Goal: Task Accomplishment & Management: Complete application form

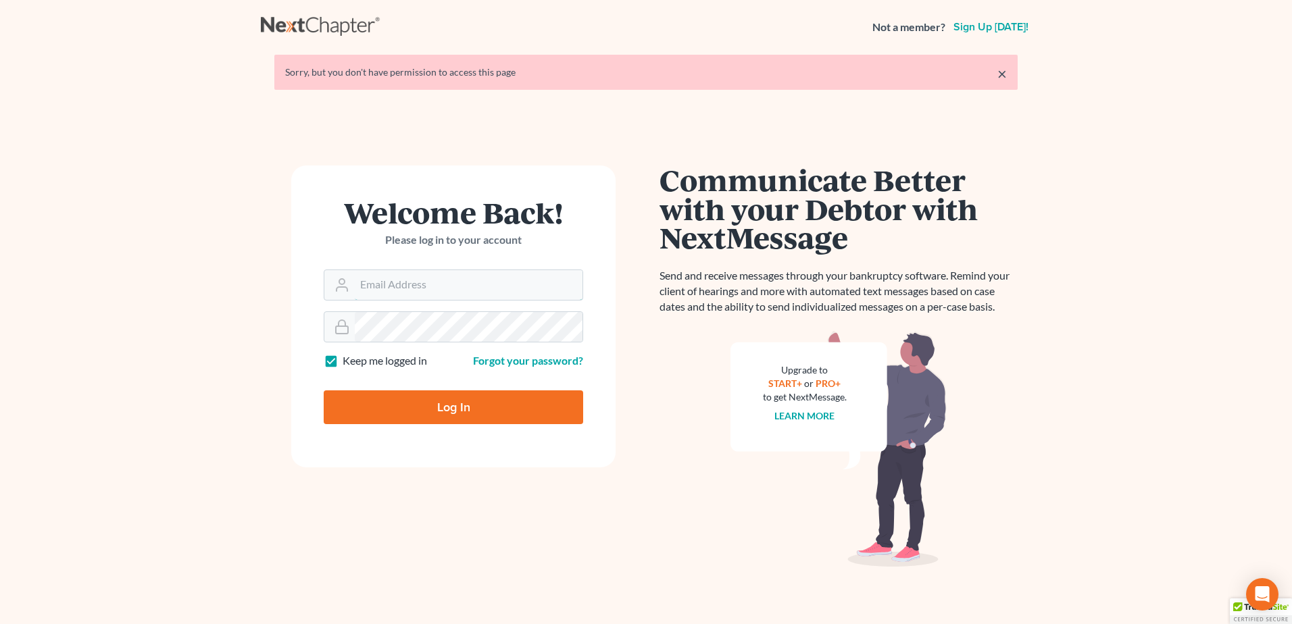
type input "[EMAIL_ADDRESS][DOMAIN_NAME]"
click at [480, 416] on input "Log In" at bounding box center [454, 408] width 260 height 34
type input "Thinking..."
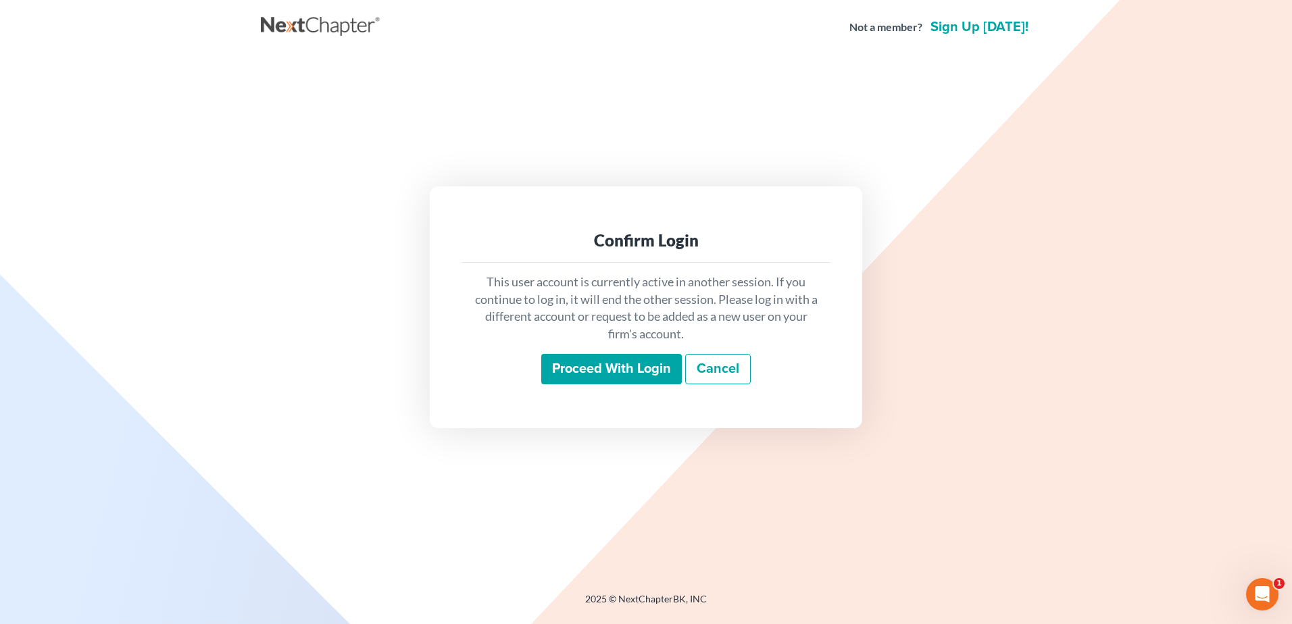
click at [597, 362] on input "Proceed with login" at bounding box center [611, 369] width 141 height 31
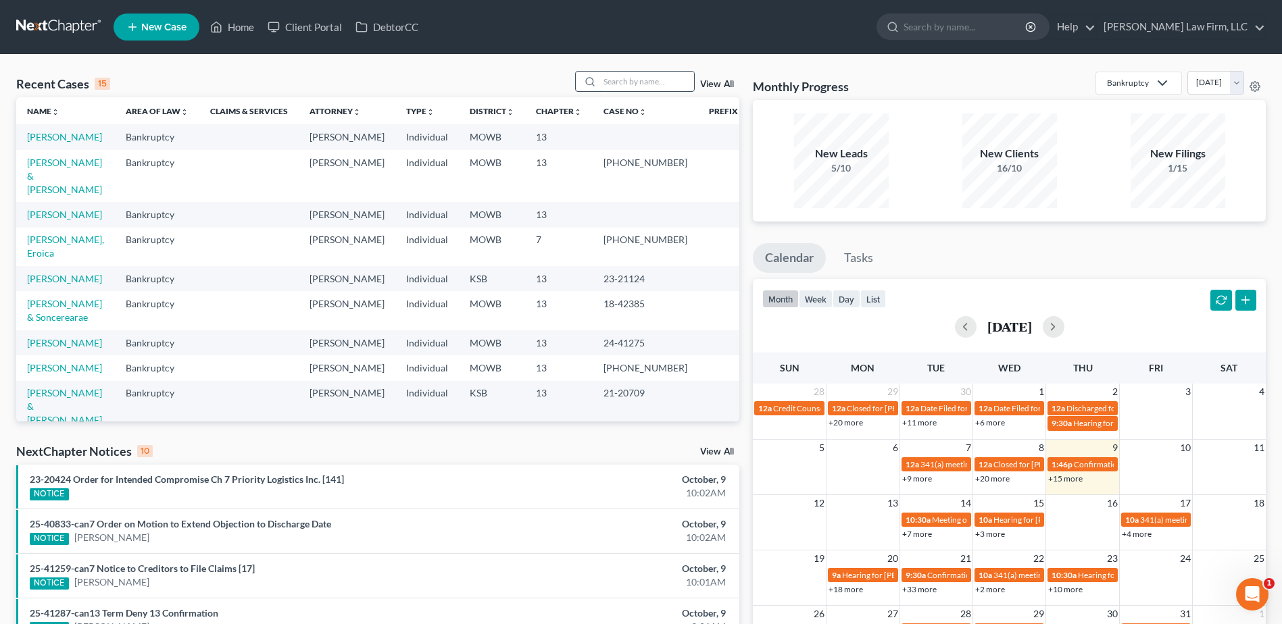
click at [644, 75] on input "search" at bounding box center [646, 82] width 95 height 20
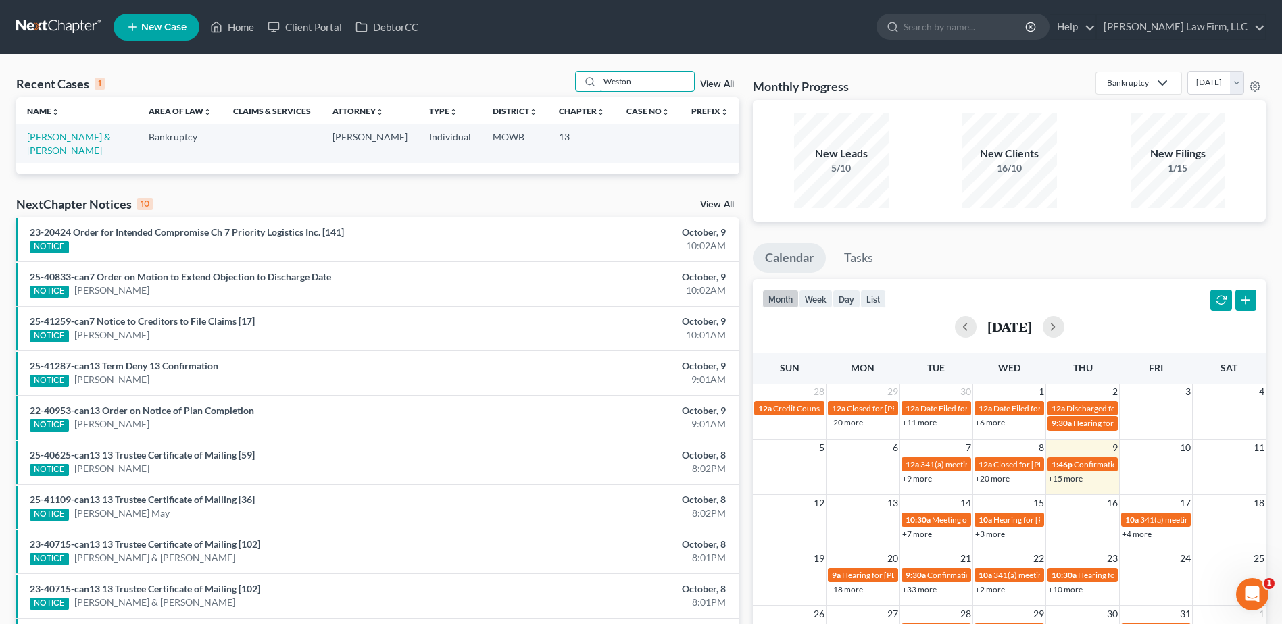
type input "Weston"
click at [722, 82] on link "View All" at bounding box center [717, 84] width 34 height 9
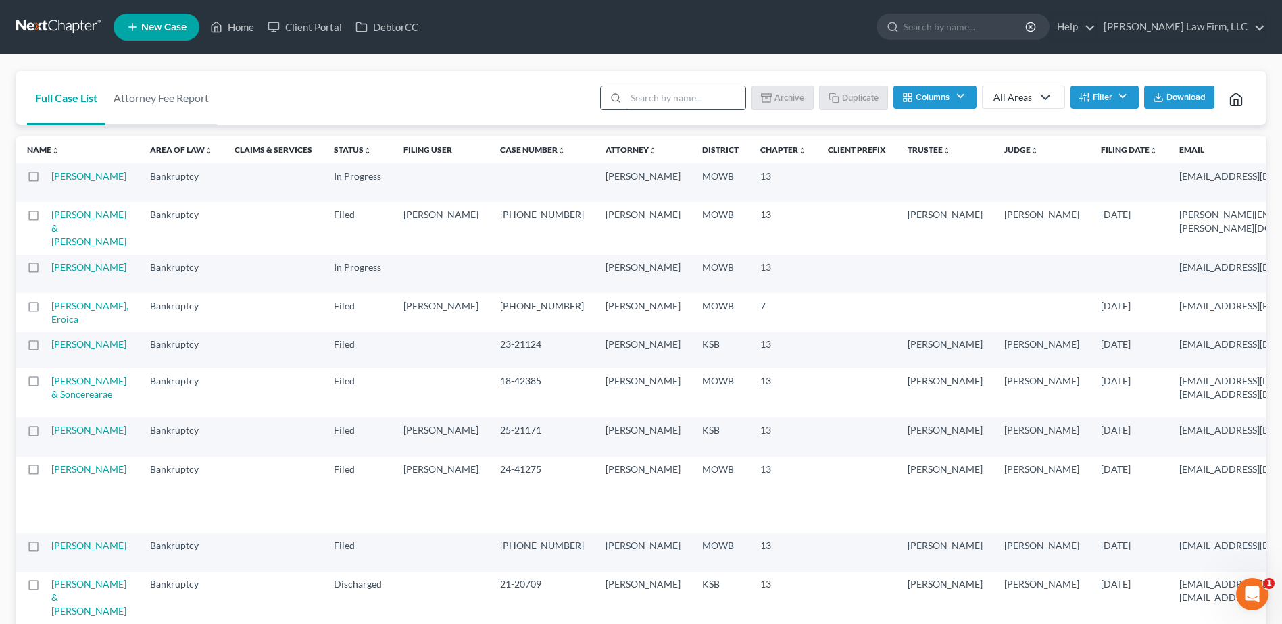
click at [680, 97] on input "search" at bounding box center [686, 98] width 120 height 23
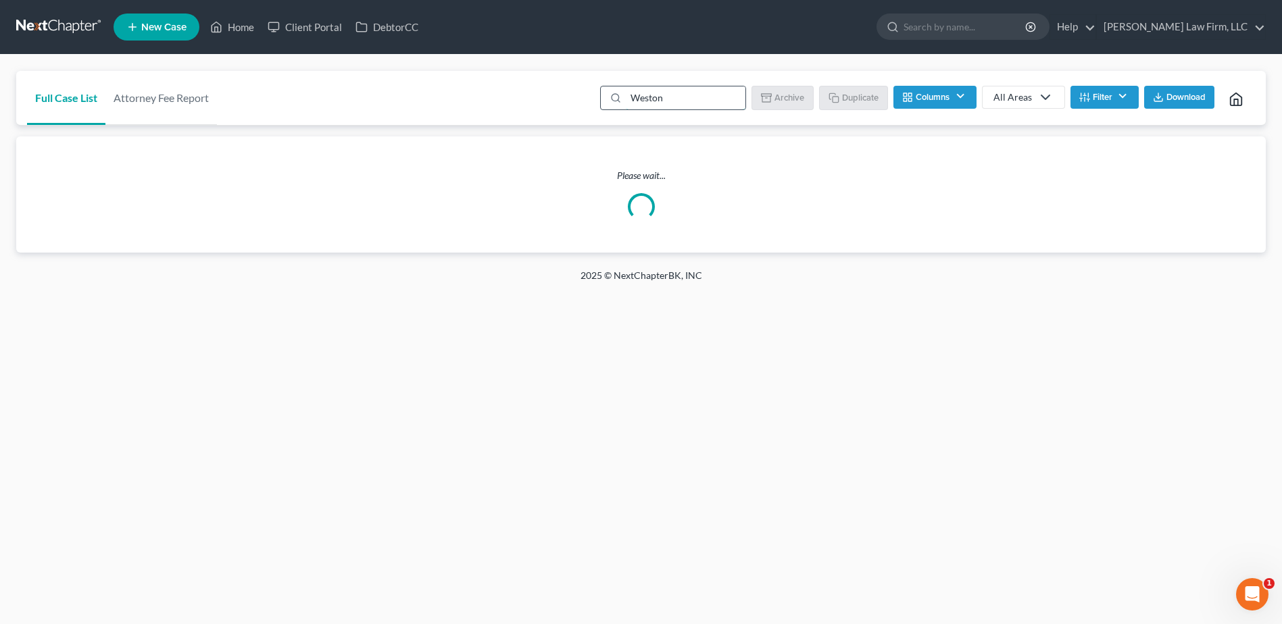
type input "Weston"
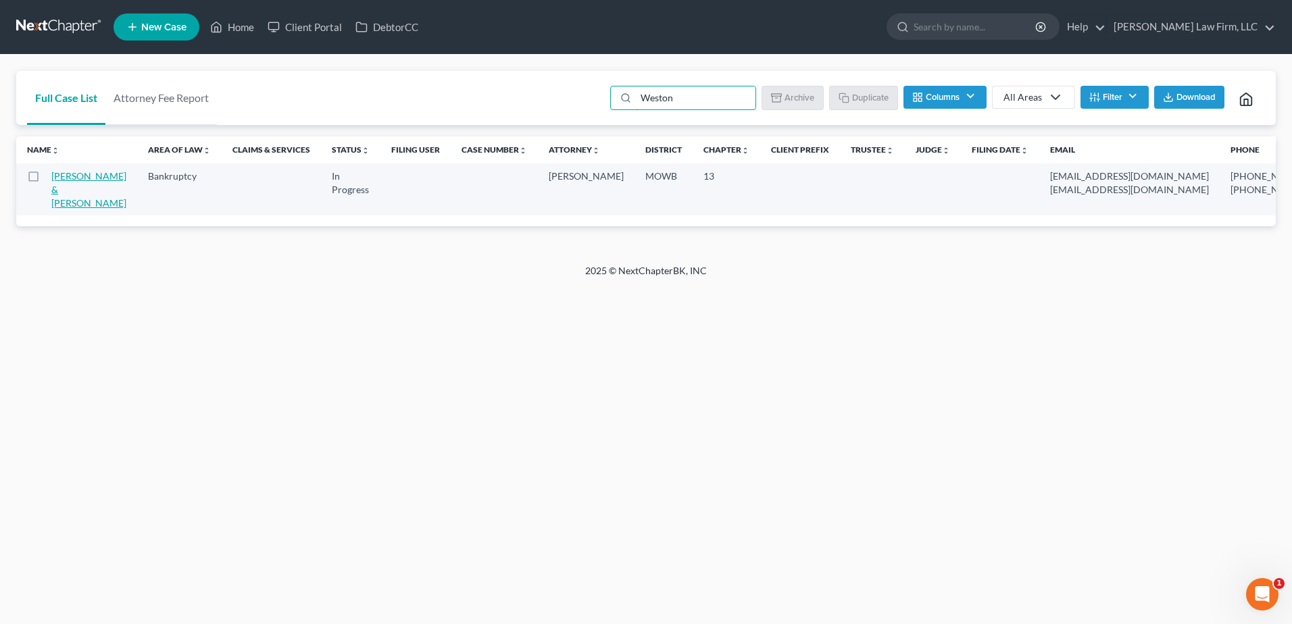
click at [63, 188] on link "[PERSON_NAME] & [PERSON_NAME]" at bounding box center [88, 189] width 75 height 39
select select "4"
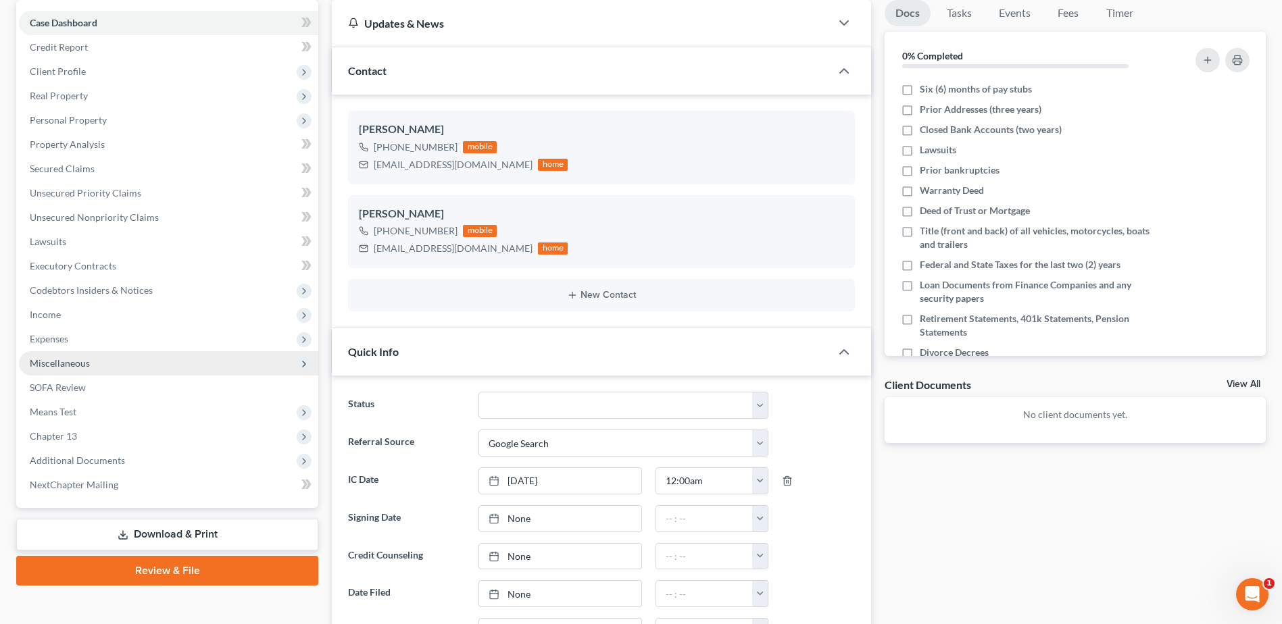
scroll to position [135, 0]
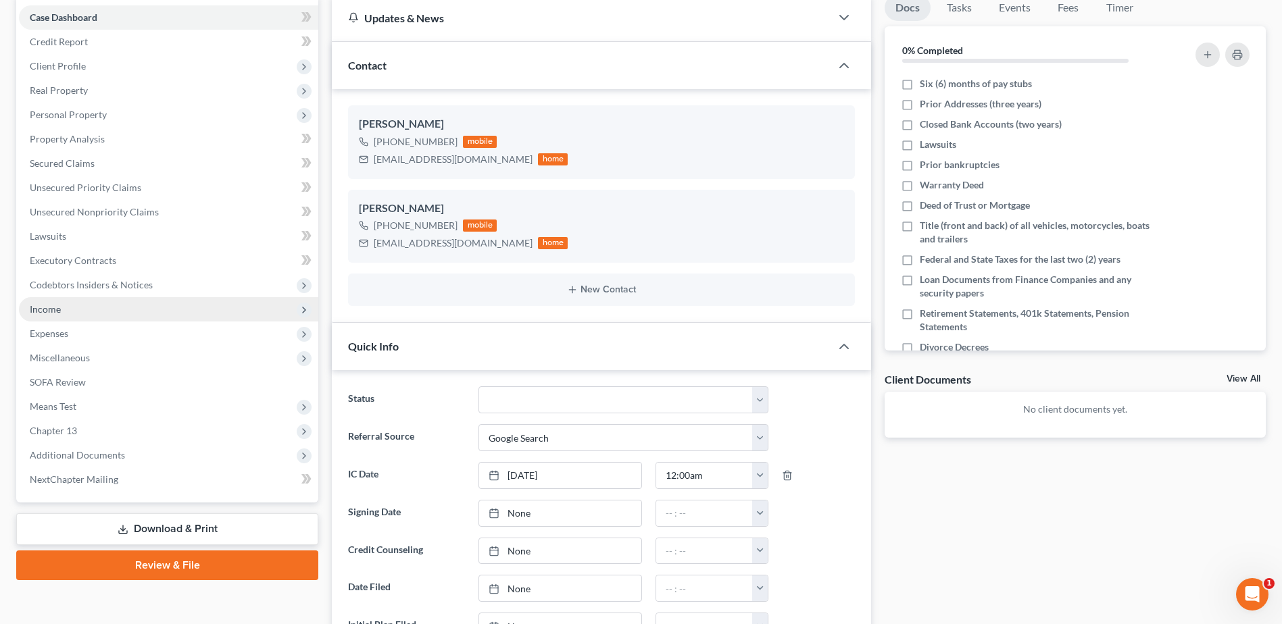
click at [37, 308] on span "Income" at bounding box center [45, 308] width 31 height 11
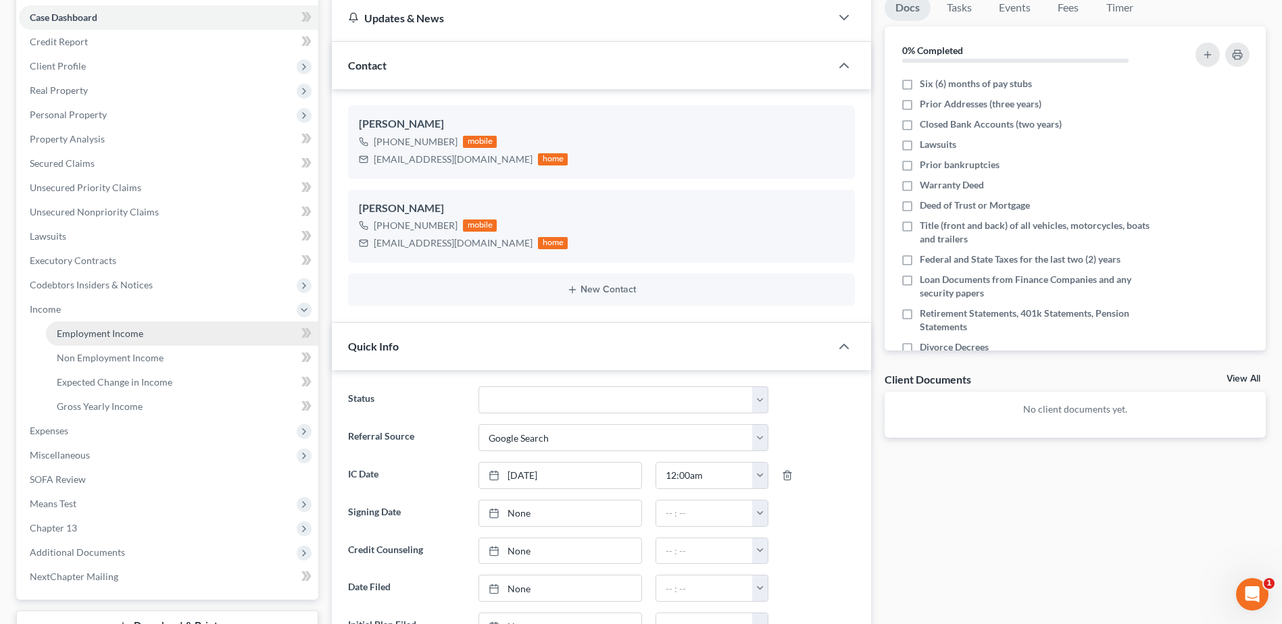
click at [86, 337] on span "Employment Income" at bounding box center [100, 333] width 87 height 11
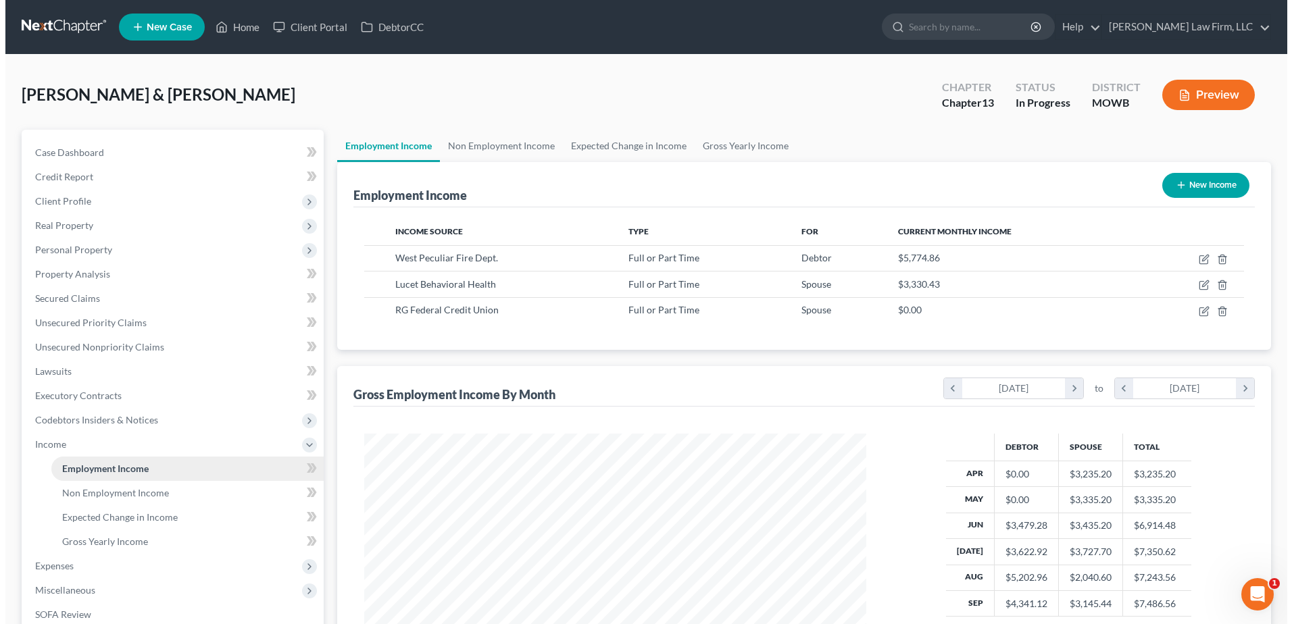
scroll to position [251, 529]
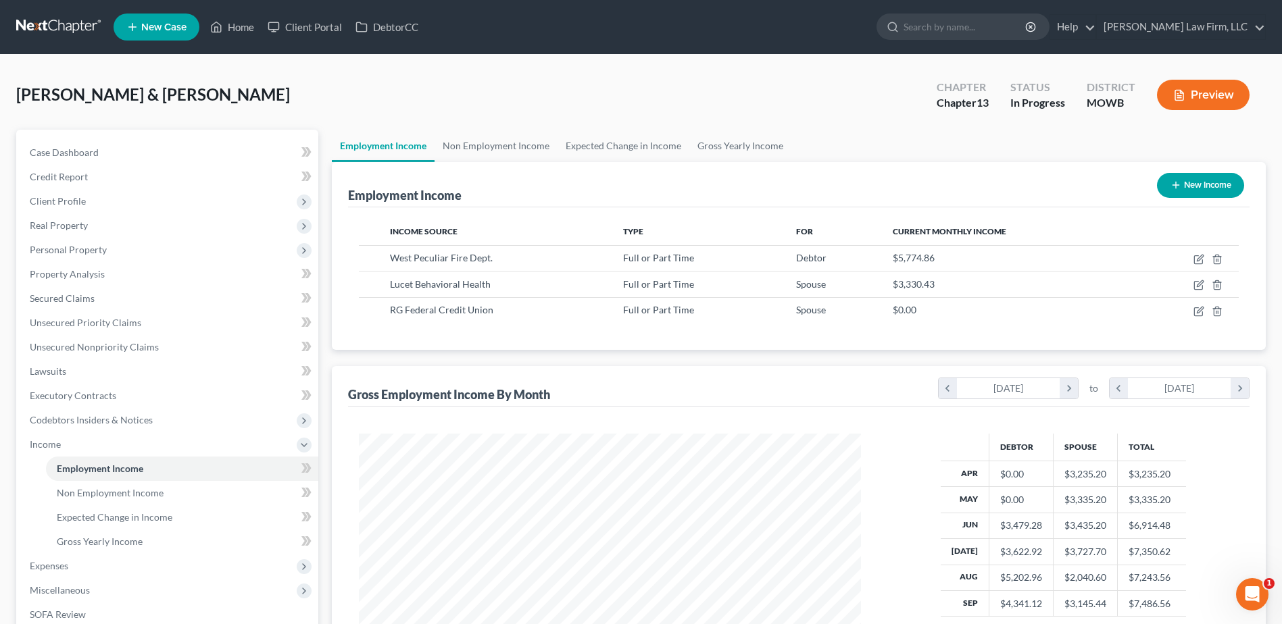
click at [1174, 191] on icon "button" at bounding box center [1176, 185] width 11 height 11
select select "0"
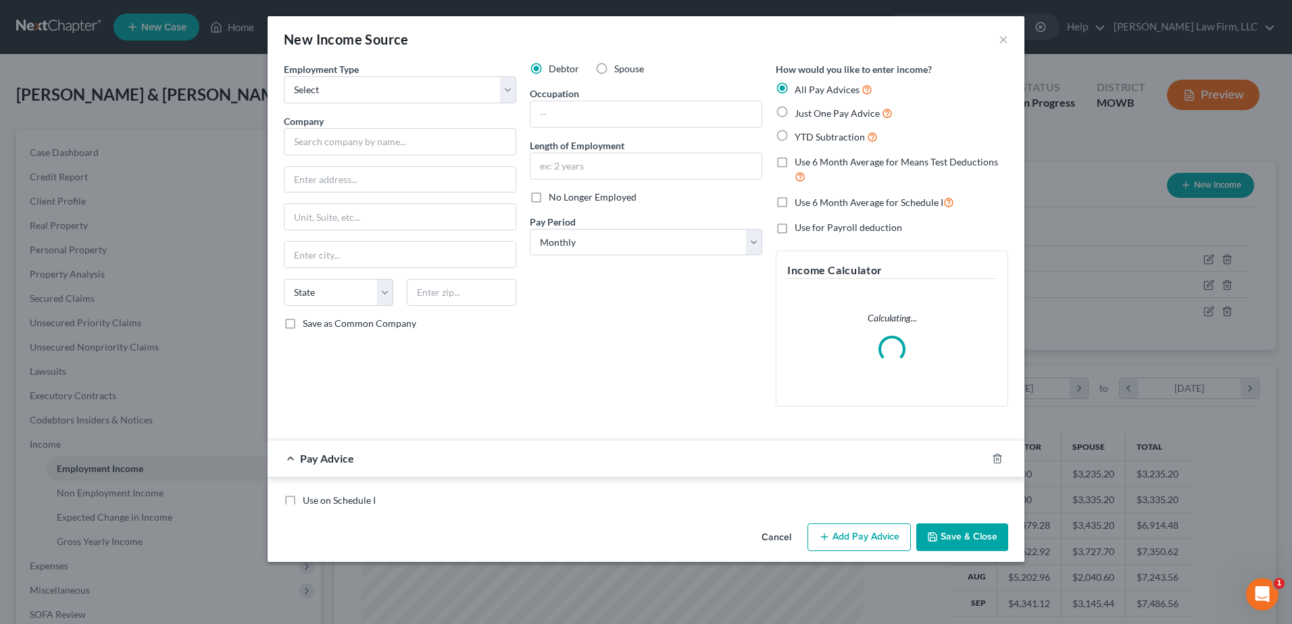
scroll to position [253, 534]
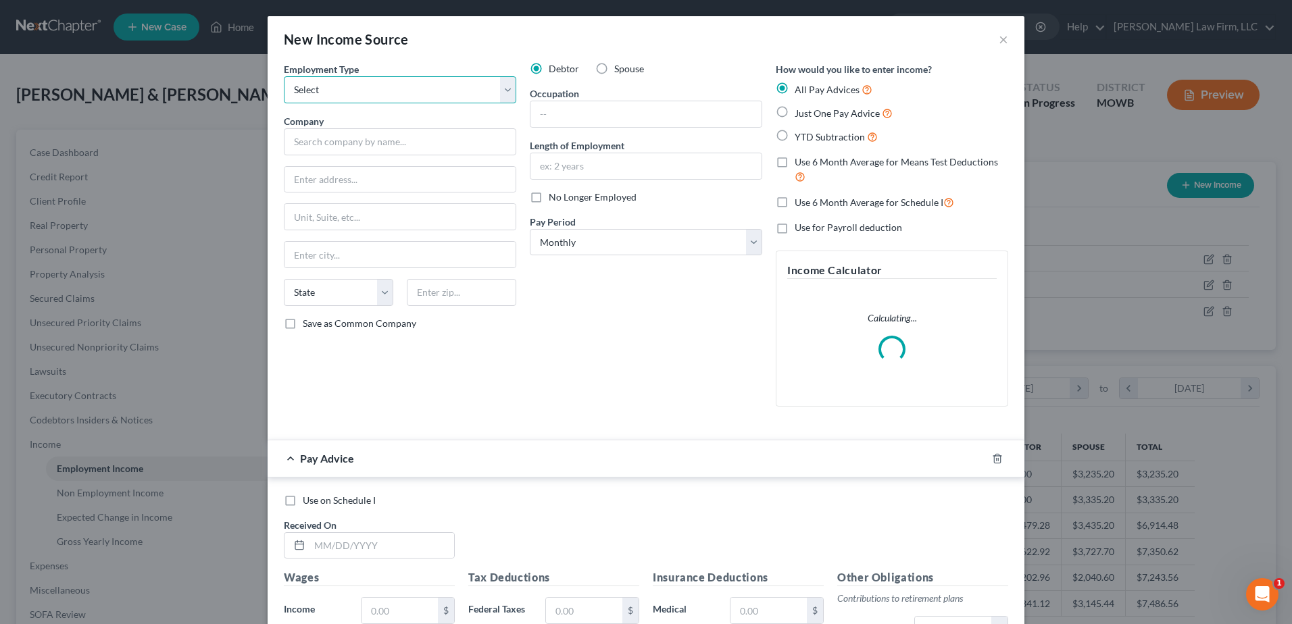
click at [387, 80] on select "Select Full or [DEMOGRAPHIC_DATA] Employment Self Employment" at bounding box center [400, 89] width 232 height 27
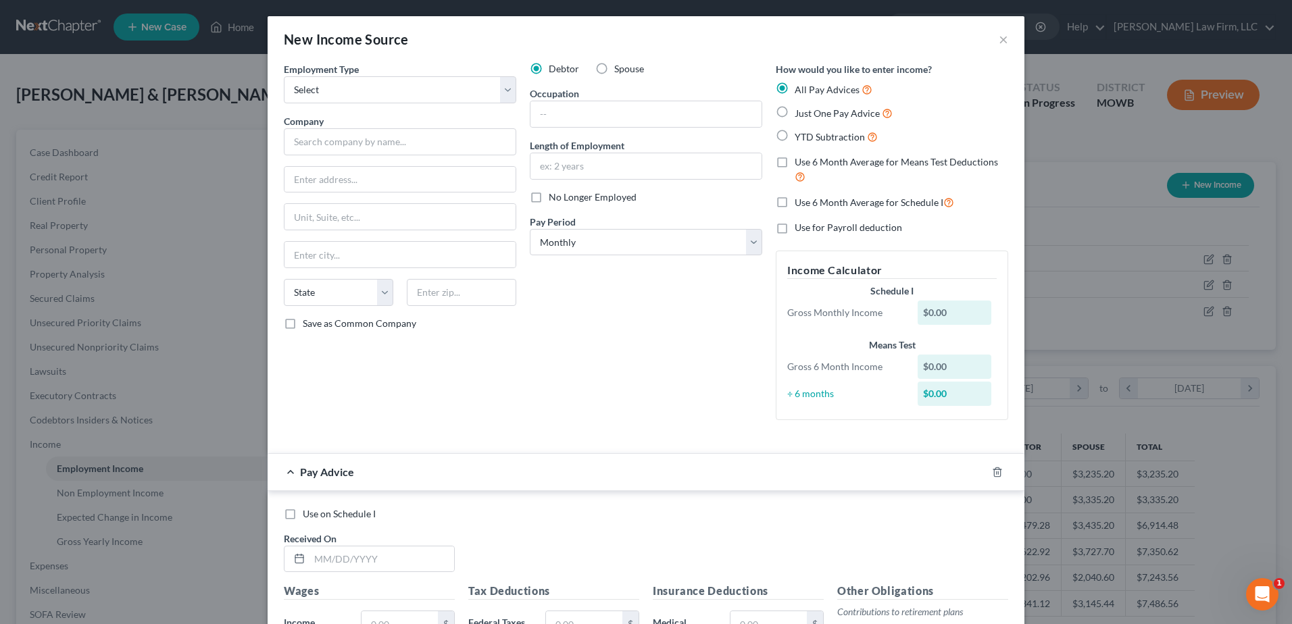
click at [629, 364] on div "Debtor Spouse Occupation Length of Employment No Longer Employed Pay Period * S…" at bounding box center [646, 246] width 246 height 369
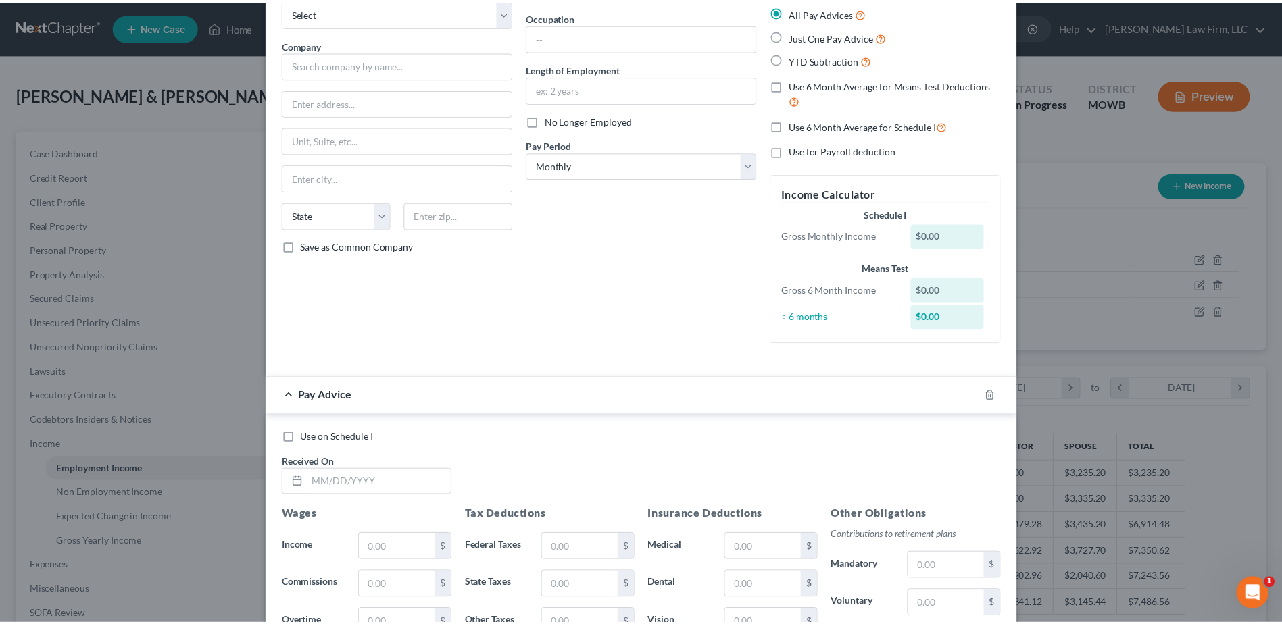
scroll to position [0, 0]
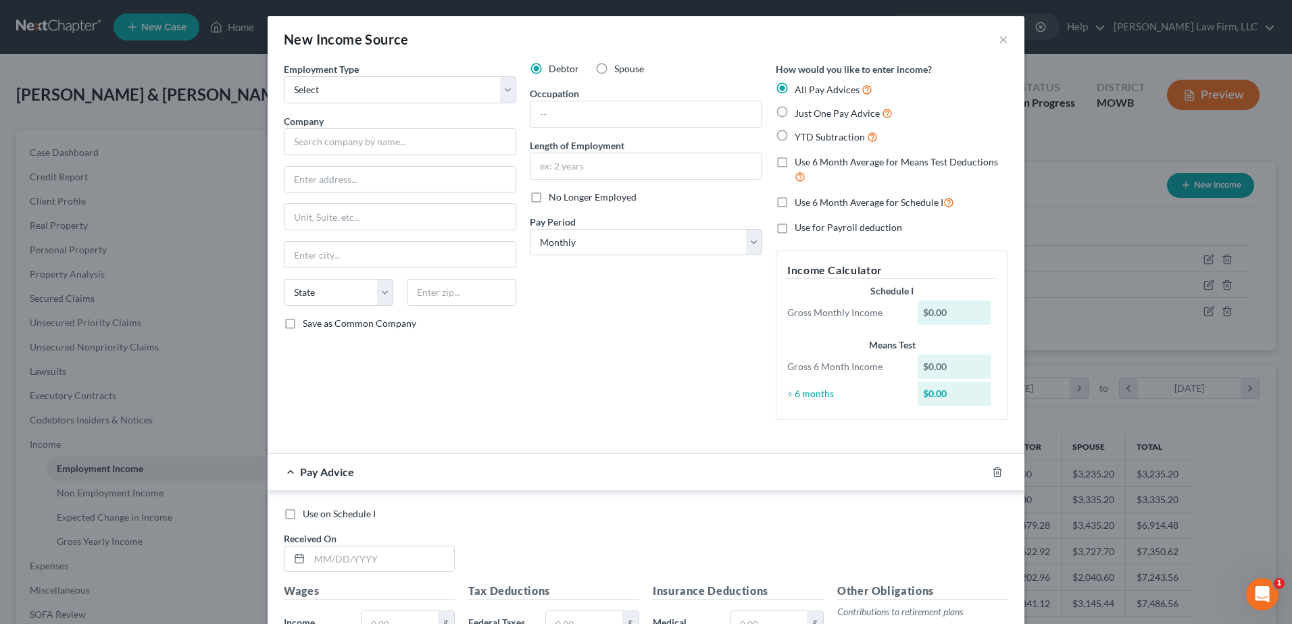
click at [1004, 41] on div "New Income Source ×" at bounding box center [646, 39] width 757 height 46
click at [1001, 41] on button "×" at bounding box center [1003, 39] width 9 height 16
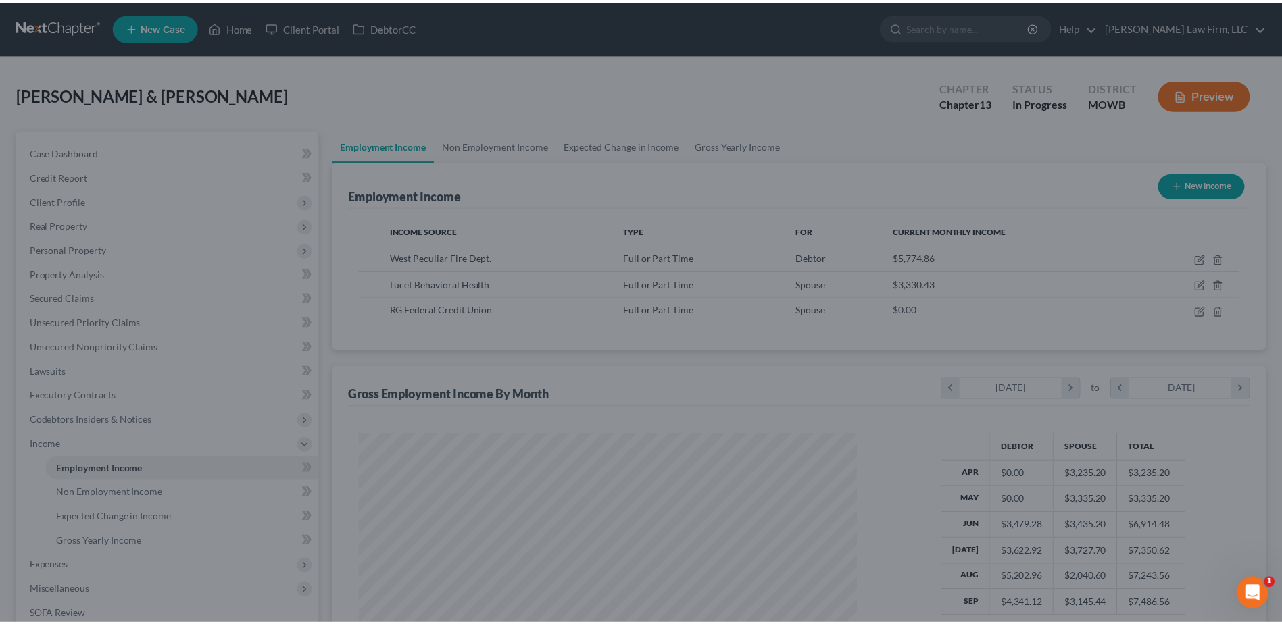
scroll to position [675597, 675319]
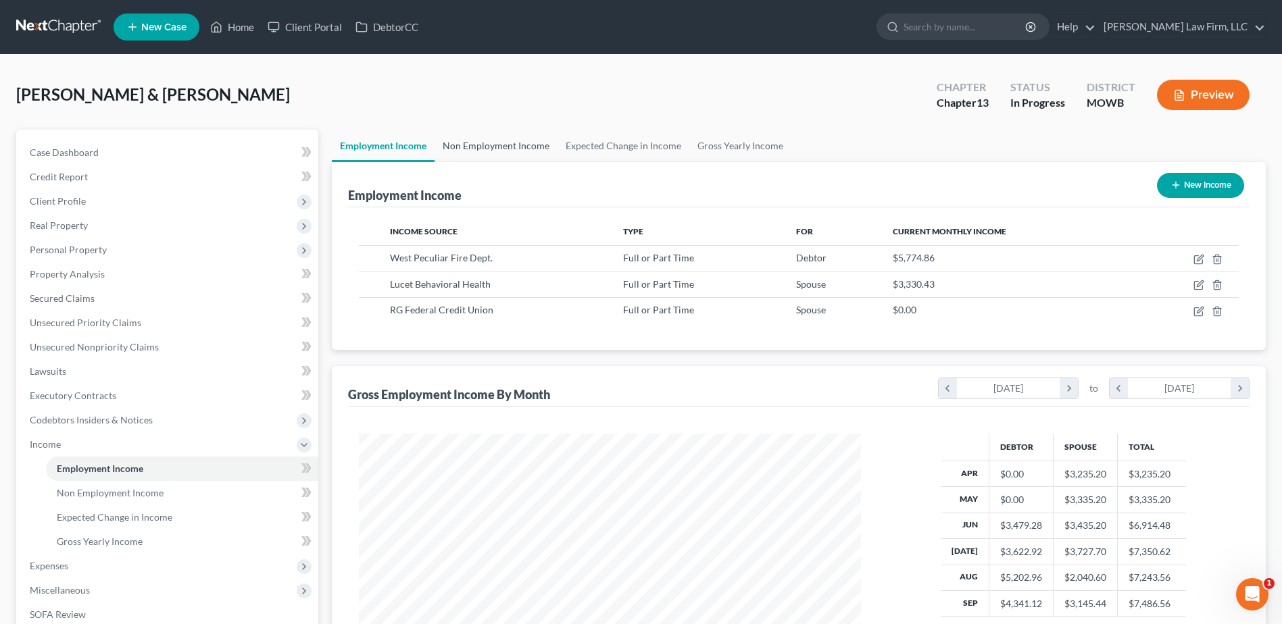
click at [476, 146] on link "Non Employment Income" at bounding box center [496, 146] width 123 height 32
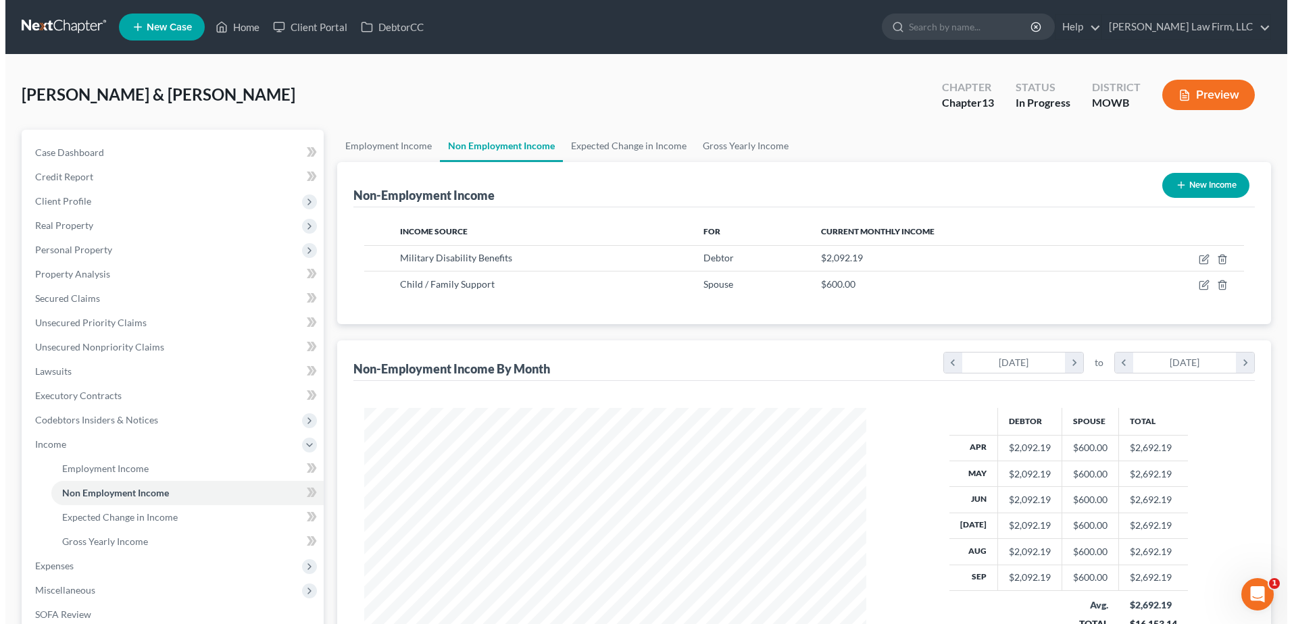
scroll to position [251, 529]
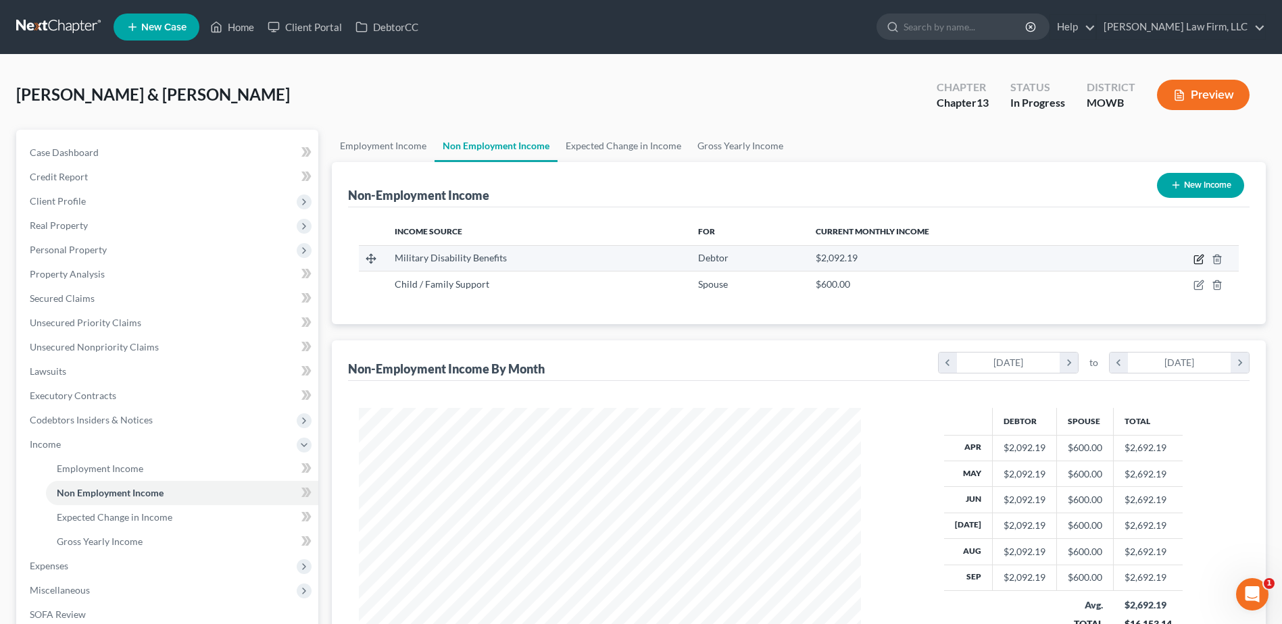
click at [1195, 255] on icon "button" at bounding box center [1199, 259] width 11 height 11
select select "12"
select select "0"
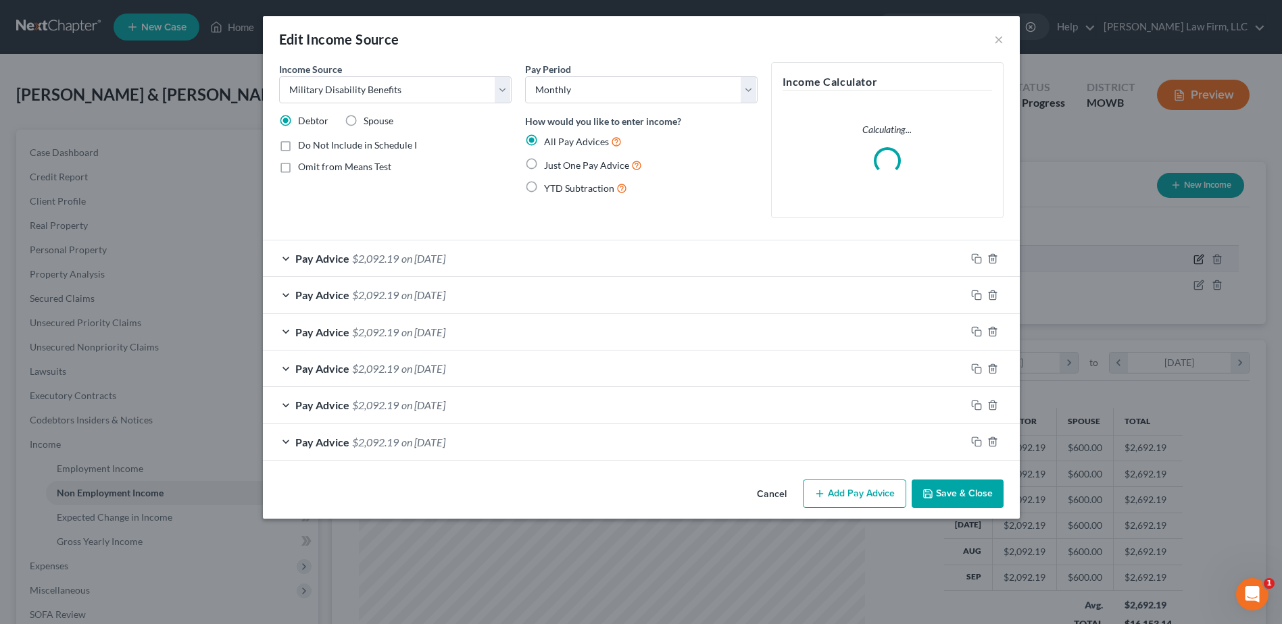
scroll to position [253, 534]
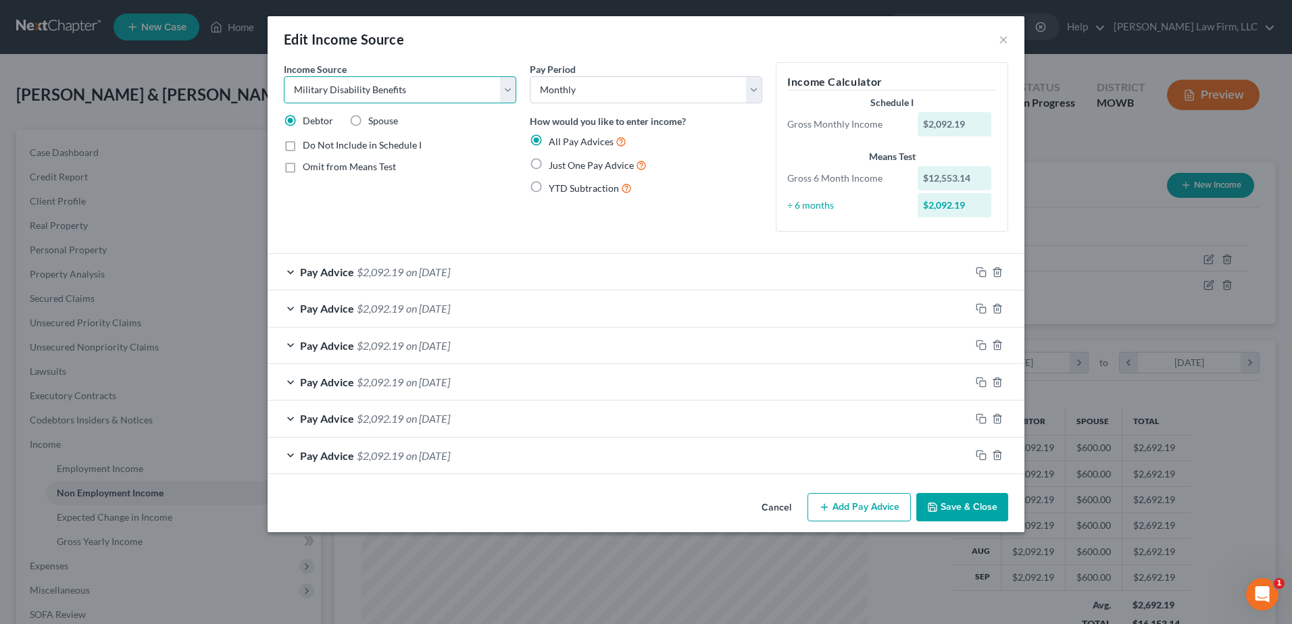
click at [439, 85] on select "Select Unemployment Disability (from employer) Pension Retirement Social Securi…" at bounding box center [400, 89] width 232 height 27
click at [1003, 37] on button "×" at bounding box center [1003, 39] width 9 height 16
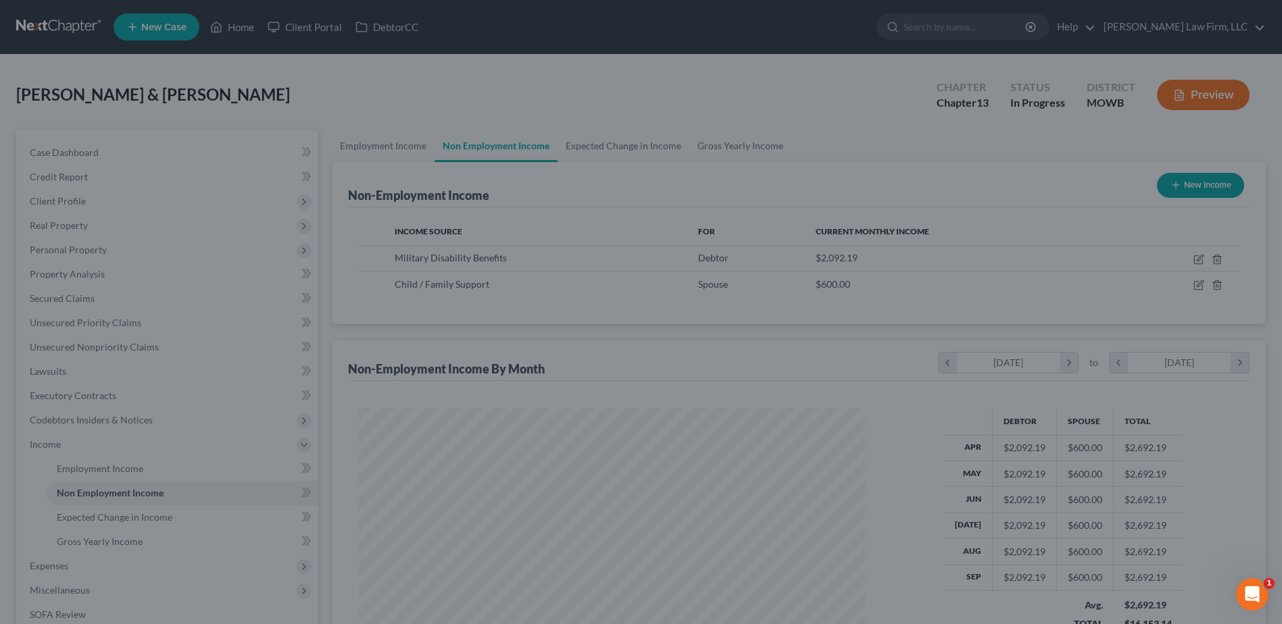
scroll to position [675597, 675319]
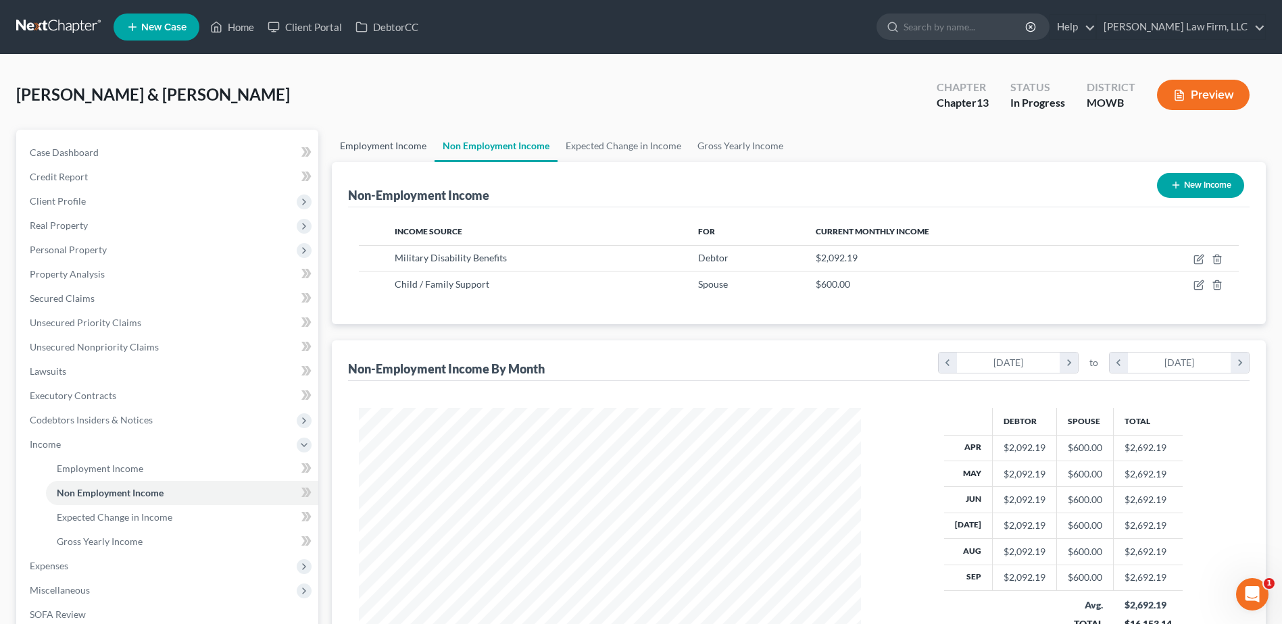
click at [408, 145] on link "Employment Income" at bounding box center [383, 146] width 103 height 32
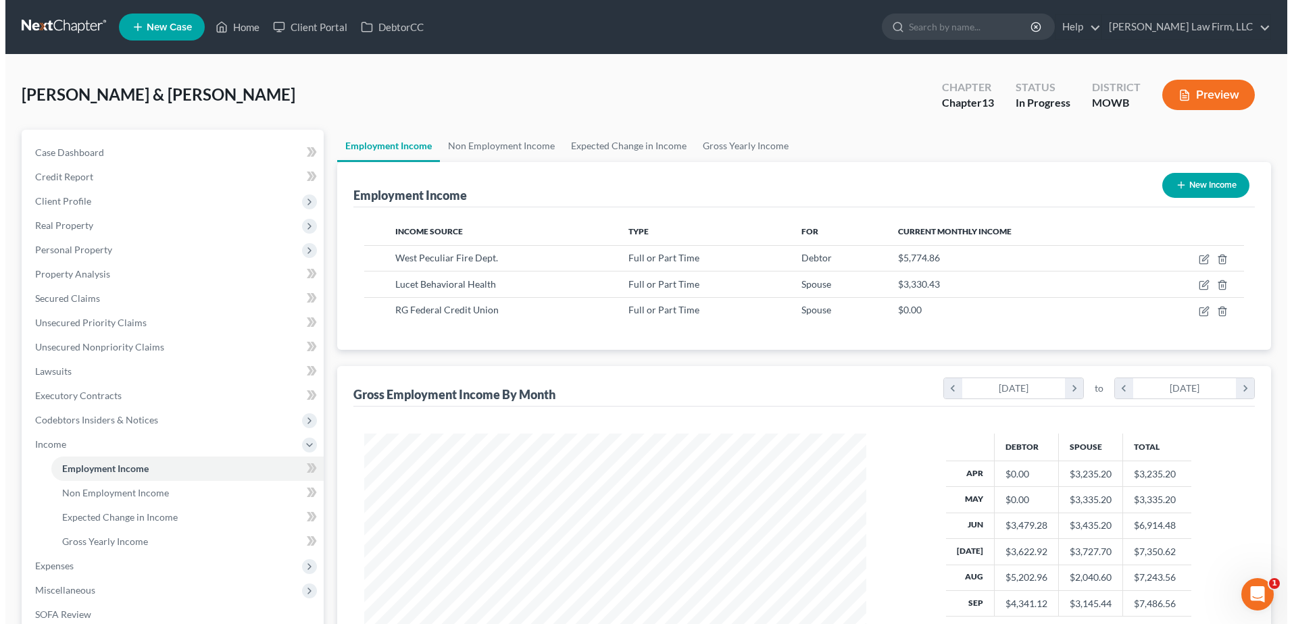
scroll to position [251, 529]
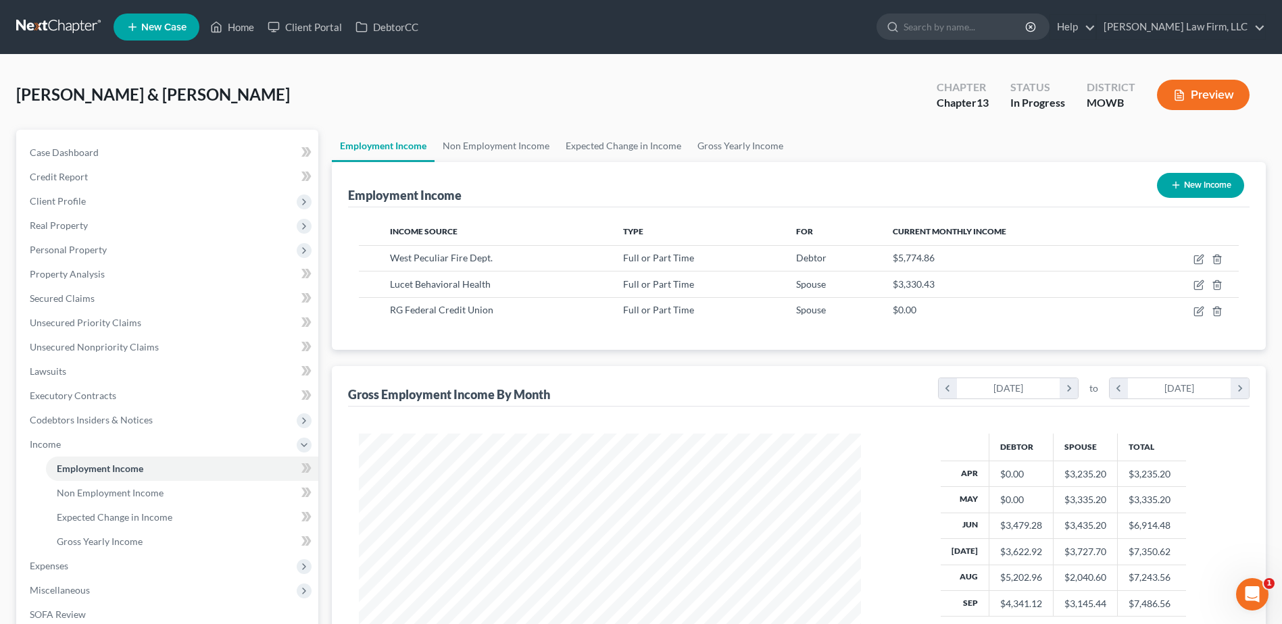
click at [1223, 188] on button "New Income" at bounding box center [1200, 185] width 87 height 25
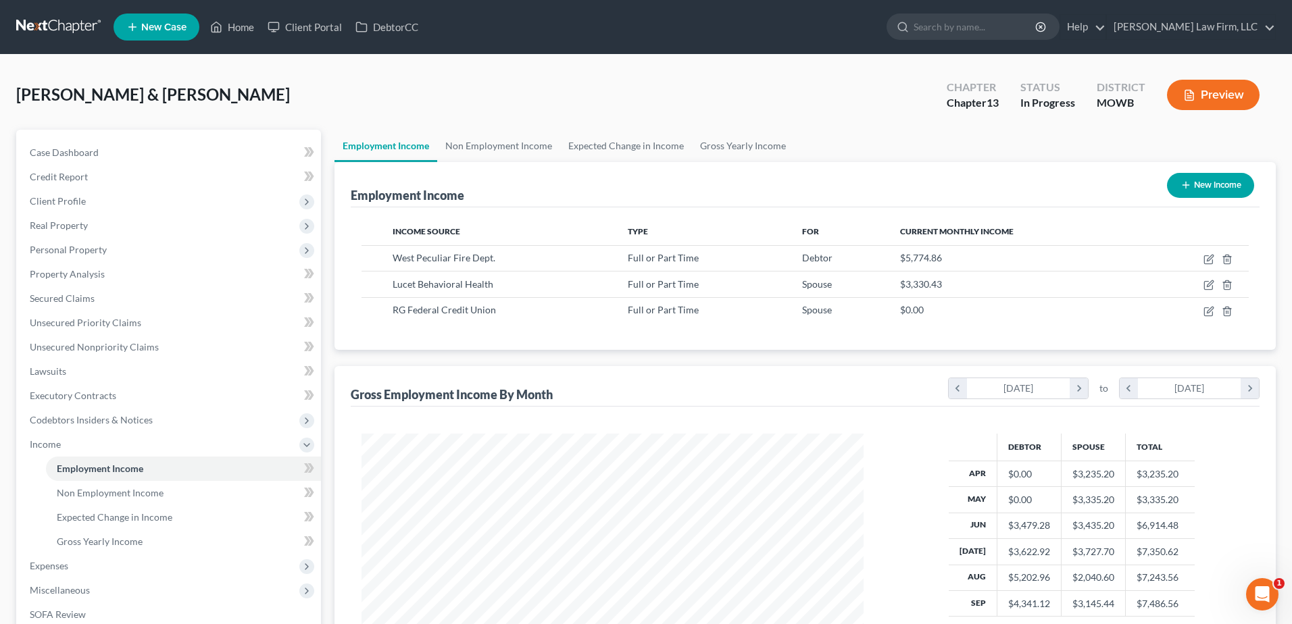
scroll to position [253, 534]
select select "0"
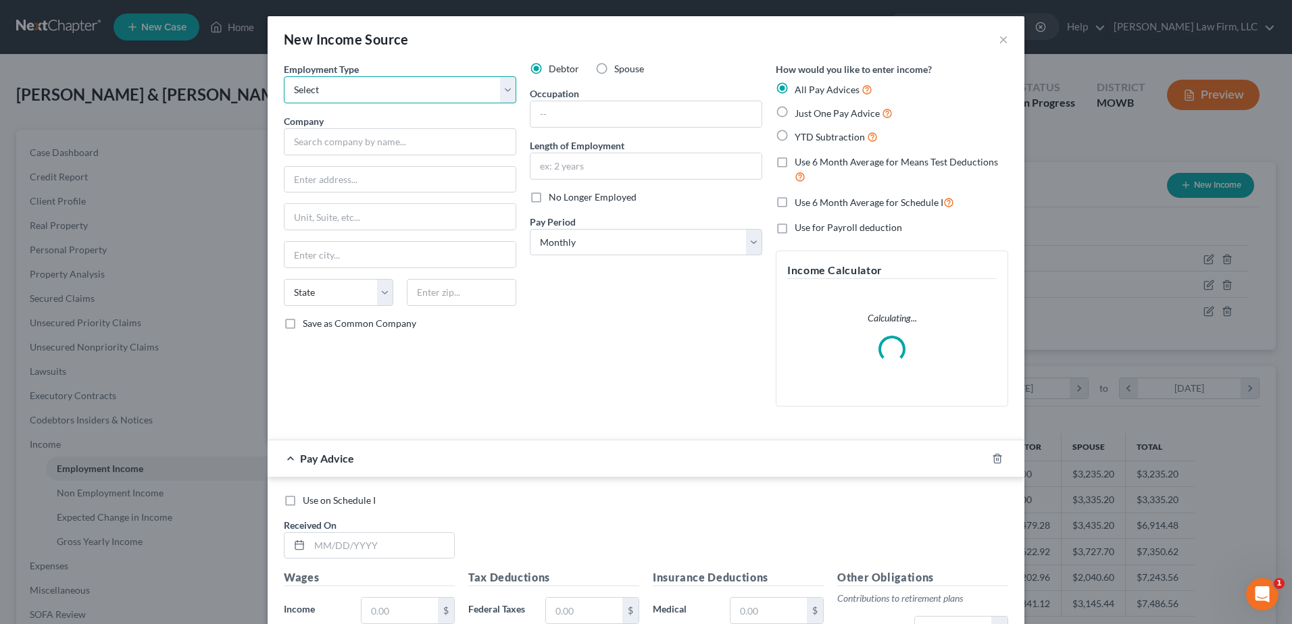
click at [399, 87] on select "Select Full or [DEMOGRAPHIC_DATA] Employment Self Employment" at bounding box center [400, 89] width 232 height 27
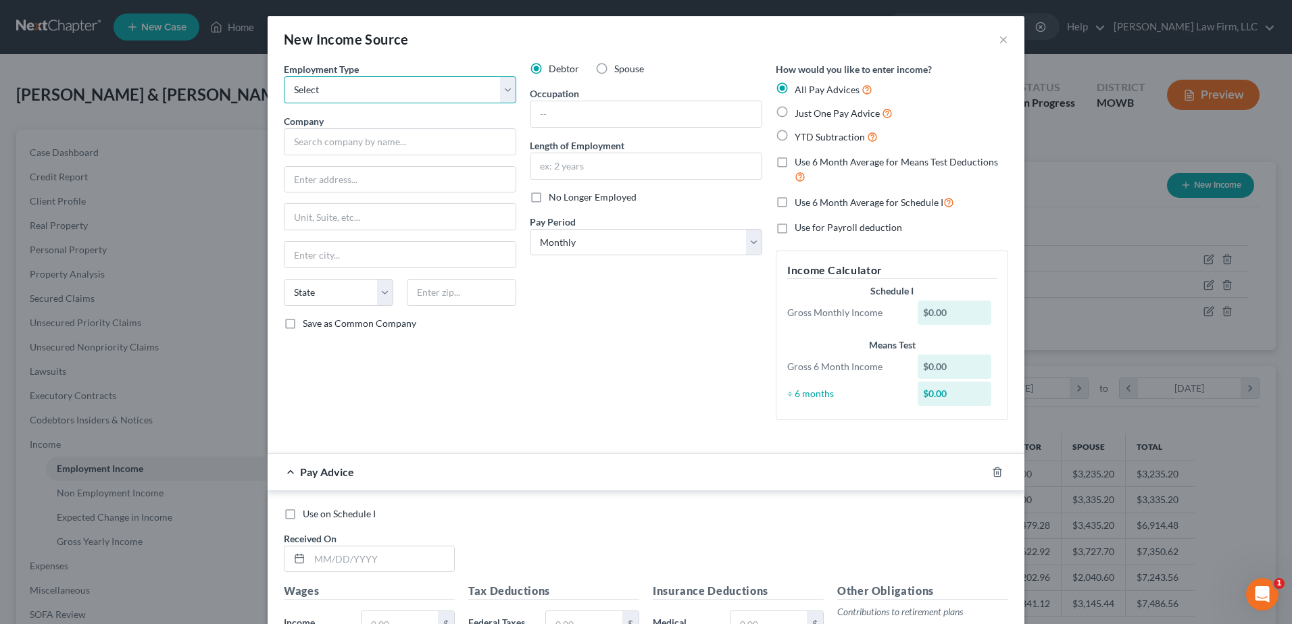
select select "0"
click at [284, 76] on select "Select Full or [DEMOGRAPHIC_DATA] Employment Self Employment" at bounding box center [400, 89] width 232 height 27
click at [368, 148] on input "text" at bounding box center [400, 141] width 232 height 27
click at [556, 449] on form "Employment Type * Select Full or [DEMOGRAPHIC_DATA] Employment Self Employment …" at bounding box center [646, 479] width 725 height 835
type input "VA Disability"
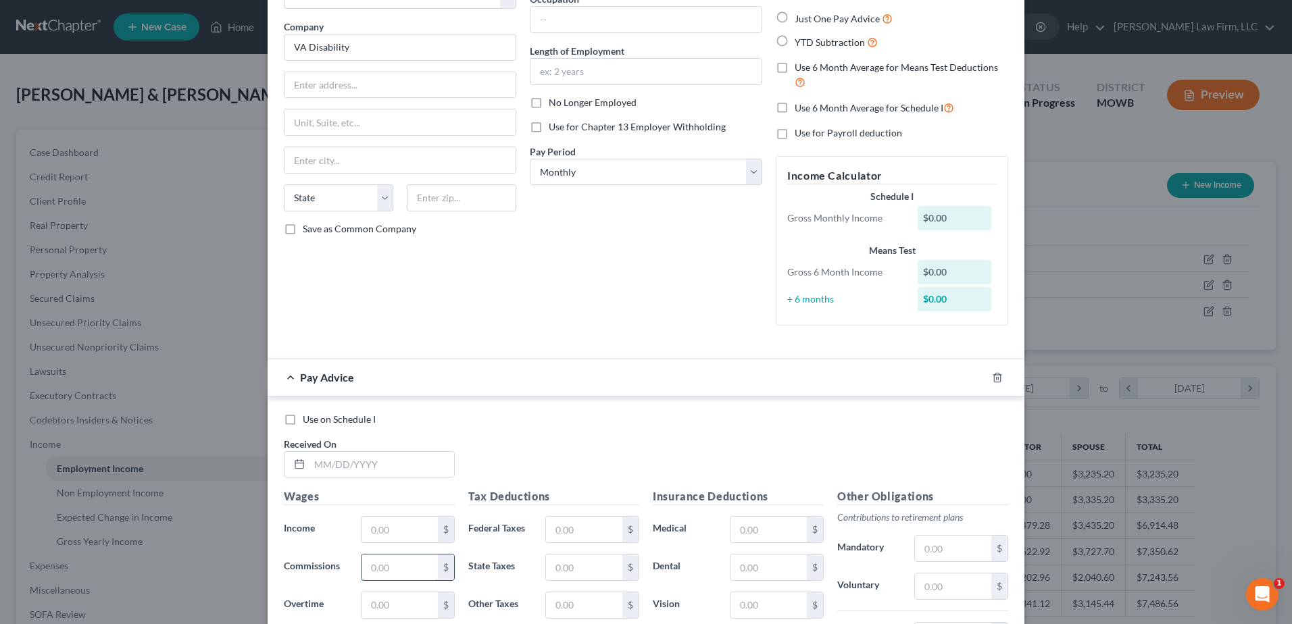
scroll to position [220, 0]
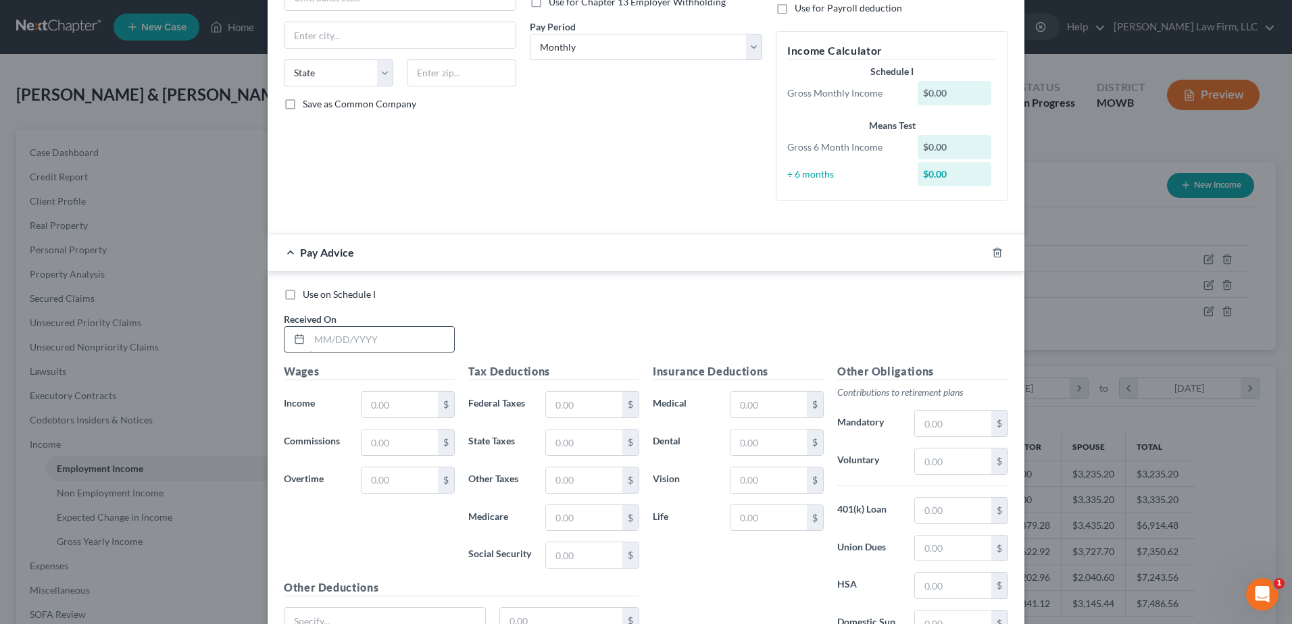
click at [380, 341] on input "text" at bounding box center [382, 340] width 145 height 26
type input "[DATE]"
click at [383, 401] on input "text" at bounding box center [400, 405] width 76 height 26
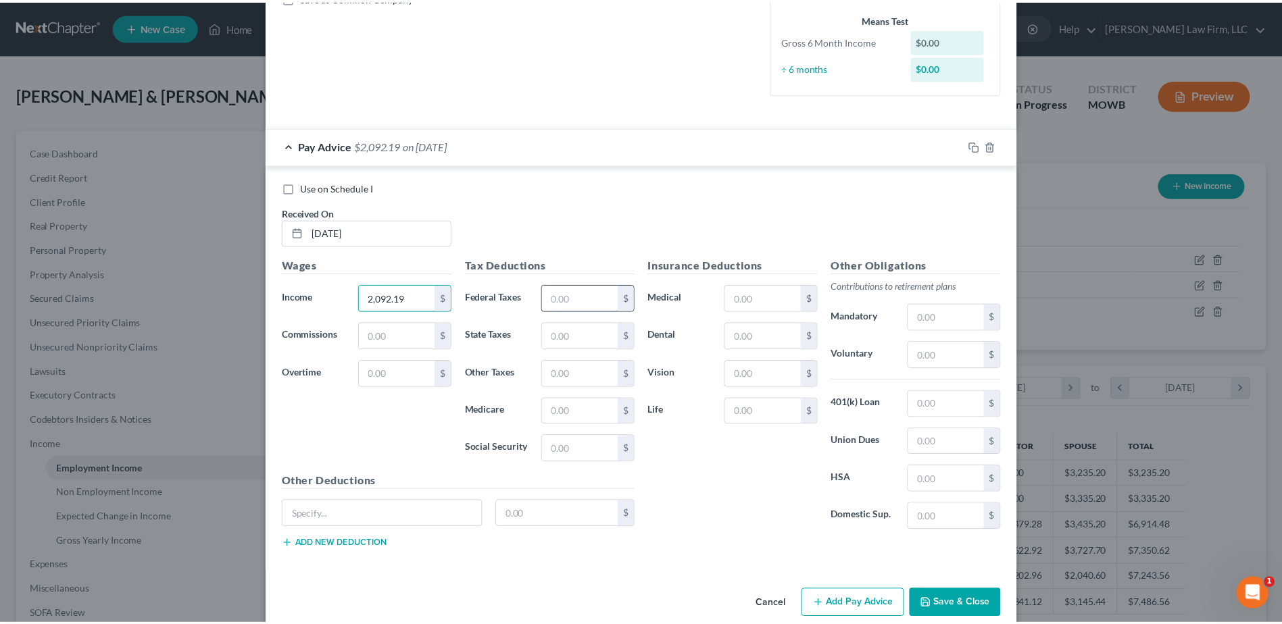
scroll to position [347, 0]
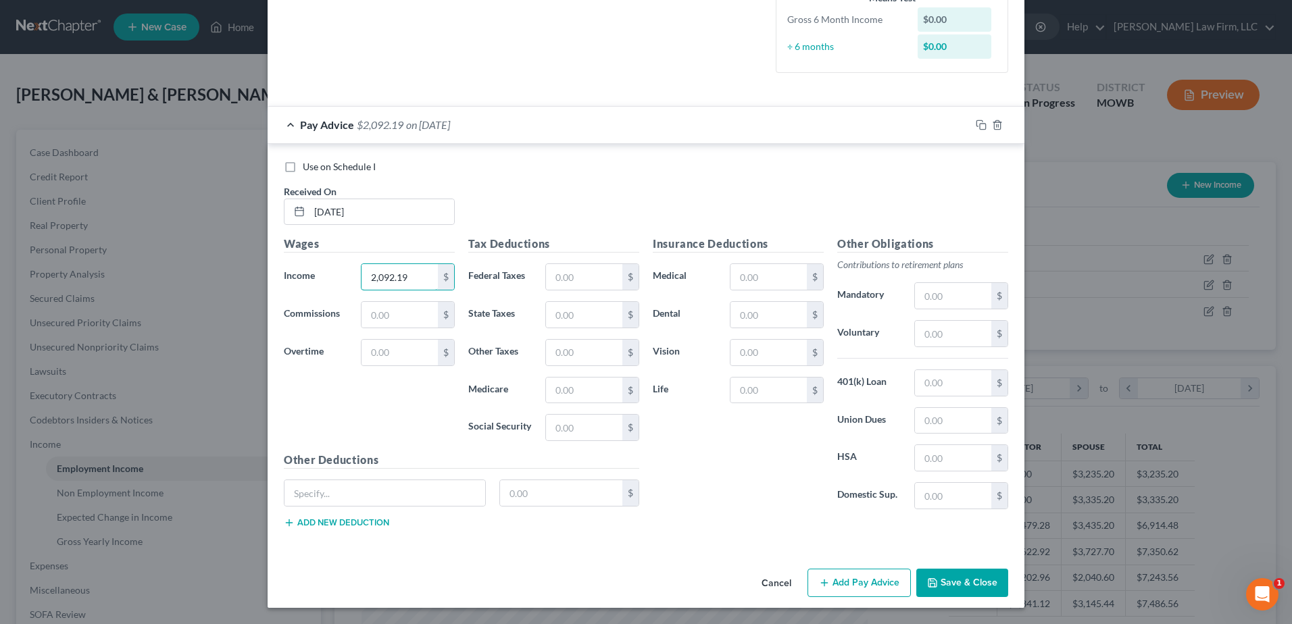
type input "2,092.19"
click at [948, 582] on button "Save & Close" at bounding box center [962, 583] width 92 height 28
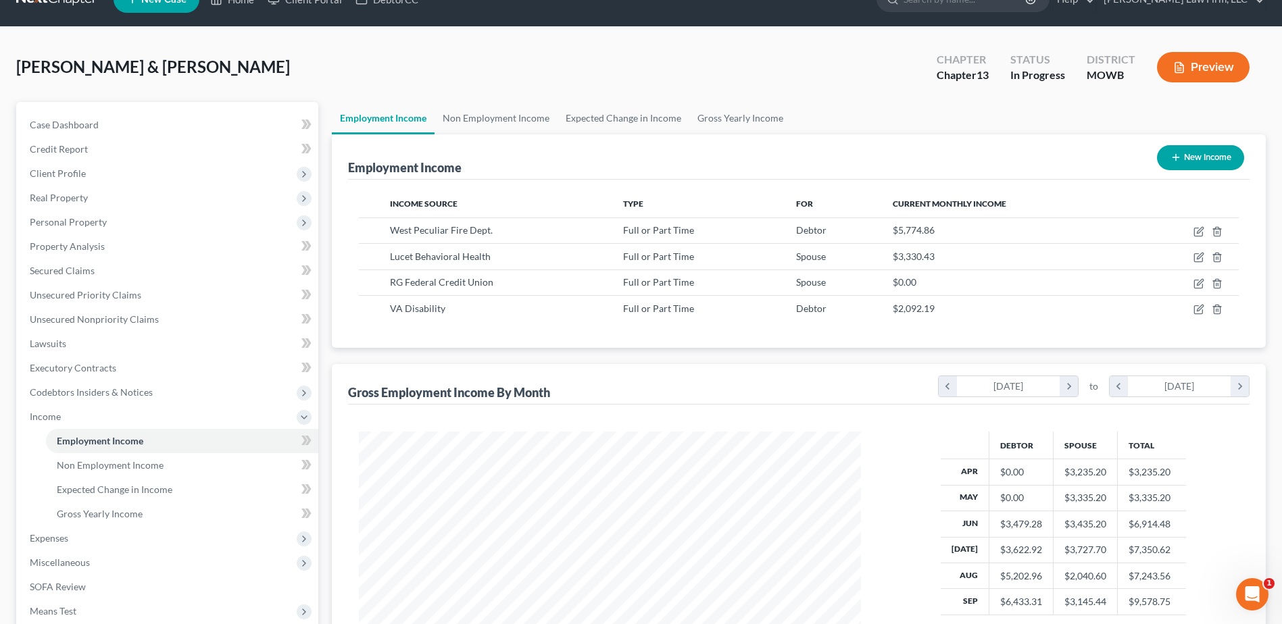
scroll to position [0, 0]
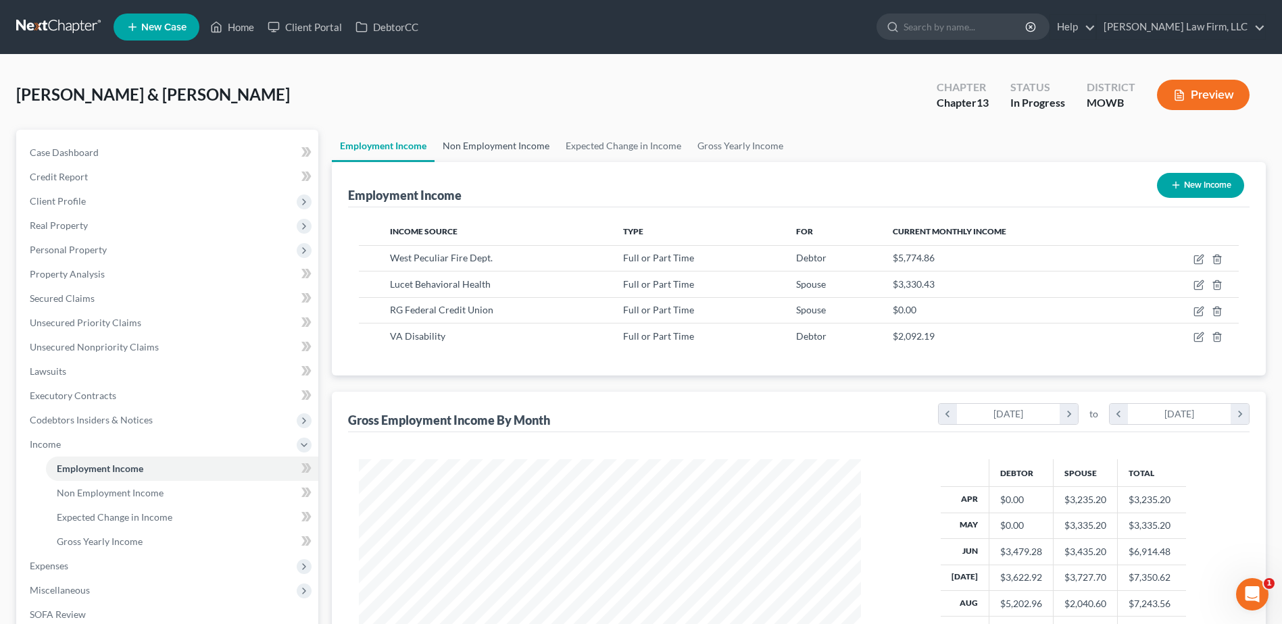
click at [472, 147] on link "Non Employment Income" at bounding box center [496, 146] width 123 height 32
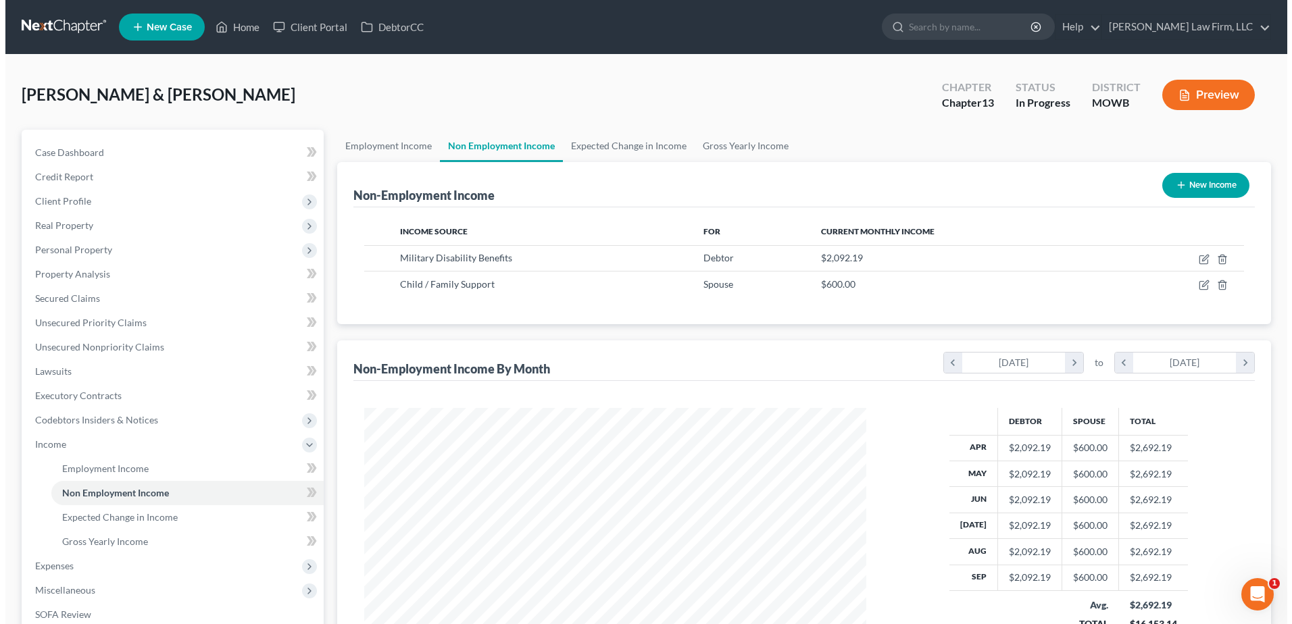
scroll to position [251, 529]
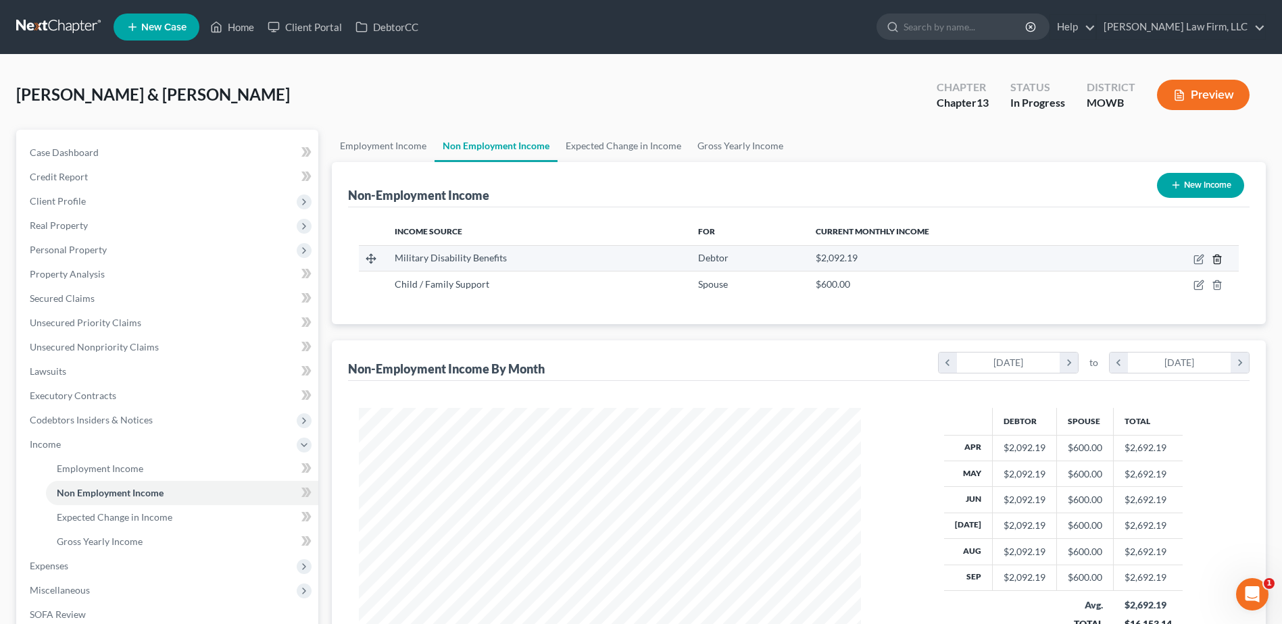
click at [1219, 259] on icon "button" at bounding box center [1217, 259] width 11 height 11
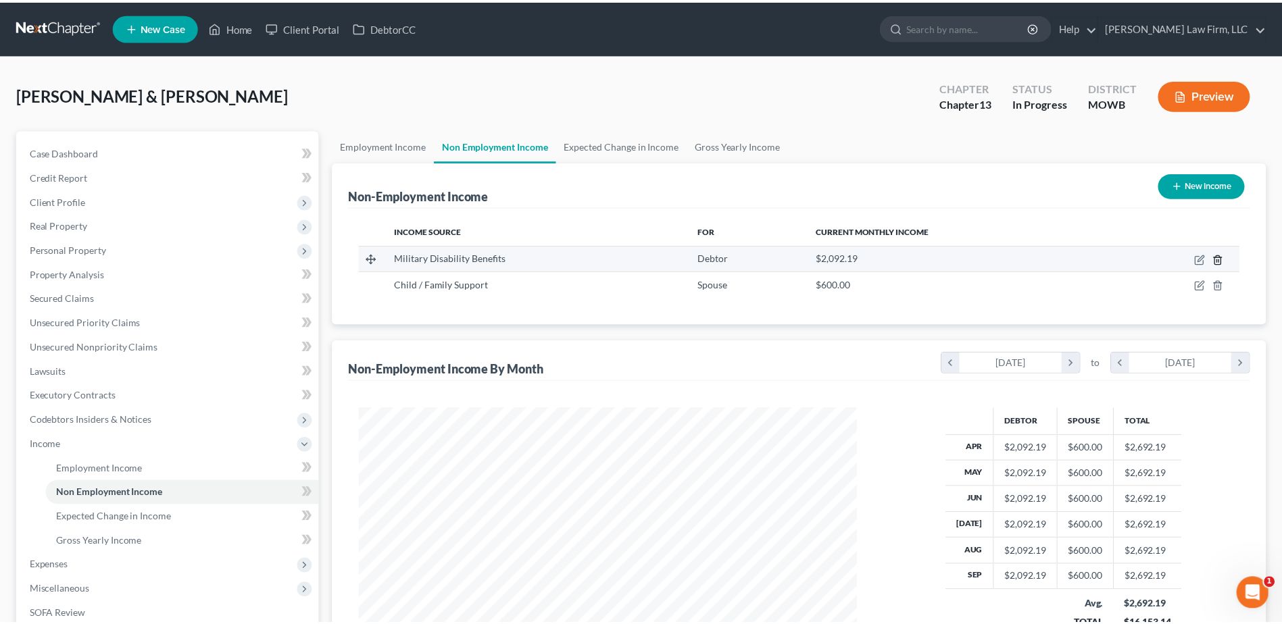
scroll to position [253, 534]
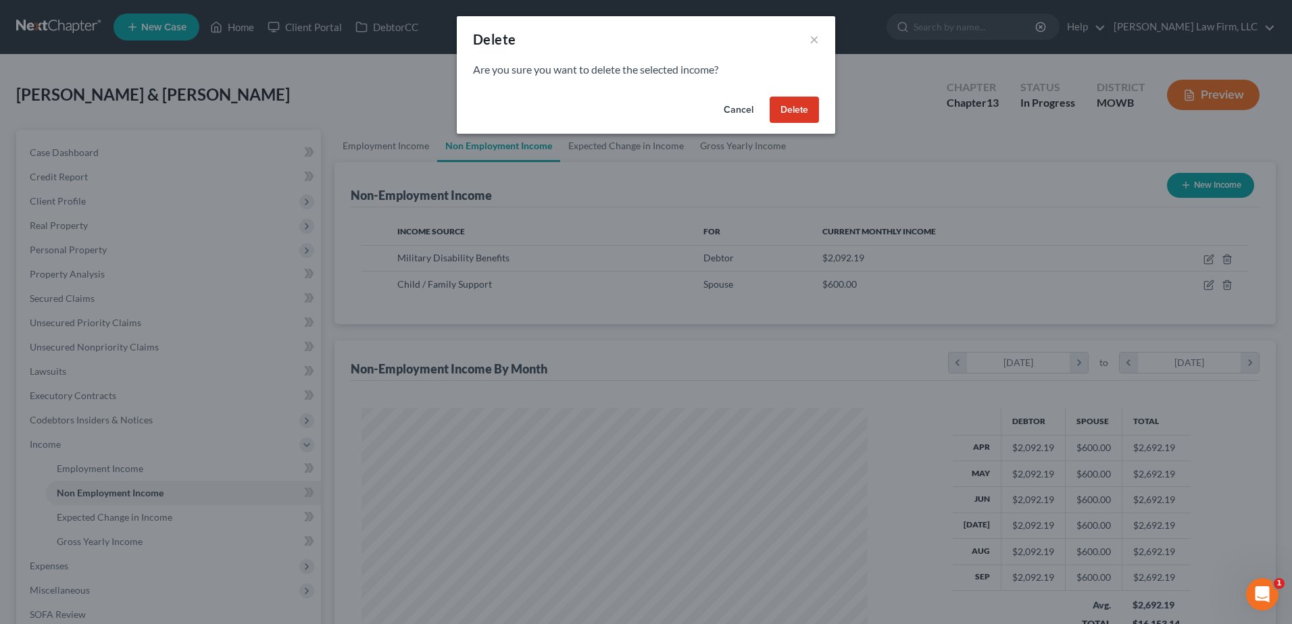
click at [807, 107] on button "Delete" at bounding box center [794, 110] width 49 height 27
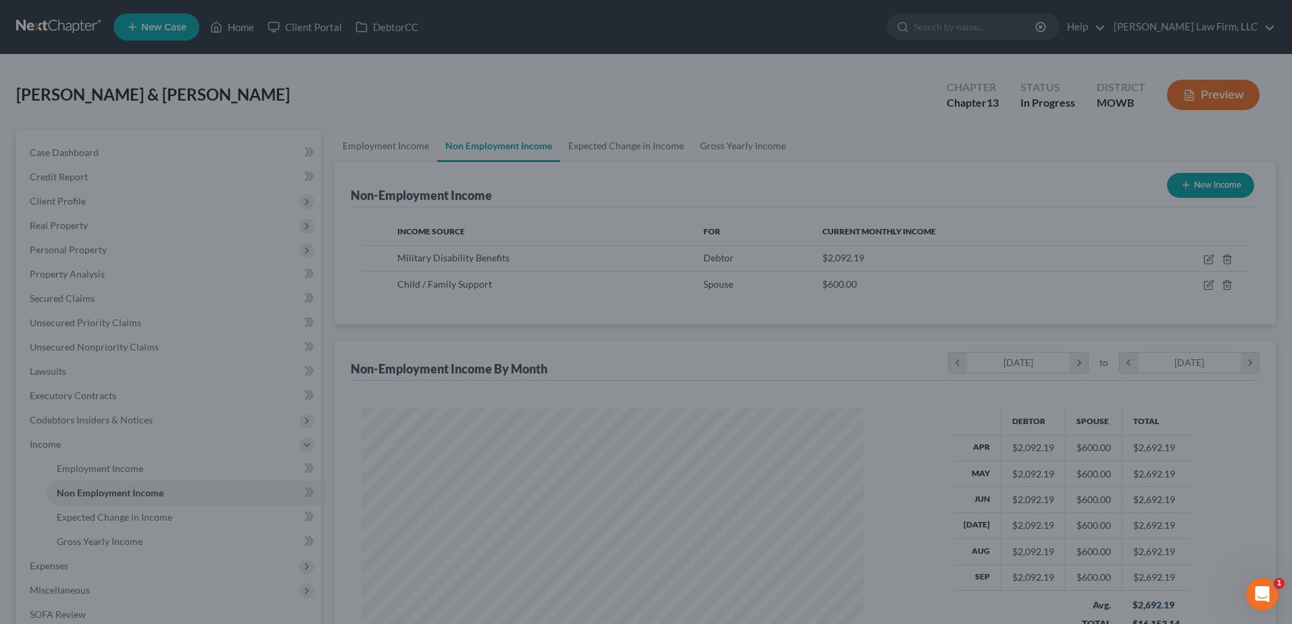
scroll to position [675597, 675319]
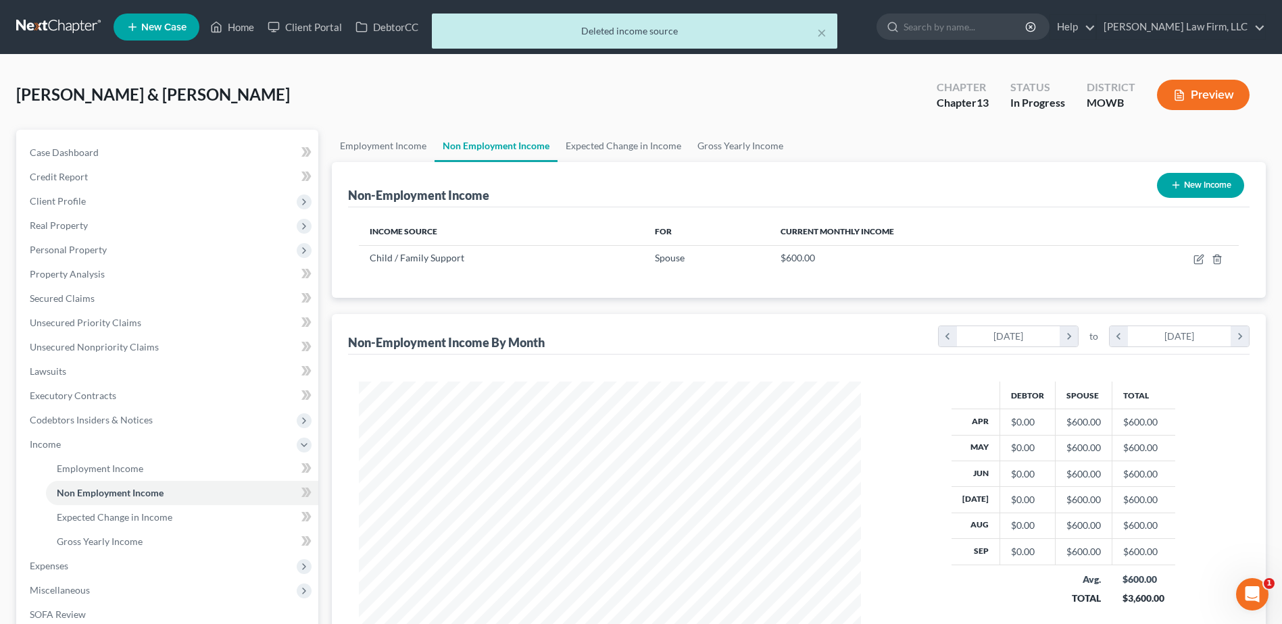
click at [1208, 95] on button "Preview" at bounding box center [1203, 95] width 93 height 30
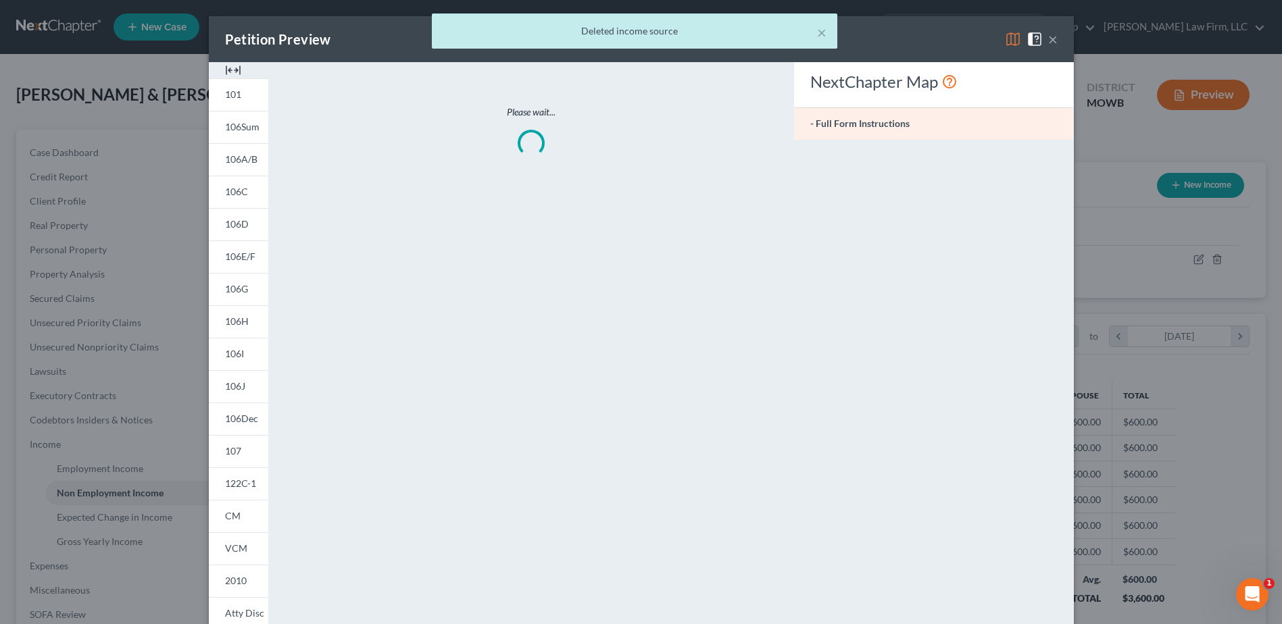
scroll to position [253, 534]
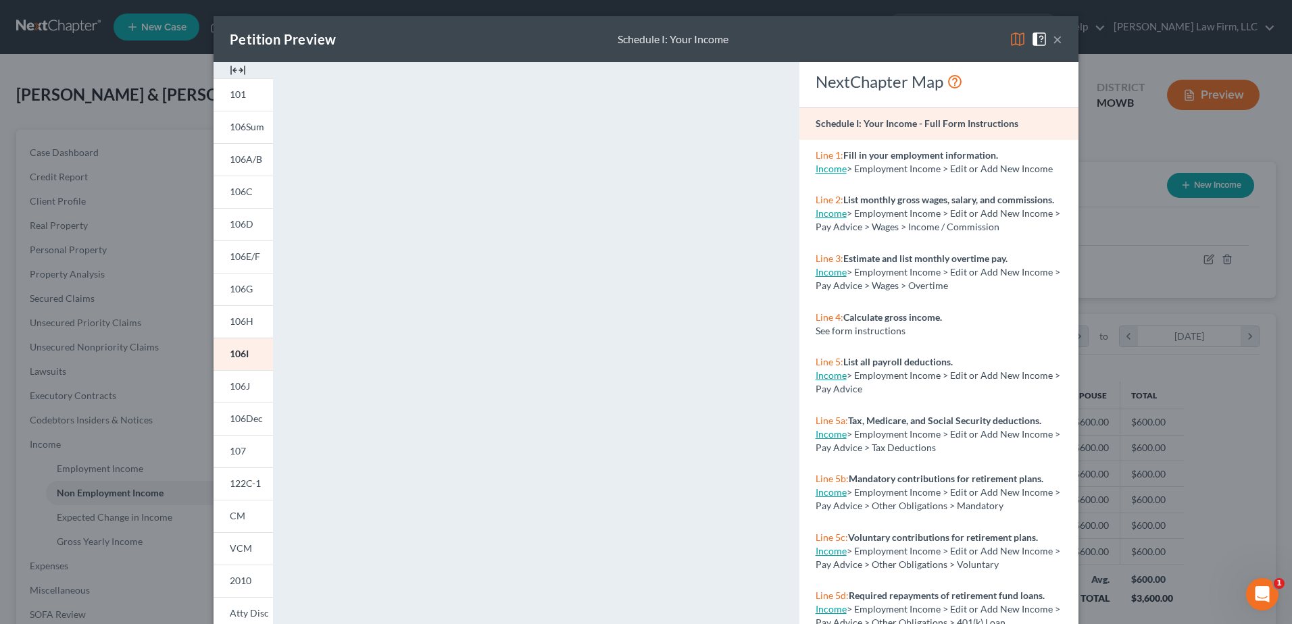
click at [1053, 43] on button "×" at bounding box center [1057, 39] width 9 height 16
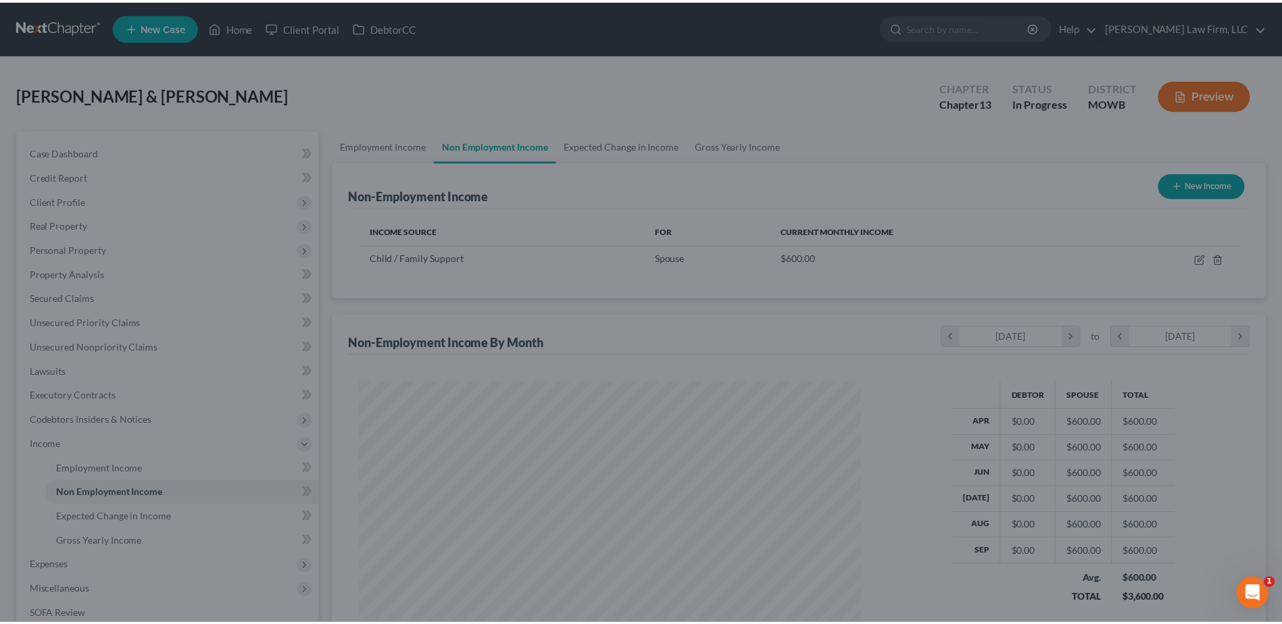
scroll to position [675597, 675319]
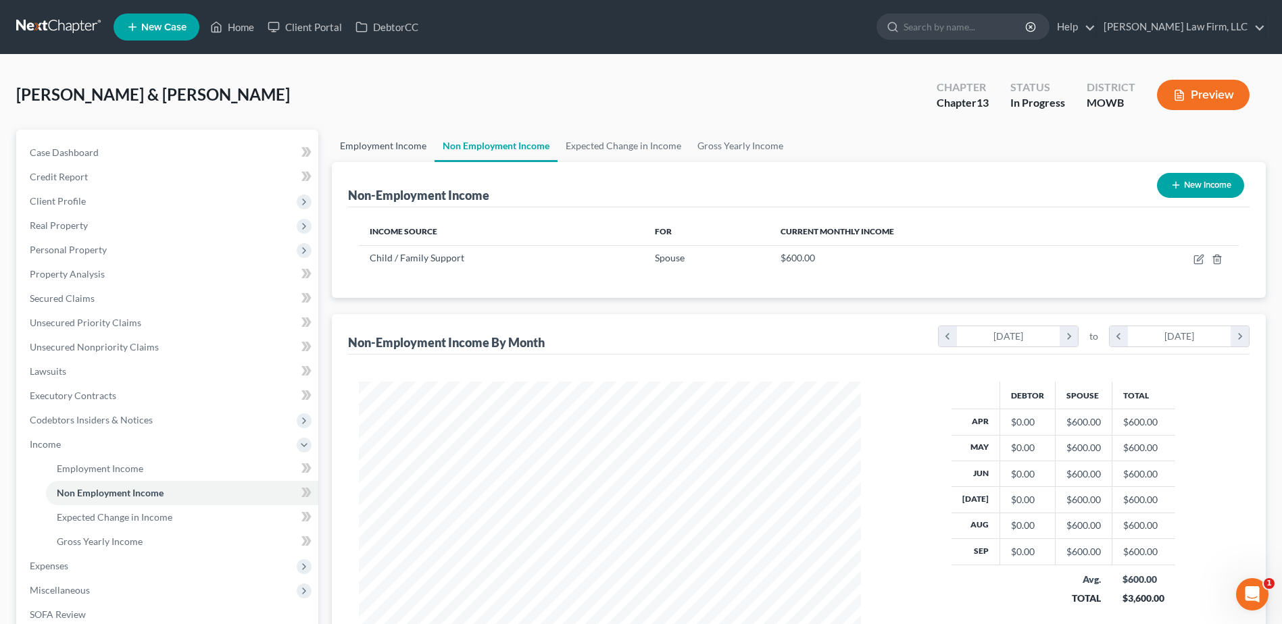
click at [364, 143] on link "Employment Income" at bounding box center [383, 146] width 103 height 32
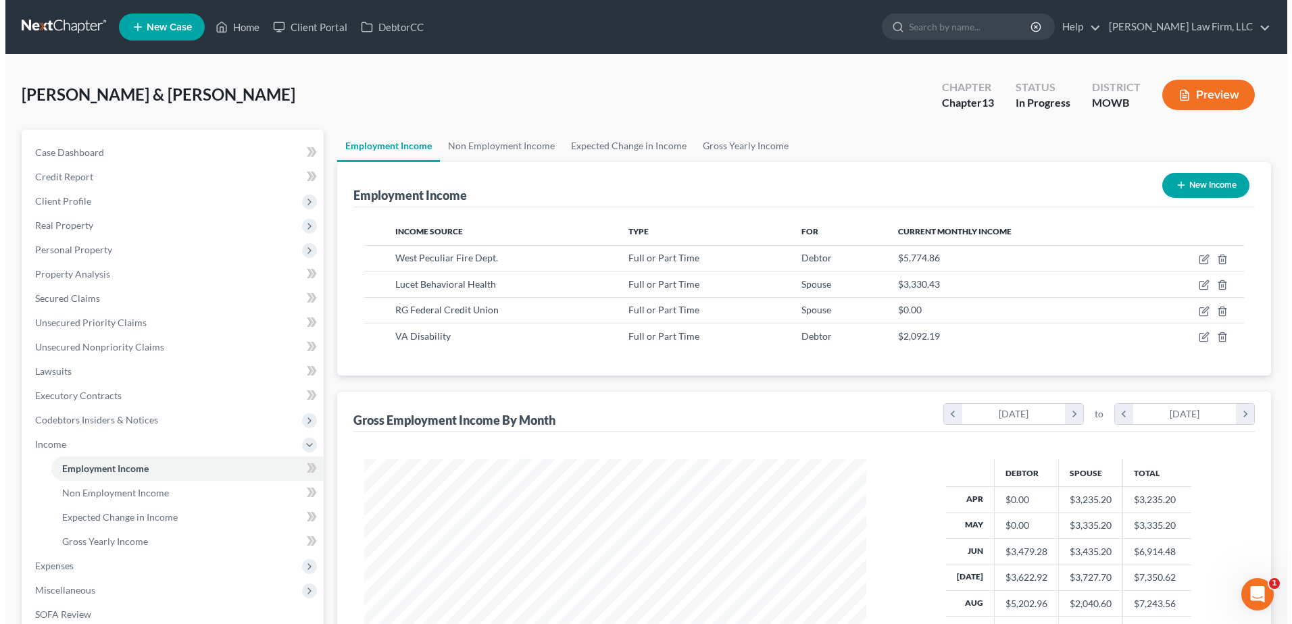
scroll to position [251, 529]
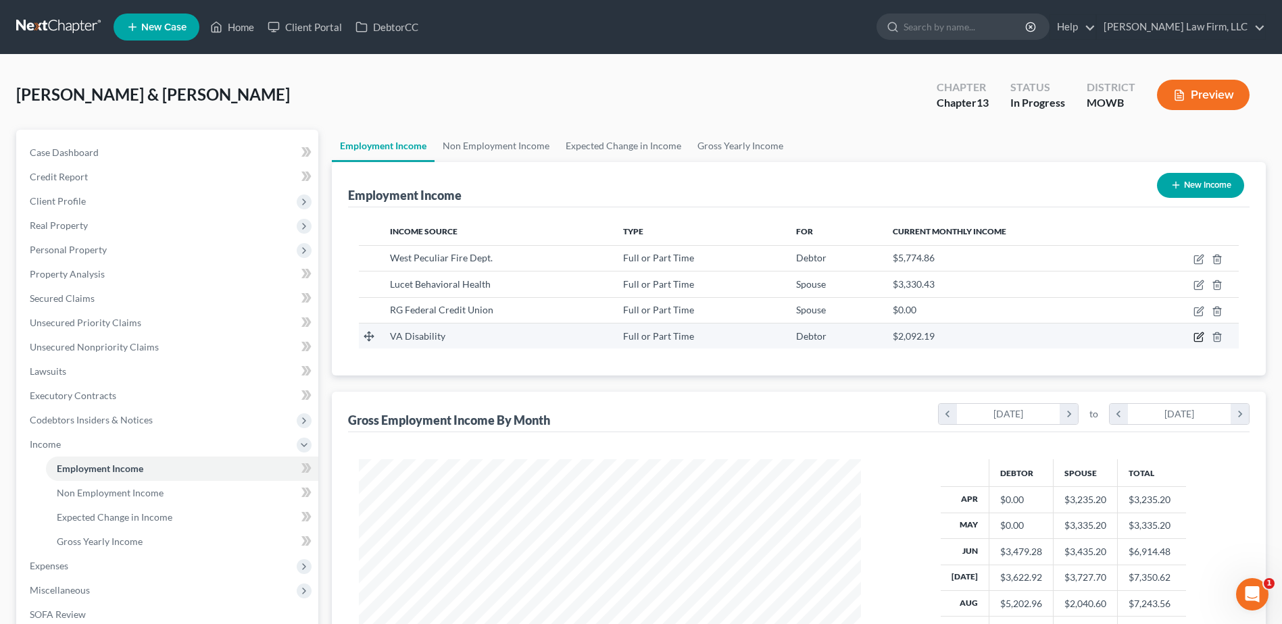
click at [1201, 335] on icon "button" at bounding box center [1199, 337] width 11 height 11
select select "0"
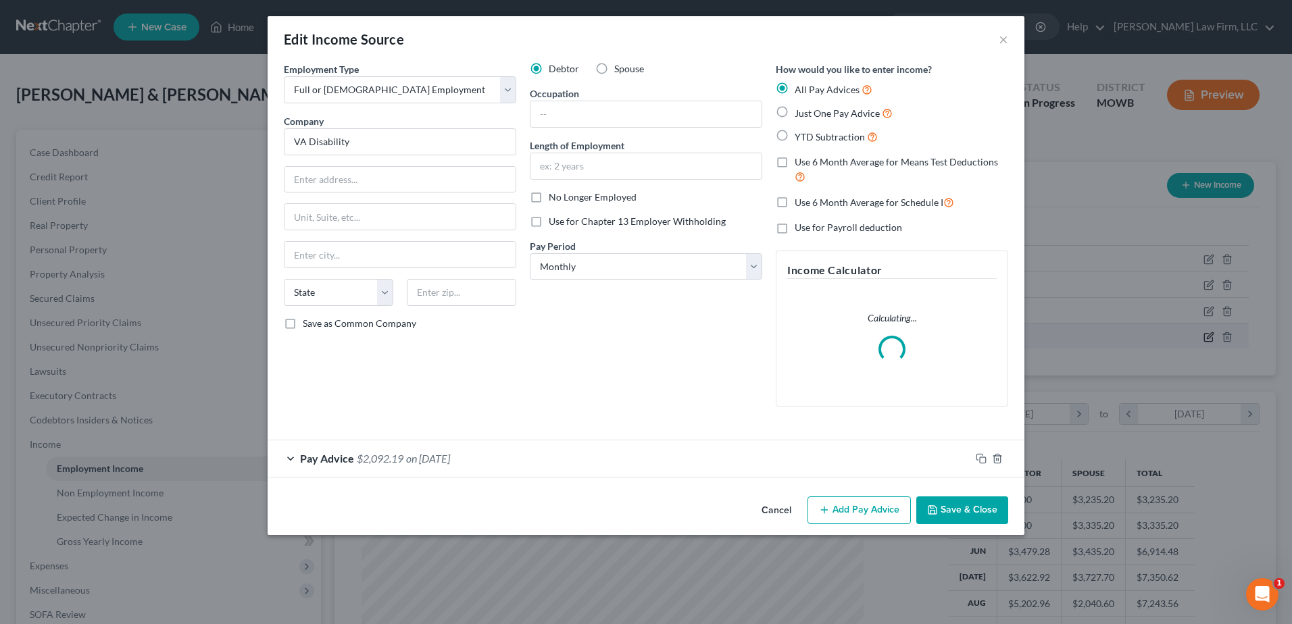
scroll to position [253, 534]
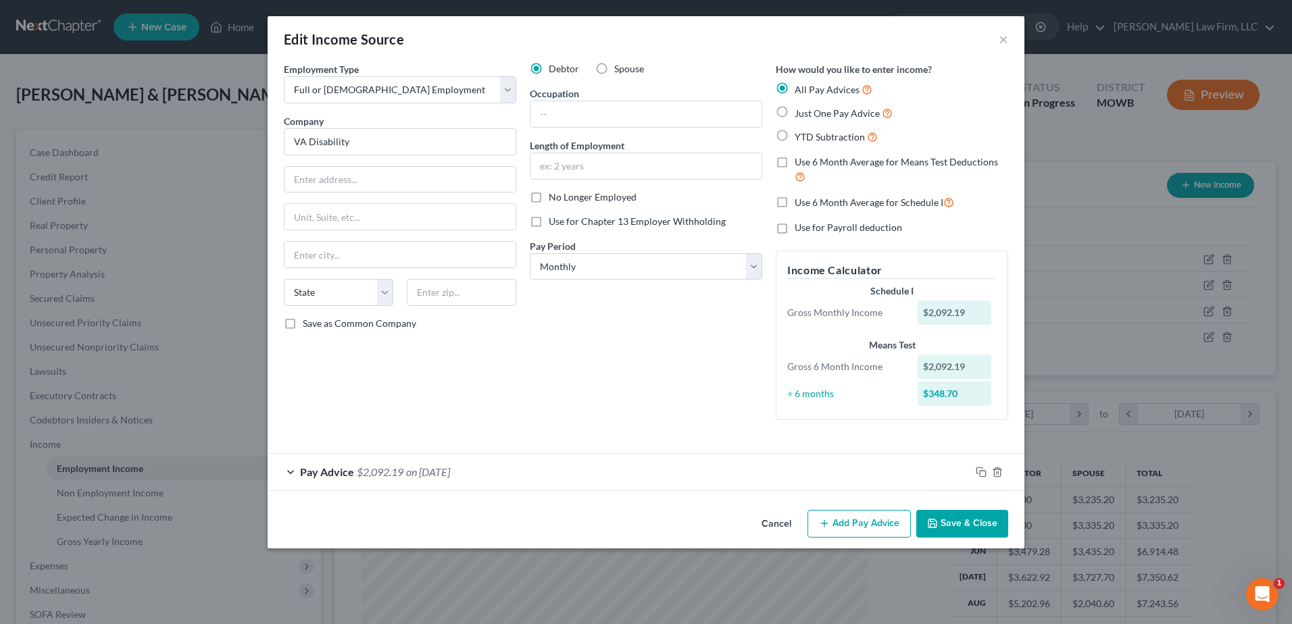
click at [286, 468] on div "Pay Advice $2,092.19 on [DATE]" at bounding box center [619, 472] width 703 height 36
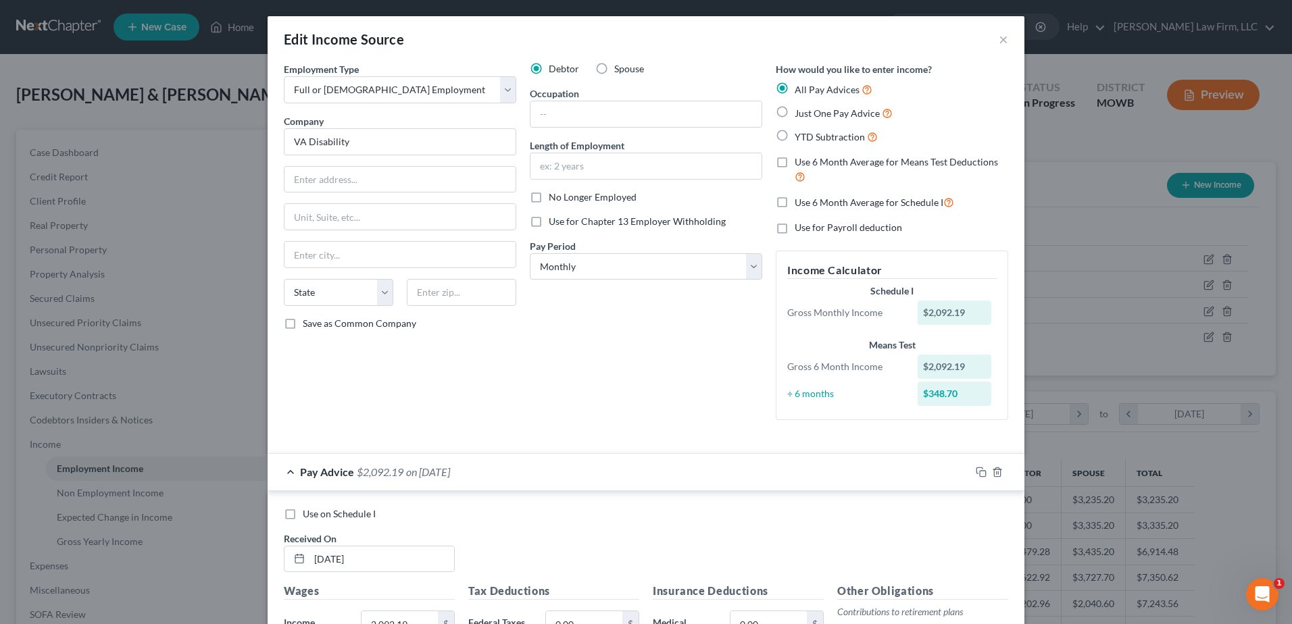
click at [303, 519] on label "Use on Schedule I" at bounding box center [339, 515] width 73 height 14
click at [308, 516] on input "Use on Schedule I" at bounding box center [312, 512] width 9 height 9
checkbox input "true"
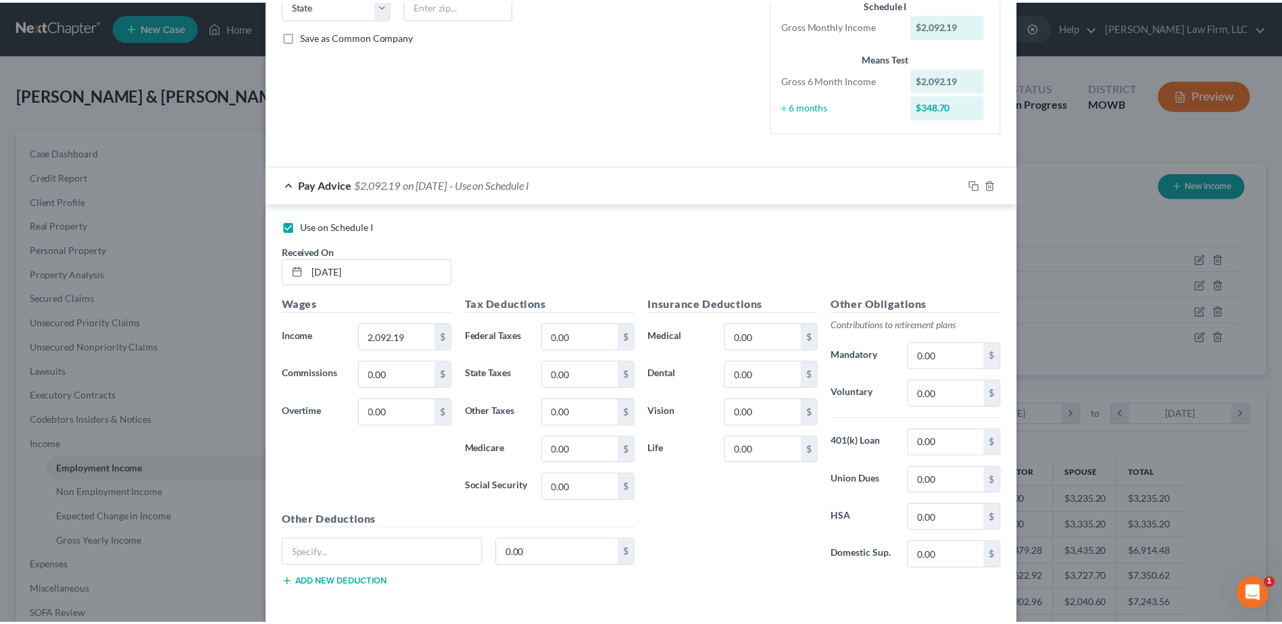
scroll to position [347, 0]
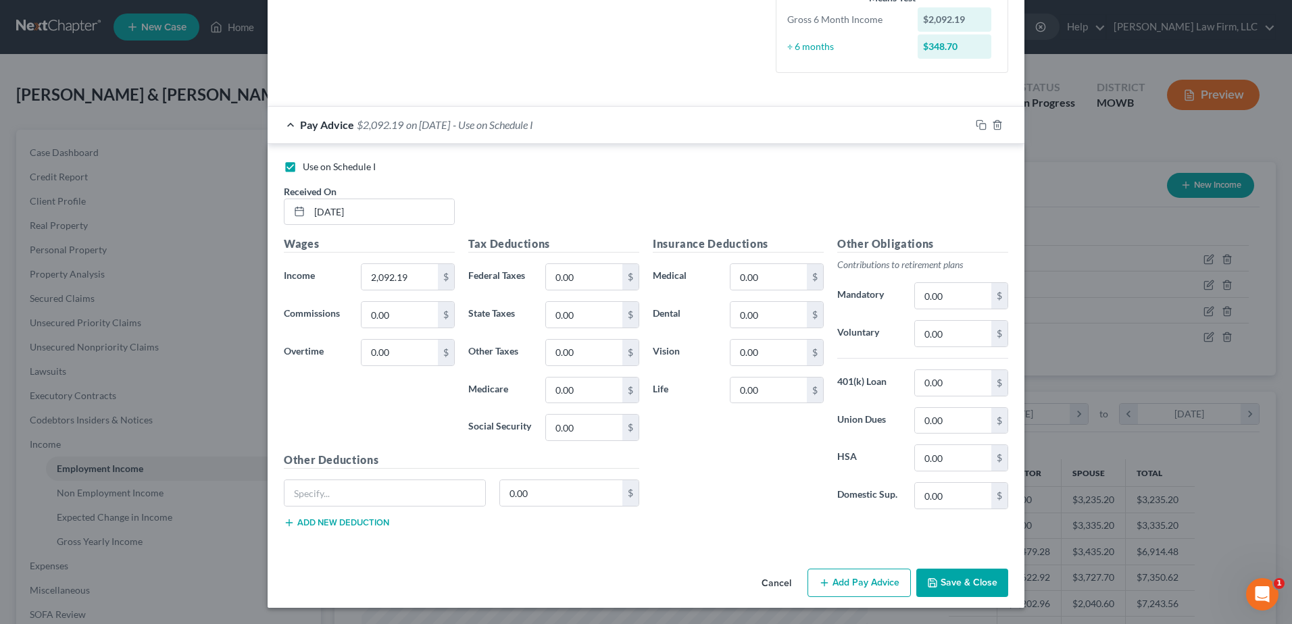
click at [955, 576] on button "Save & Close" at bounding box center [962, 583] width 92 height 28
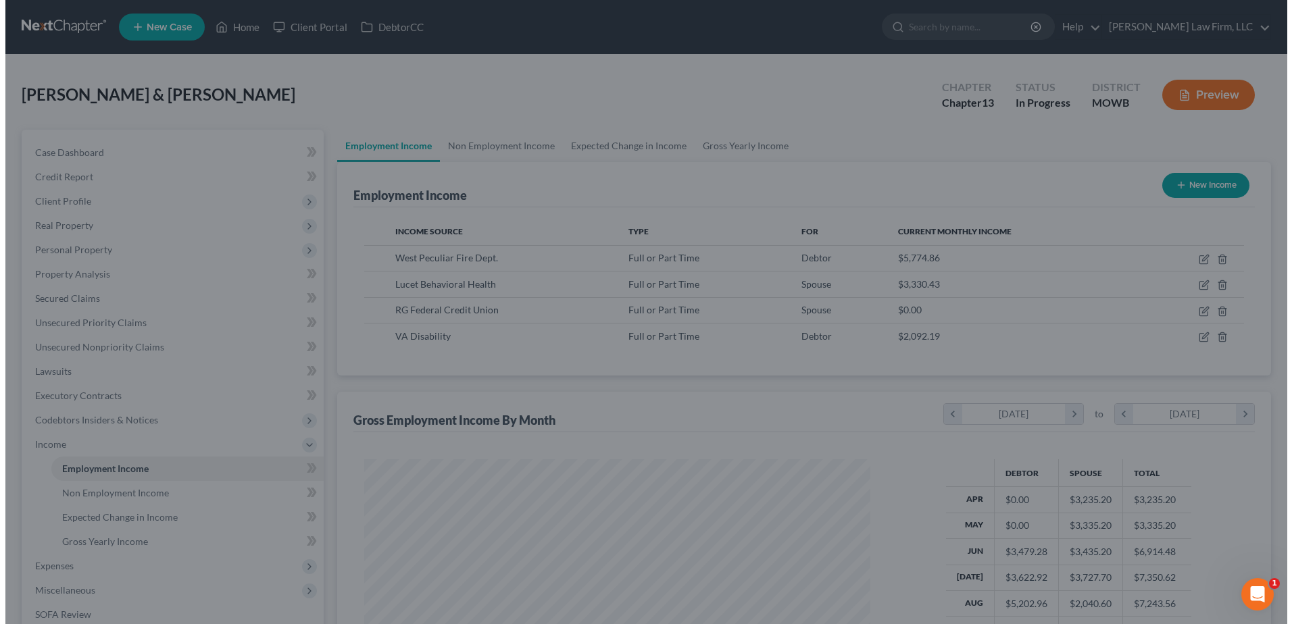
scroll to position [675597, 675319]
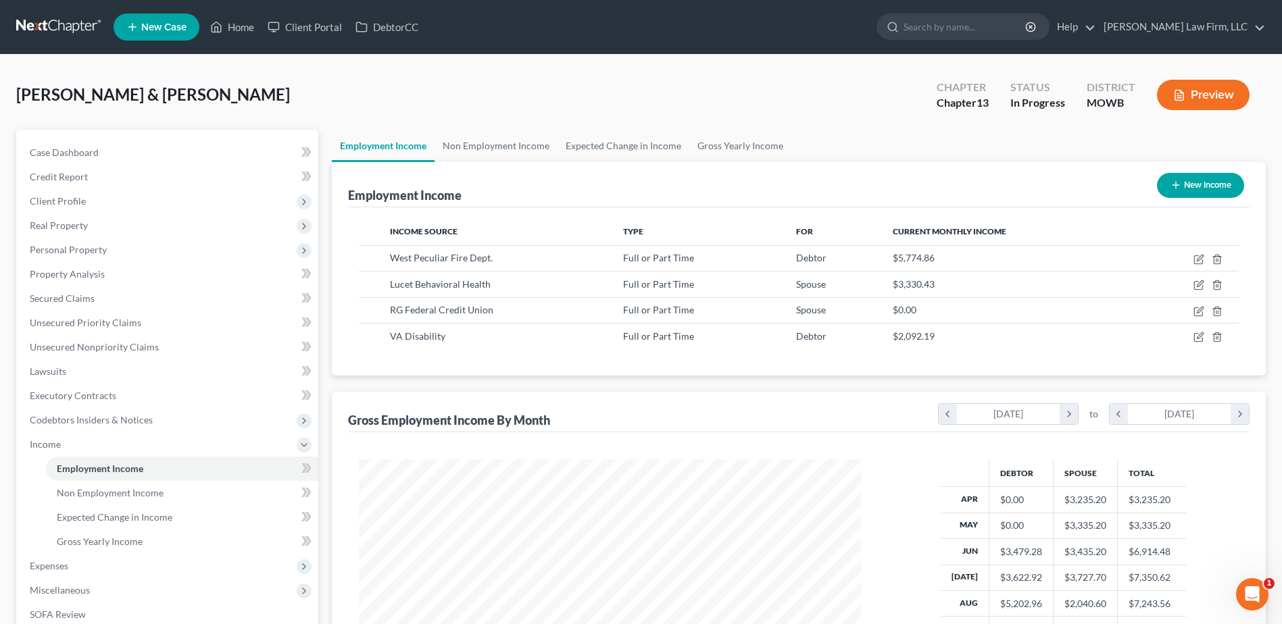
click at [1214, 99] on button "Preview" at bounding box center [1203, 95] width 93 height 30
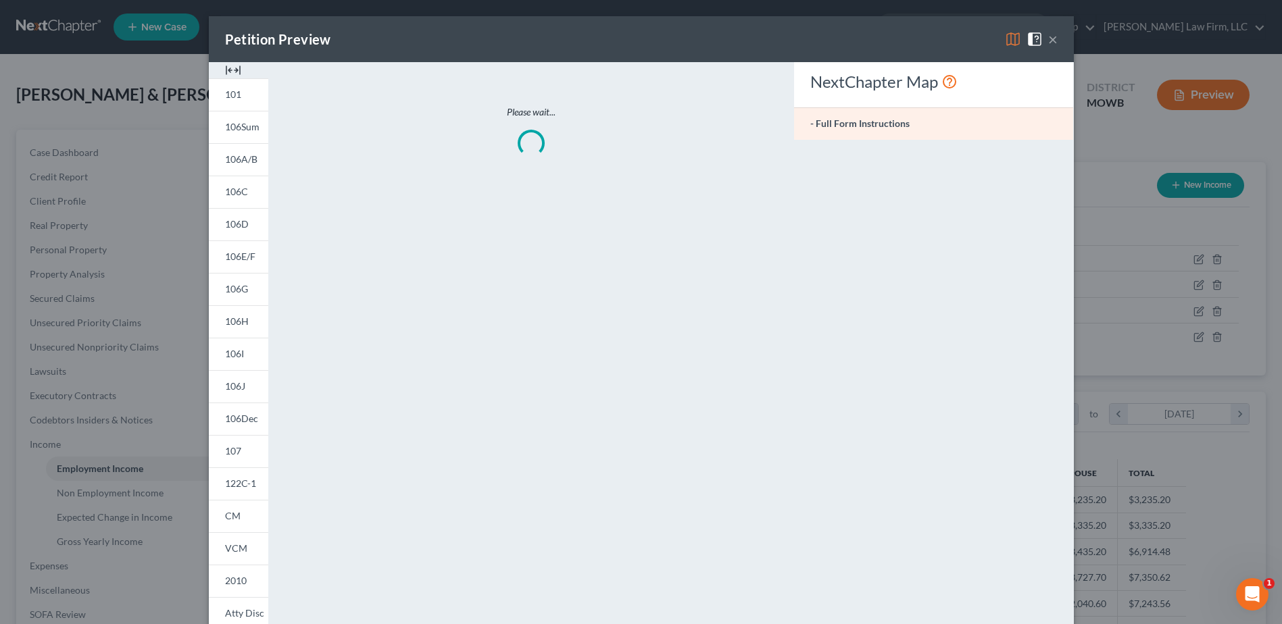
scroll to position [253, 534]
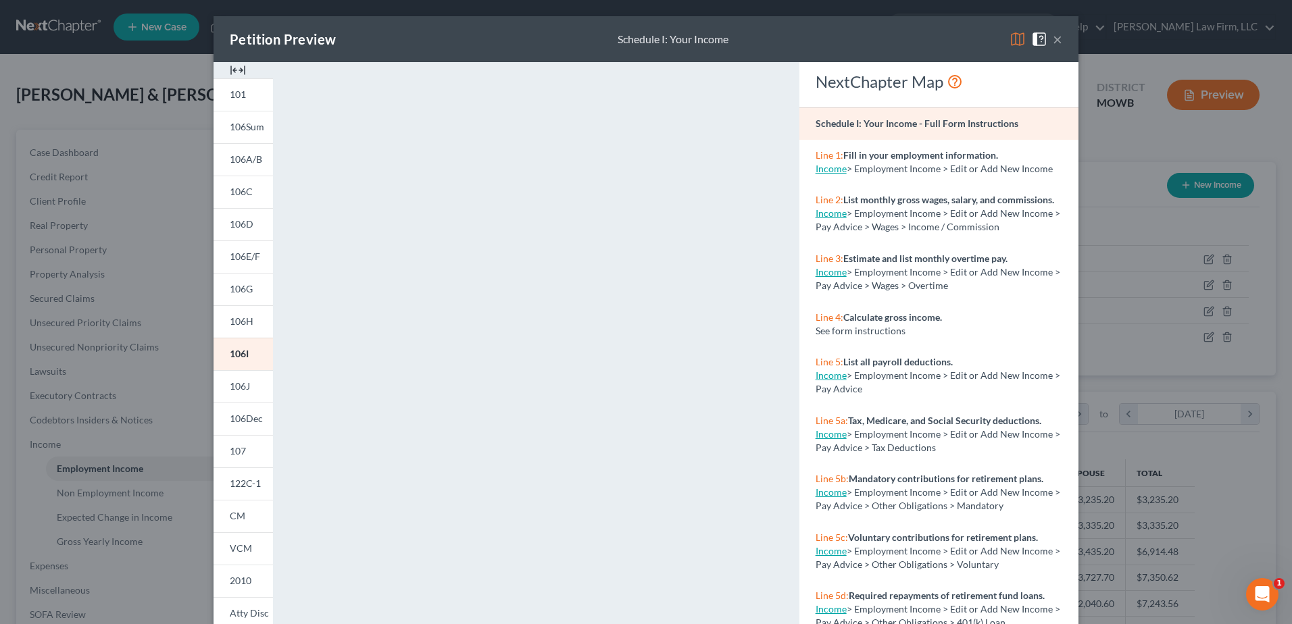
click at [1053, 39] on button "×" at bounding box center [1057, 39] width 9 height 16
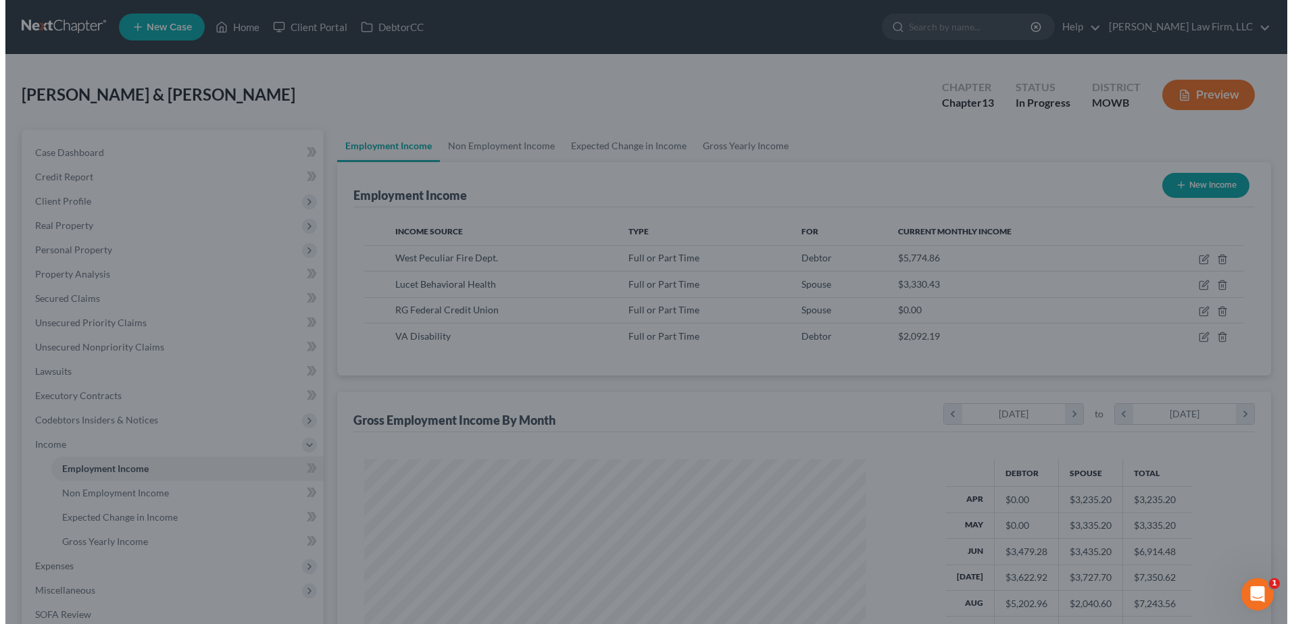
scroll to position [675597, 675319]
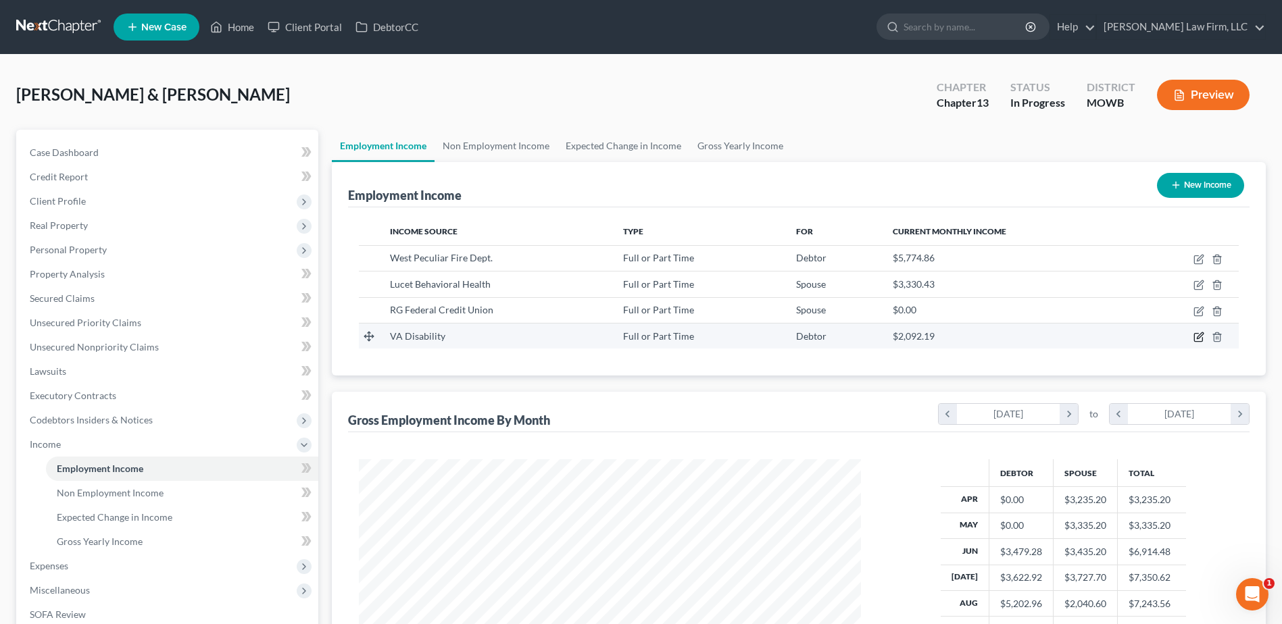
click at [1196, 337] on icon "button" at bounding box center [1199, 337] width 11 height 11
select select "0"
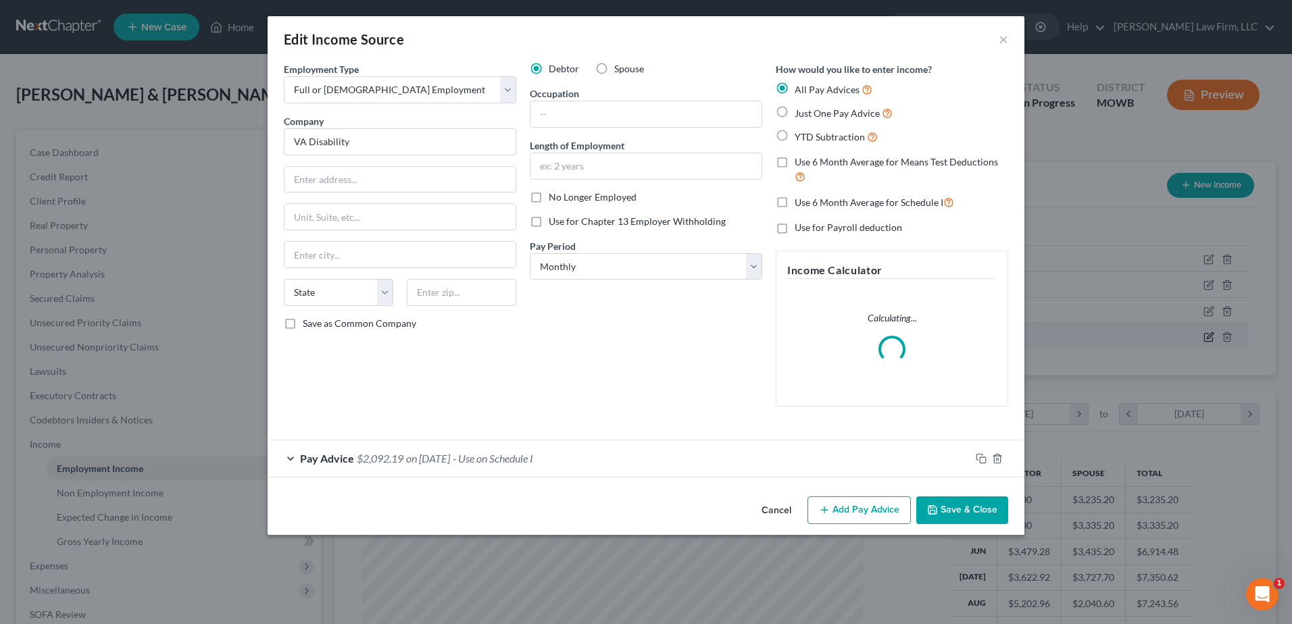
scroll to position [253, 534]
click at [287, 456] on div "Pay Advice $2,092.19 on [DATE] - Use on Schedule I" at bounding box center [619, 459] width 703 height 36
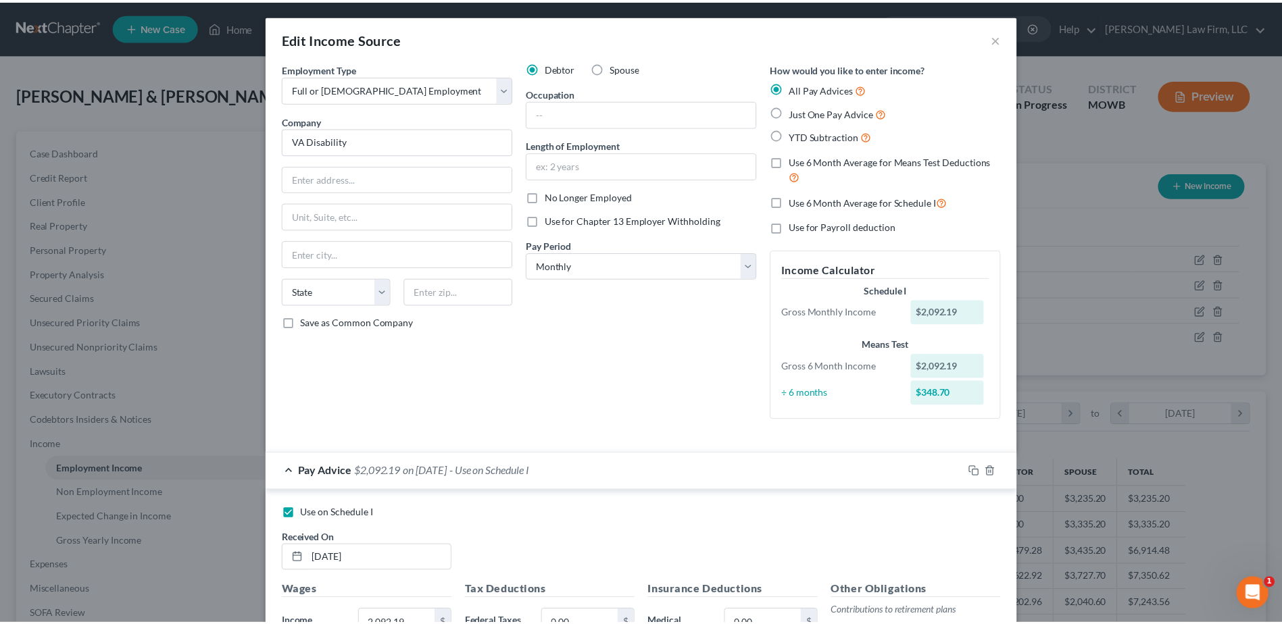
scroll to position [0, 0]
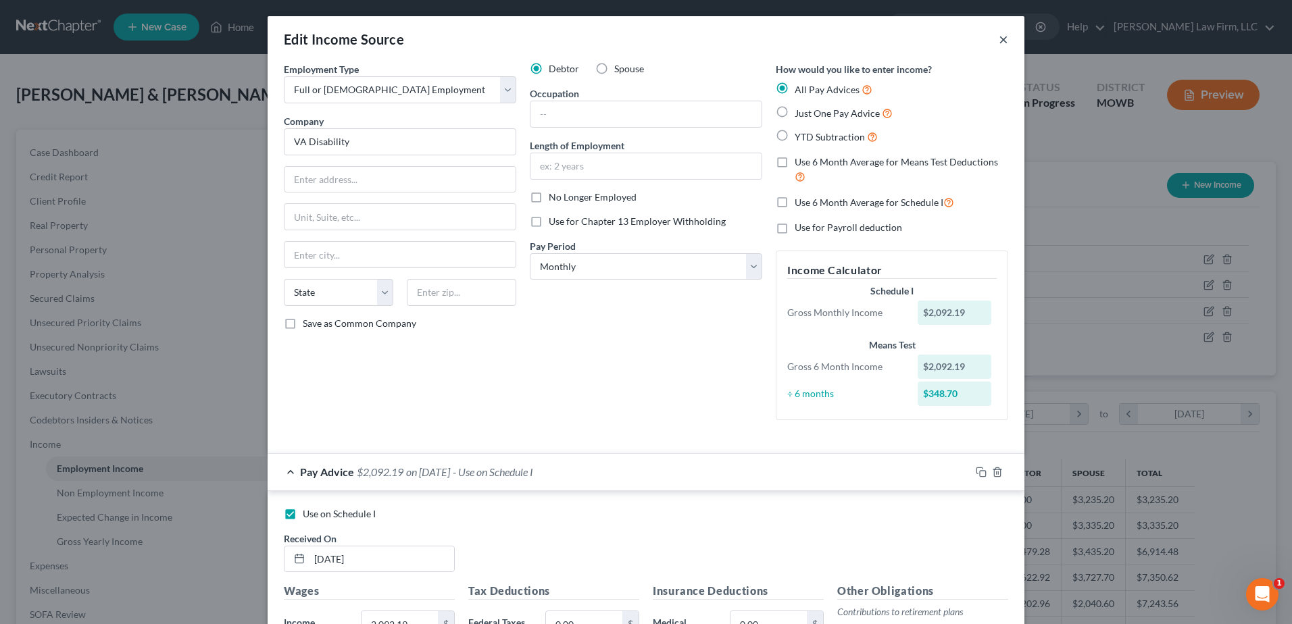
click at [999, 40] on button "×" at bounding box center [1003, 39] width 9 height 16
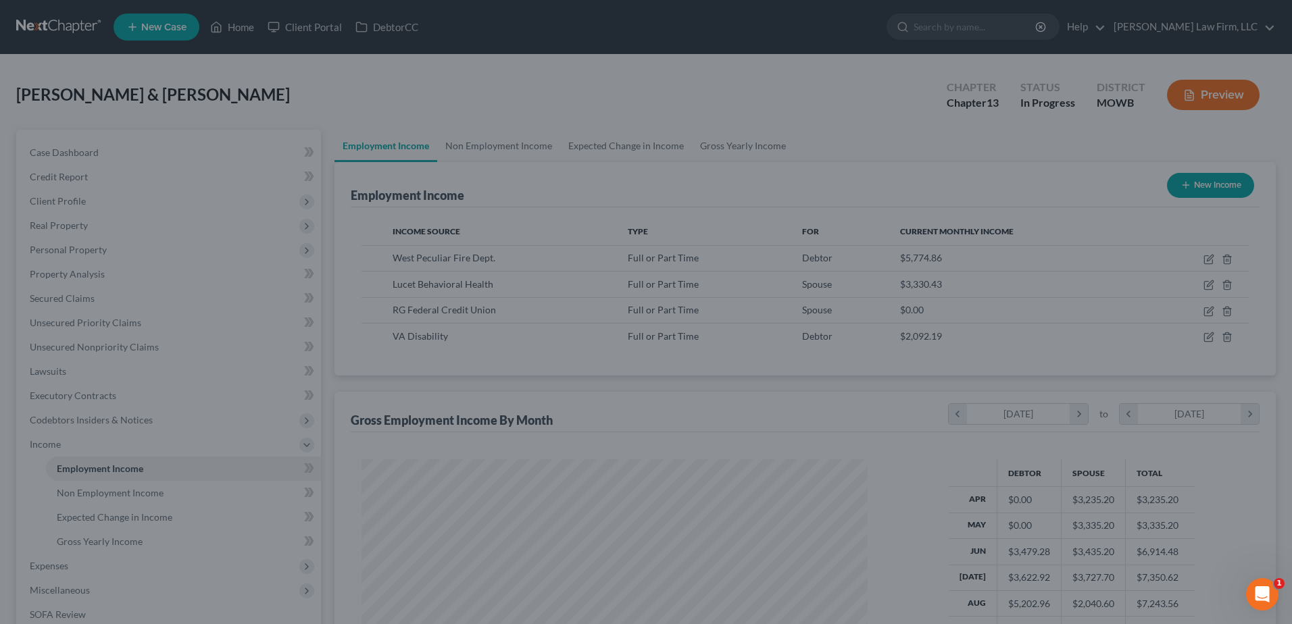
scroll to position [675597, 675319]
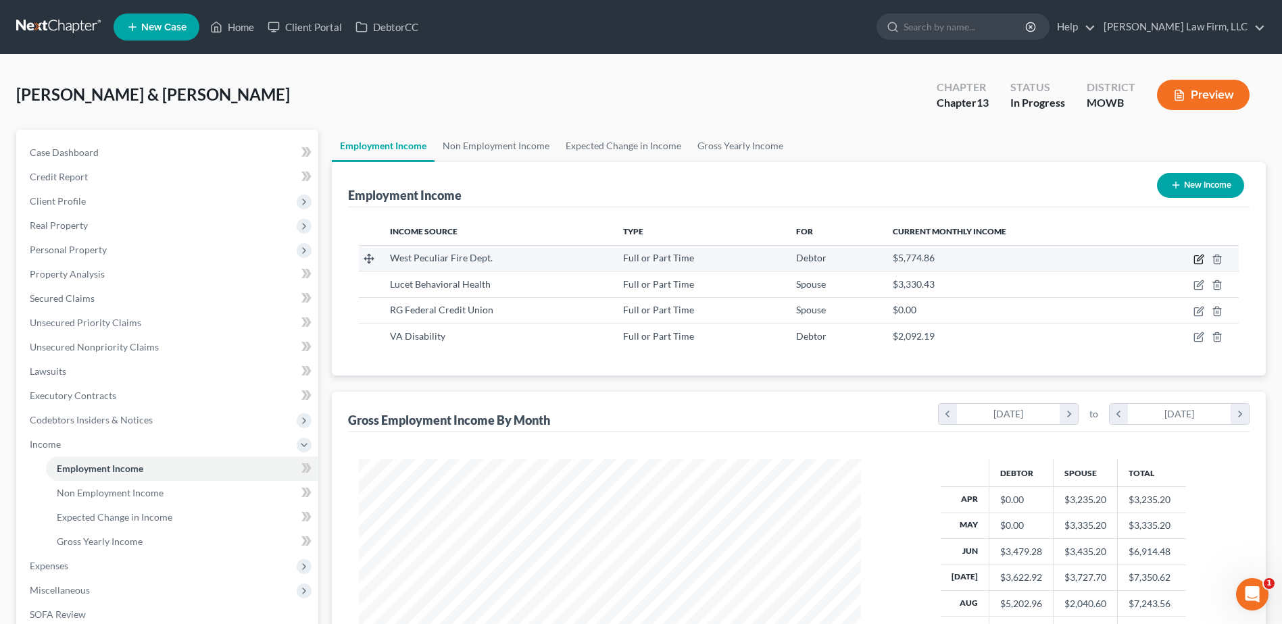
click at [1198, 256] on icon "button" at bounding box center [1198, 260] width 8 height 8
select select "0"
select select "26"
select select "2"
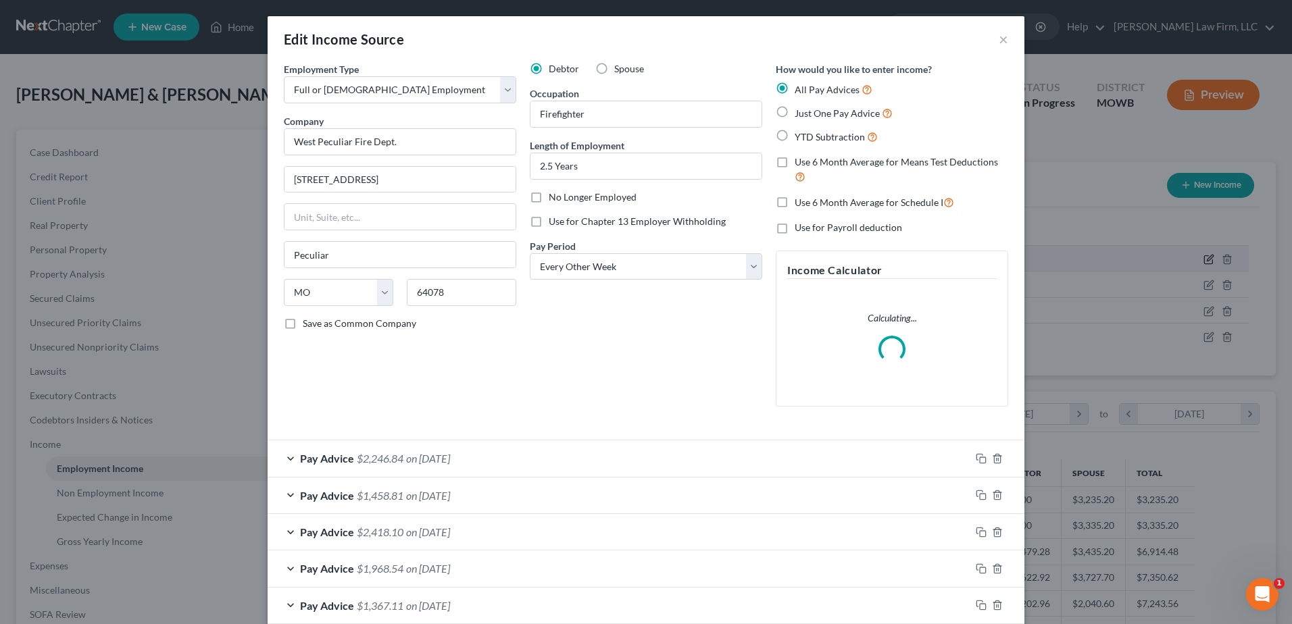
scroll to position [253, 534]
click at [287, 458] on div "Pay Advice $2,246.84 on [DATE]" at bounding box center [619, 459] width 703 height 36
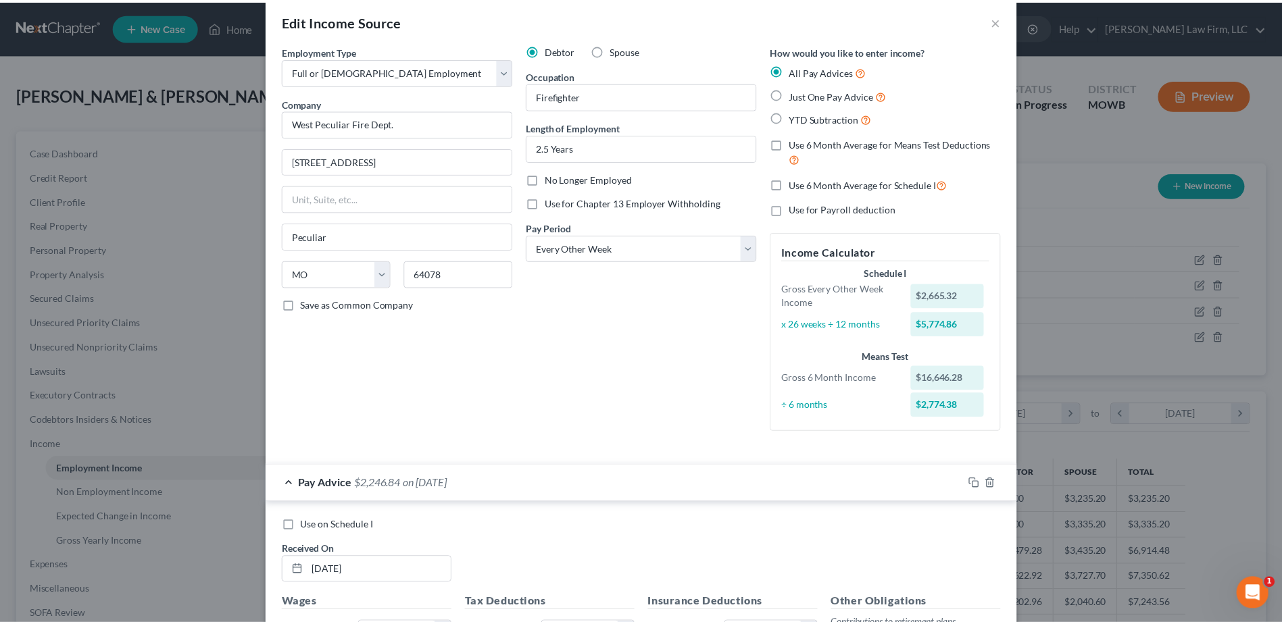
scroll to position [0, 0]
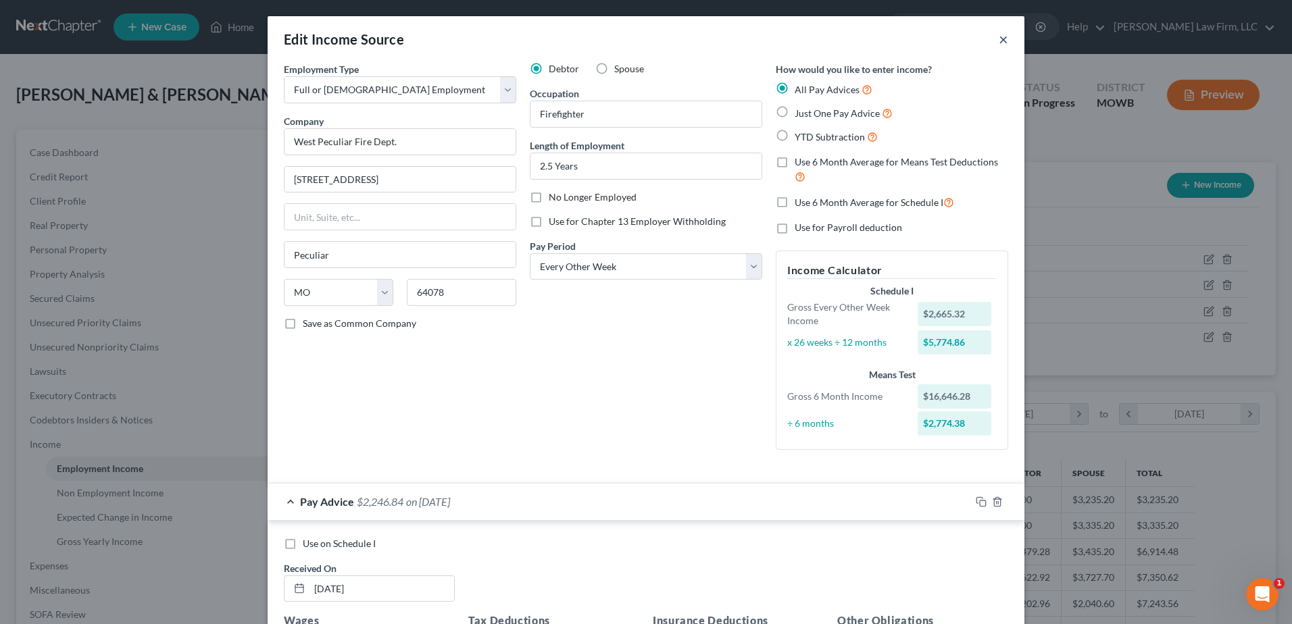
click at [999, 38] on button "×" at bounding box center [1003, 39] width 9 height 16
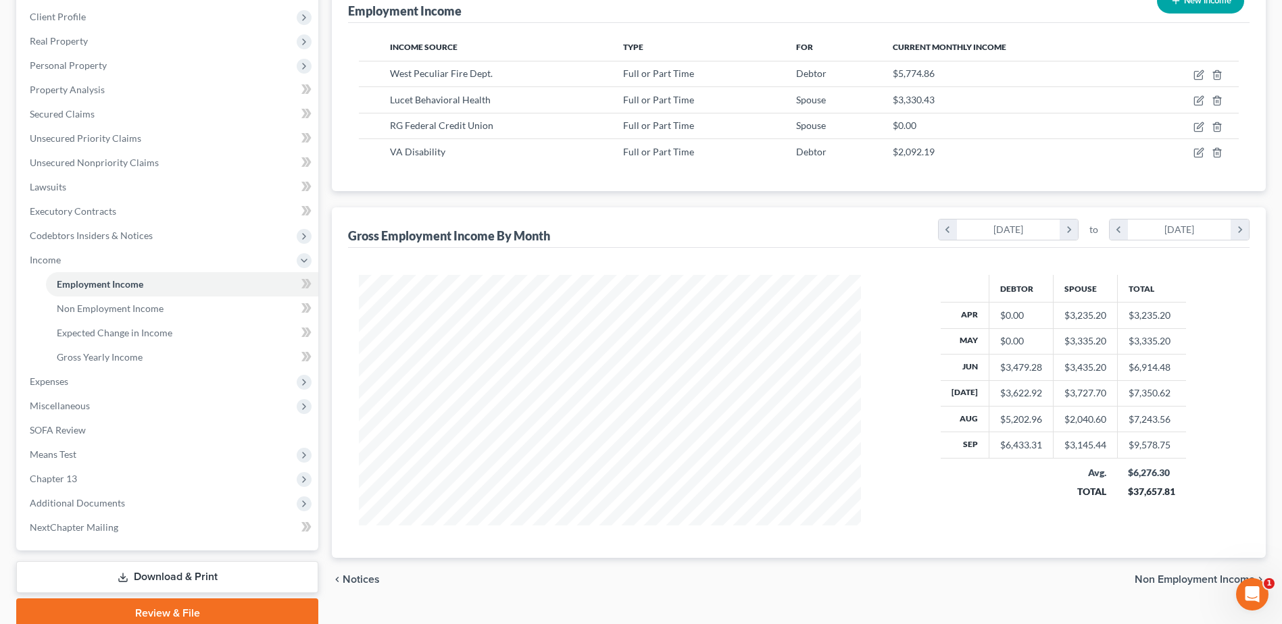
scroll to position [240, 0]
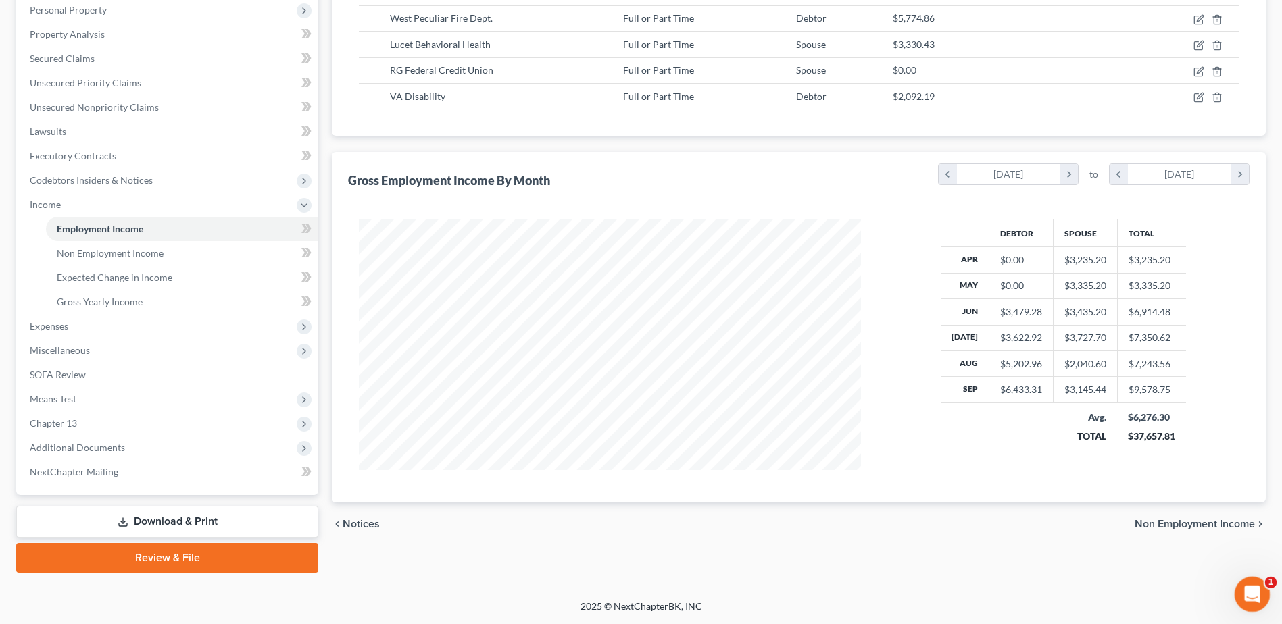
click at [1251, 596] on icon "Open Intercom Messenger" at bounding box center [1251, 593] width 22 height 22
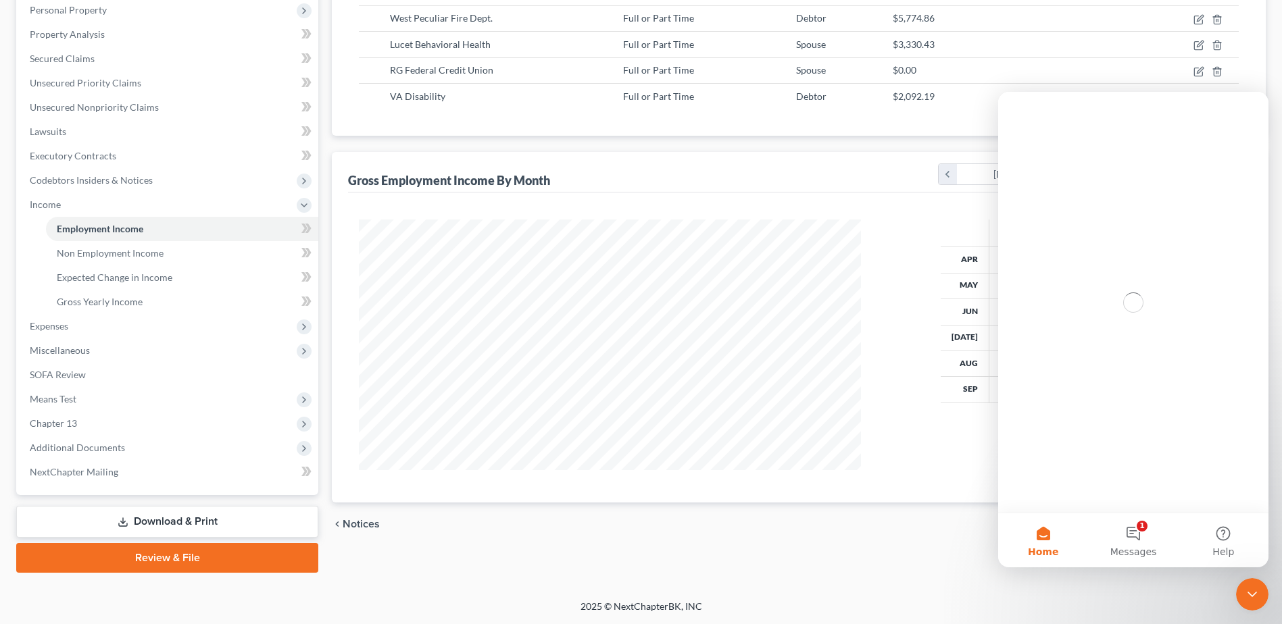
scroll to position [0, 0]
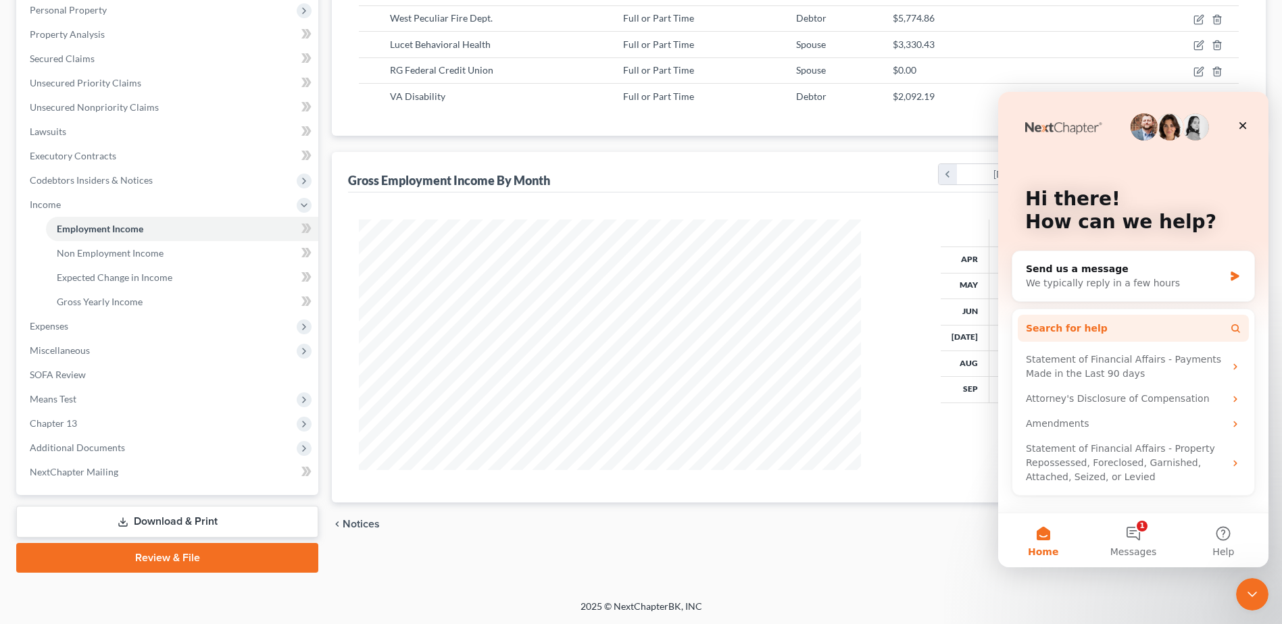
click at [1139, 321] on button "Search for help" at bounding box center [1133, 328] width 231 height 27
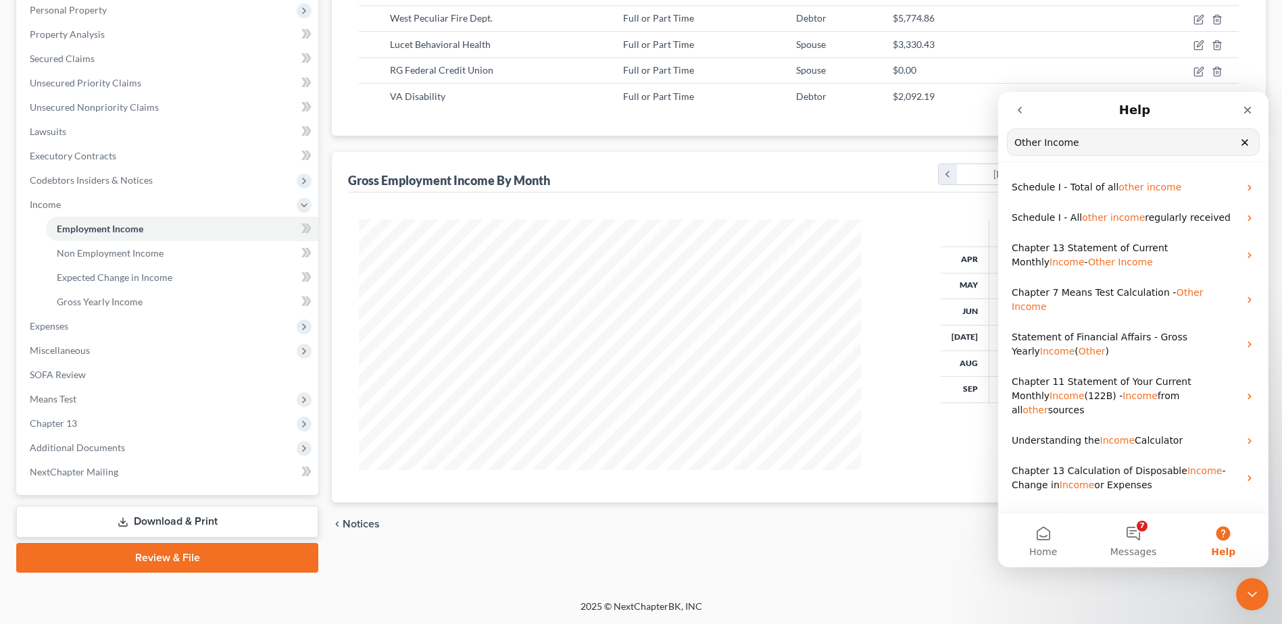
type input "Other Income"
click at [1125, 219] on span "income" at bounding box center [1127, 217] width 34 height 11
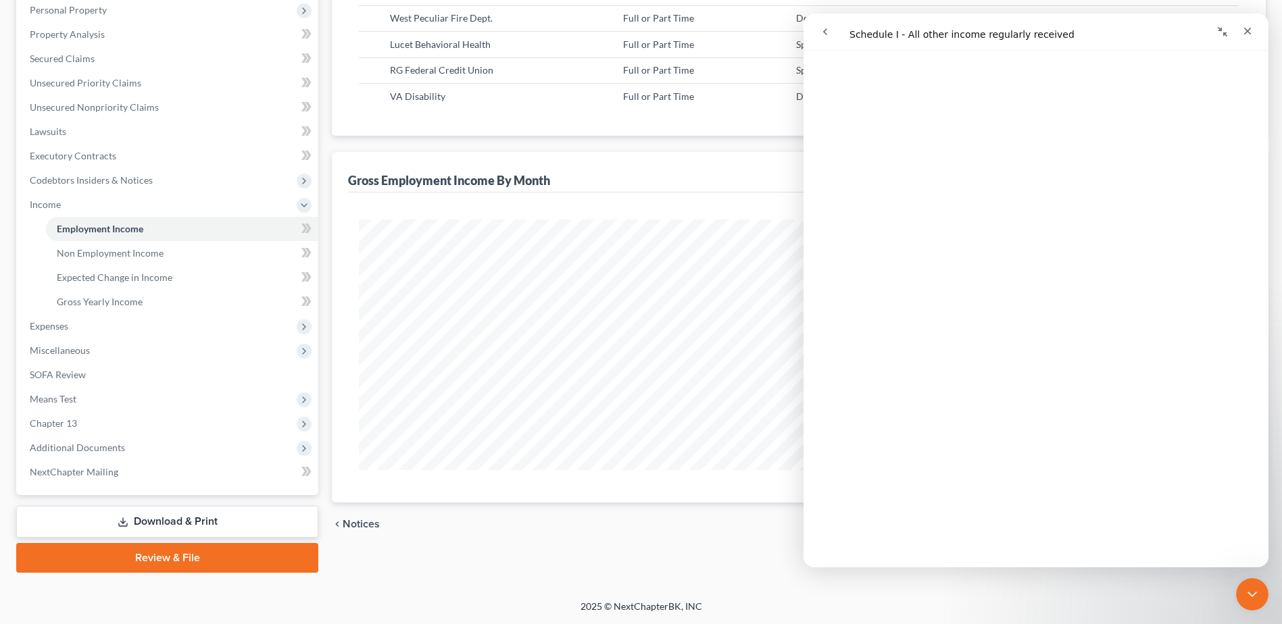
scroll to position [2061, 0]
click at [1247, 29] on icon "Close" at bounding box center [1247, 31] width 11 height 11
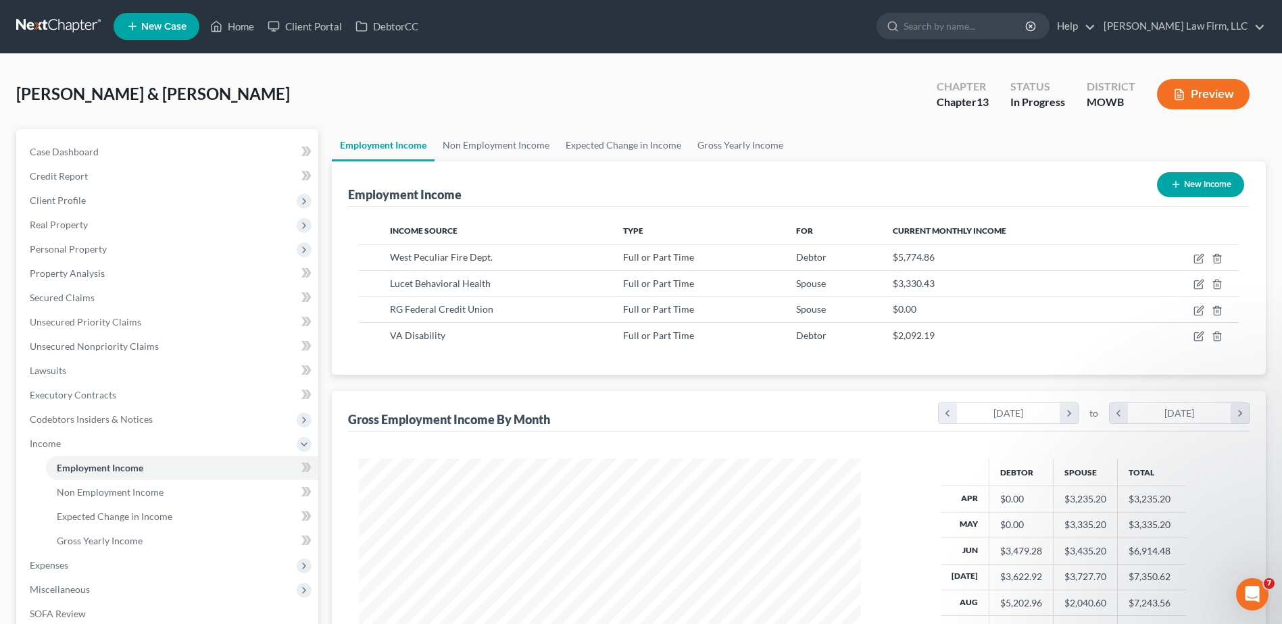
scroll to position [0, 0]
click at [487, 141] on link "Non Employment Income" at bounding box center [496, 146] width 123 height 32
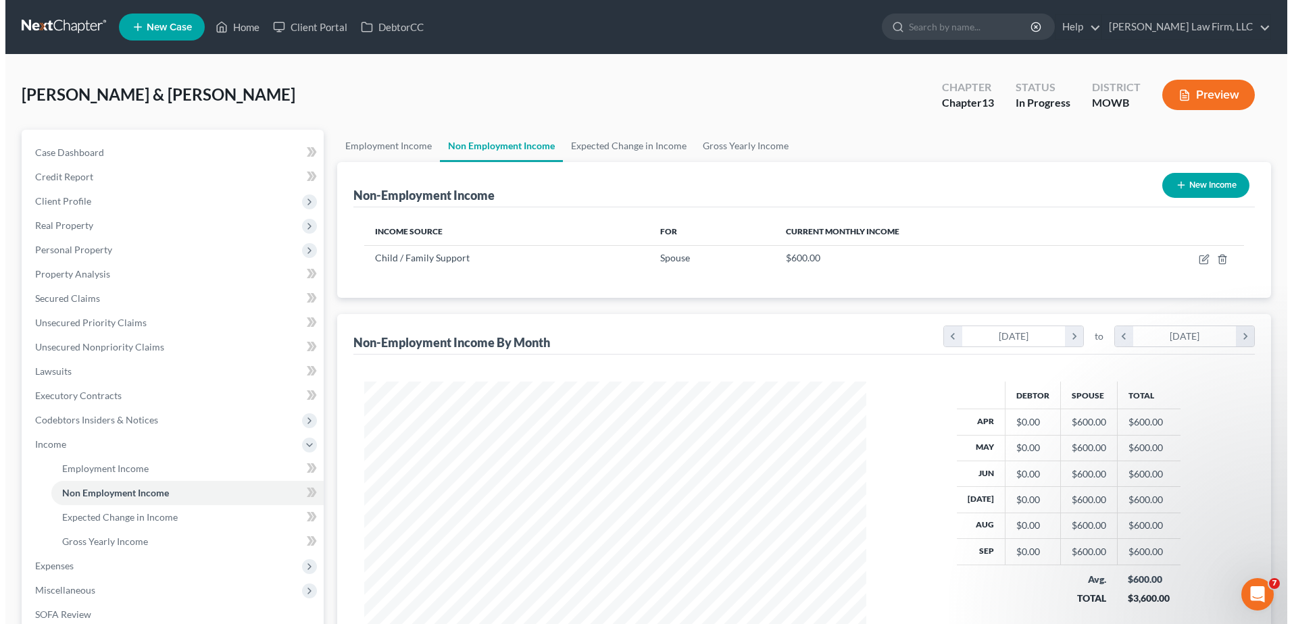
scroll to position [251, 529]
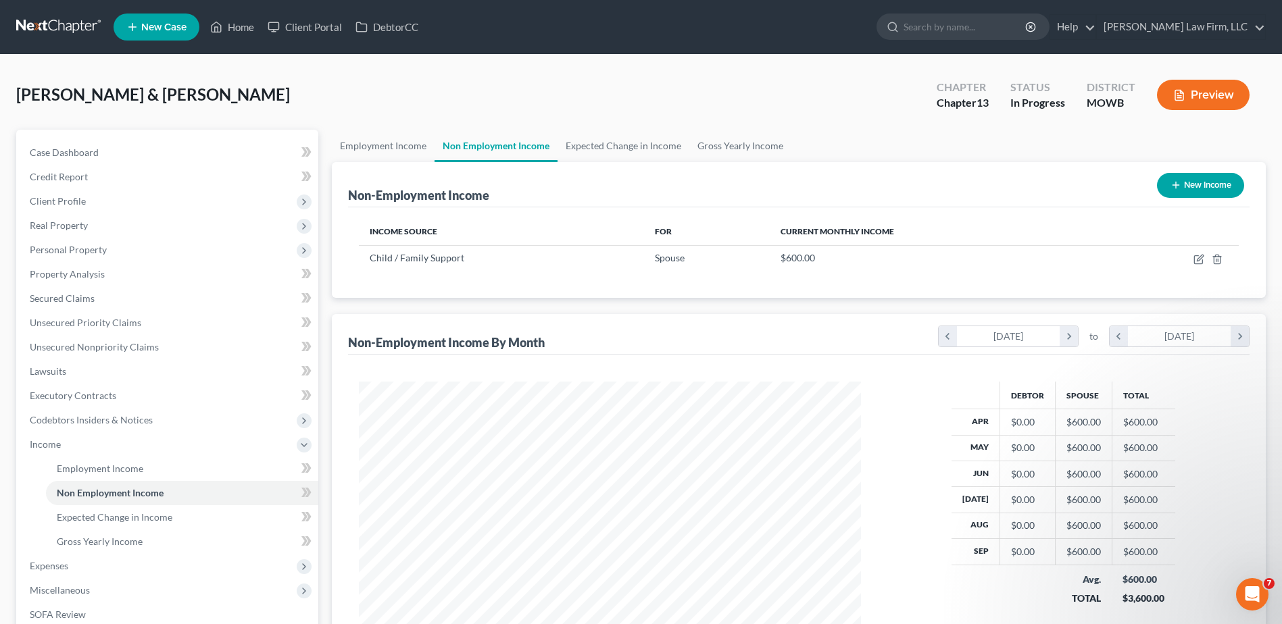
click at [1183, 178] on button "New Income" at bounding box center [1200, 185] width 87 height 25
select select "0"
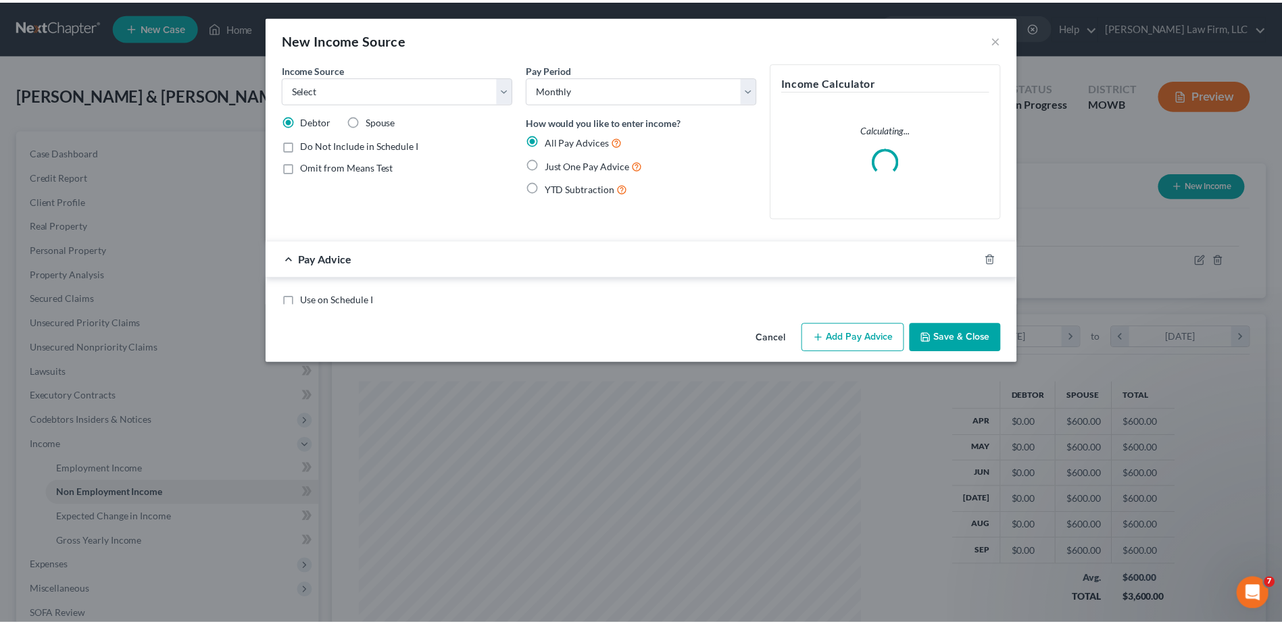
scroll to position [253, 534]
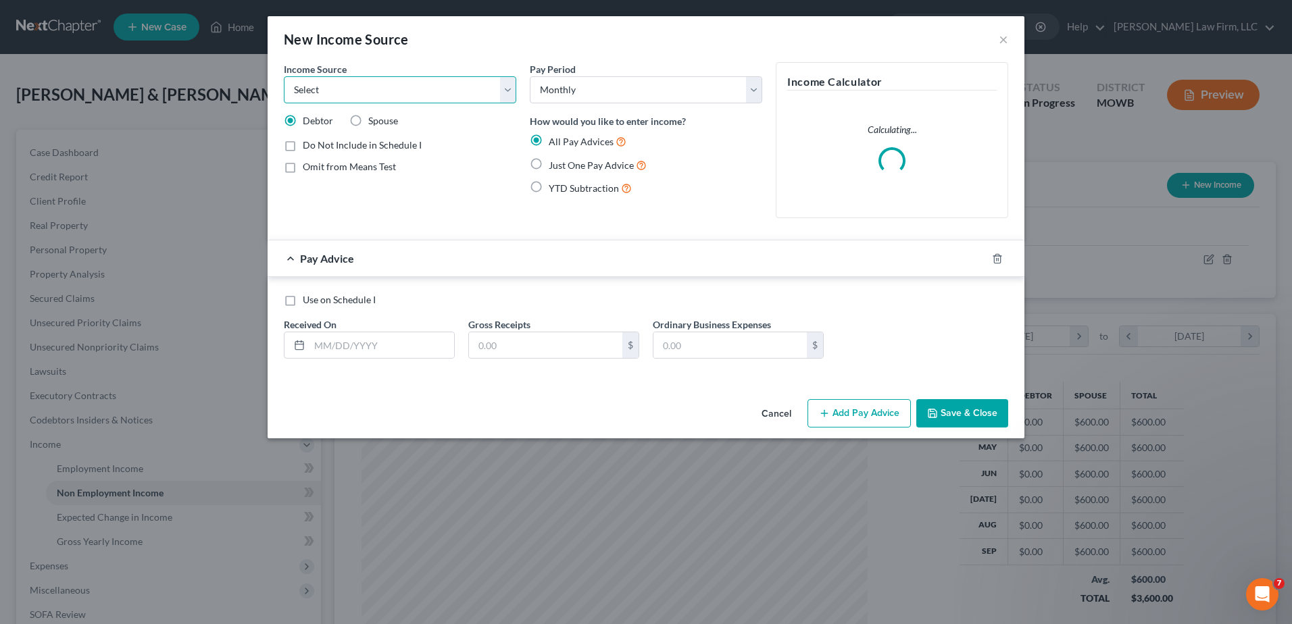
click at [431, 90] on select "Select Unemployment Disability (from employer) Pension Retirement Social Securi…" at bounding box center [400, 89] width 232 height 27
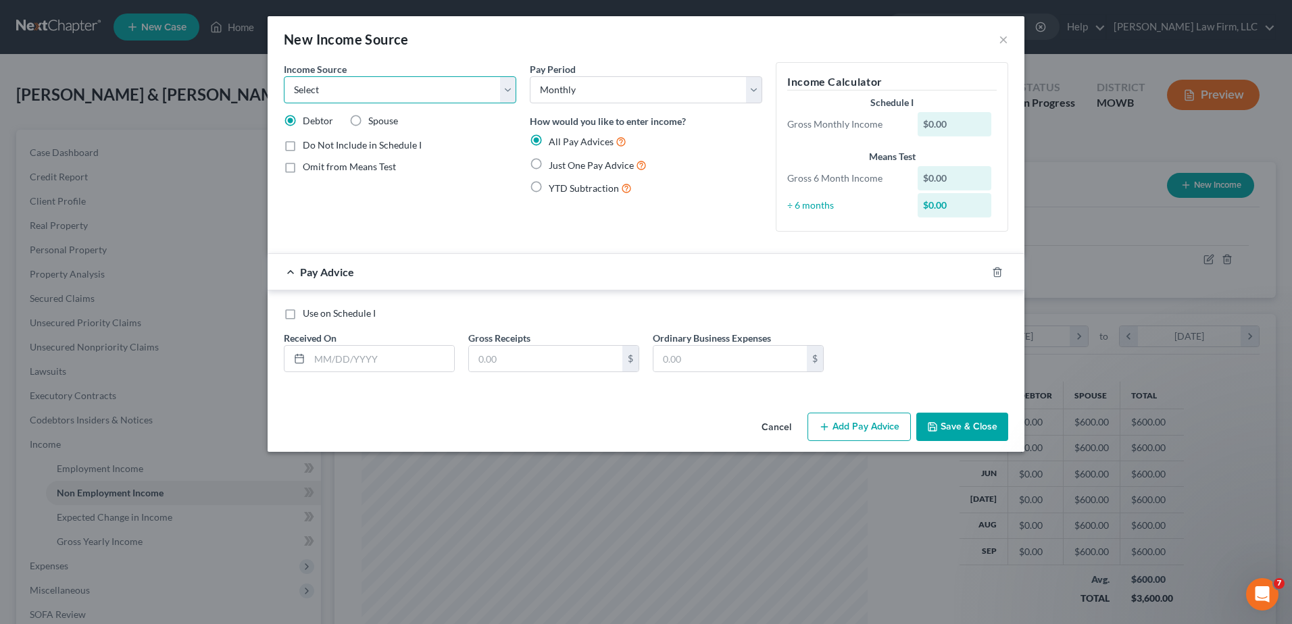
select select "13"
click at [284, 76] on select "Select Unemployment Disability (from employer) Pension Retirement Social Securi…" at bounding box center [400, 89] width 232 height 27
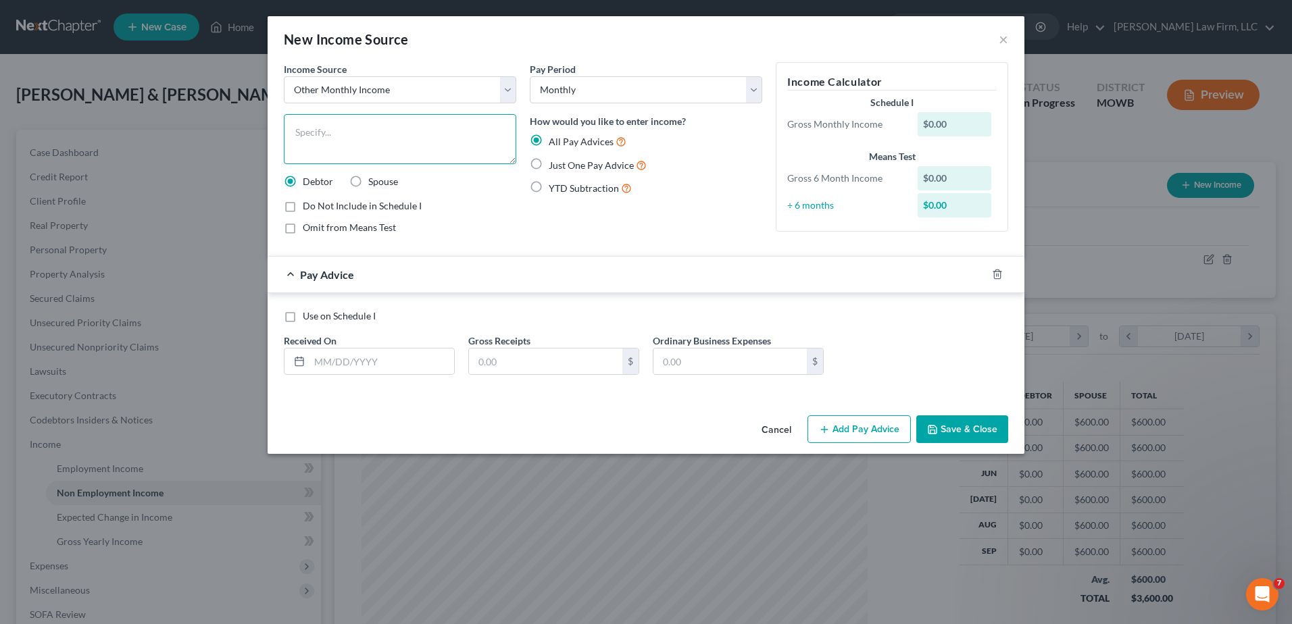
click at [346, 143] on textarea at bounding box center [400, 139] width 232 height 50
type textarea "V"
type textarea "Military Disability Benefits"
click at [303, 322] on label "Use on Schedule I" at bounding box center [339, 317] width 73 height 14
click at [308, 318] on input "Use on Schedule I" at bounding box center [312, 314] width 9 height 9
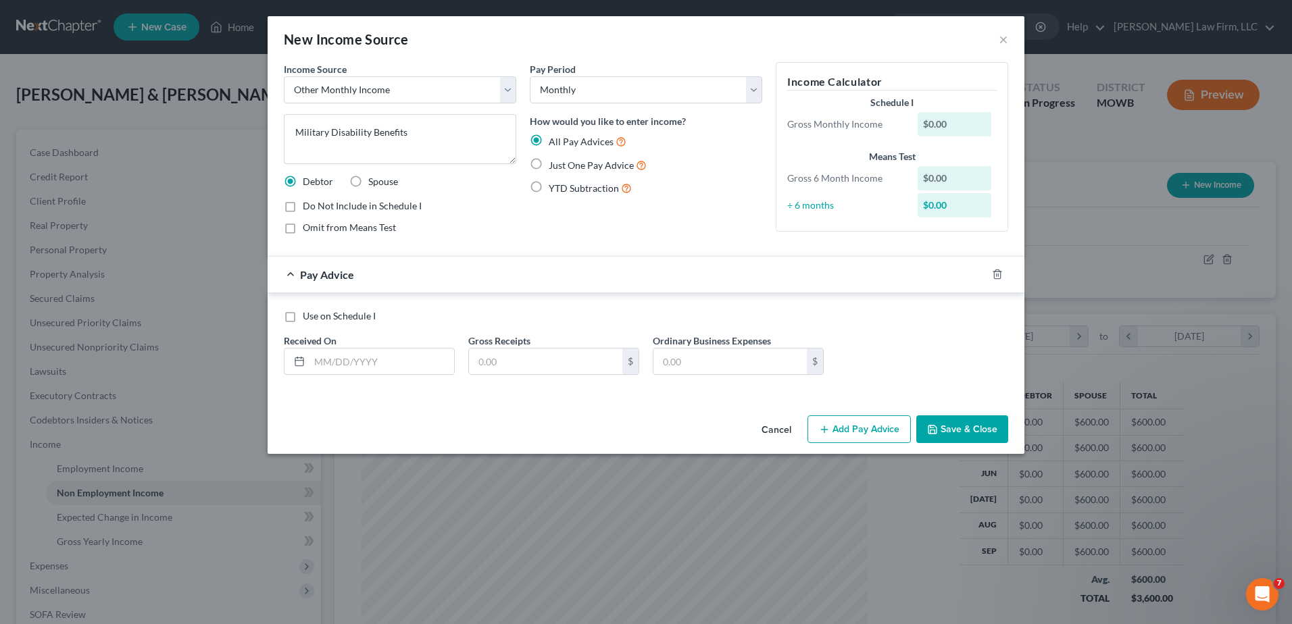
checkbox input "true"
click at [339, 366] on input "text" at bounding box center [382, 362] width 145 height 26
type input "1"
type input "[DATE]"
type input "2,029.19"
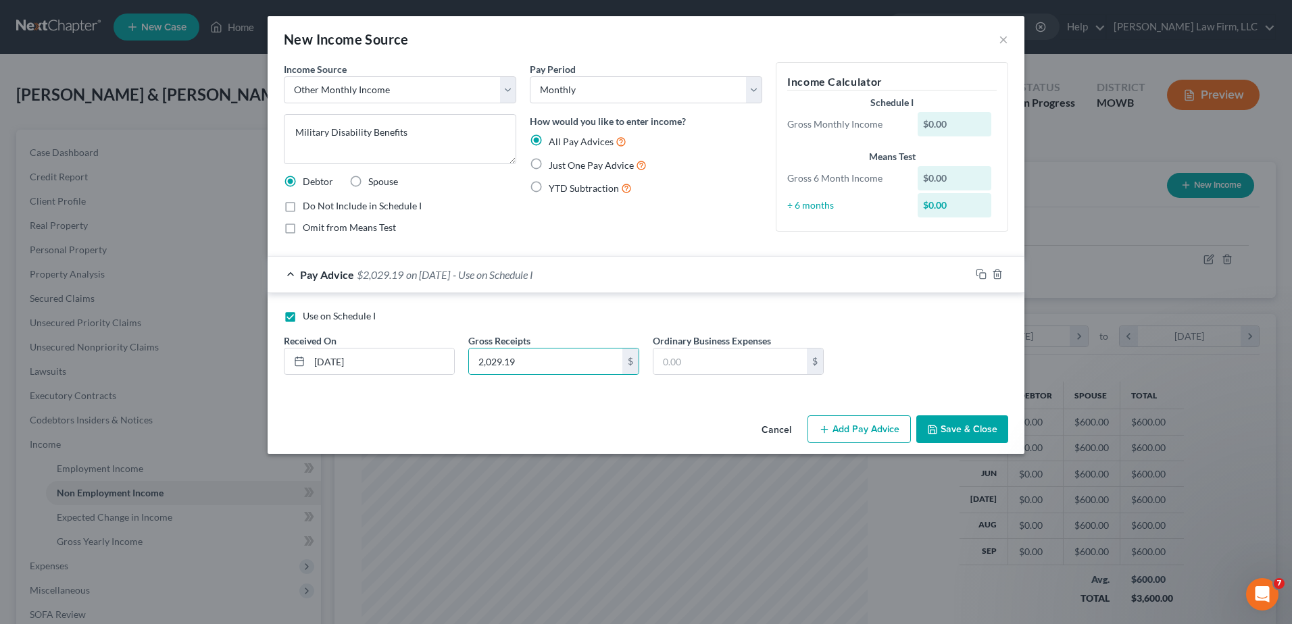
click at [987, 424] on button "Save & Close" at bounding box center [962, 430] width 92 height 28
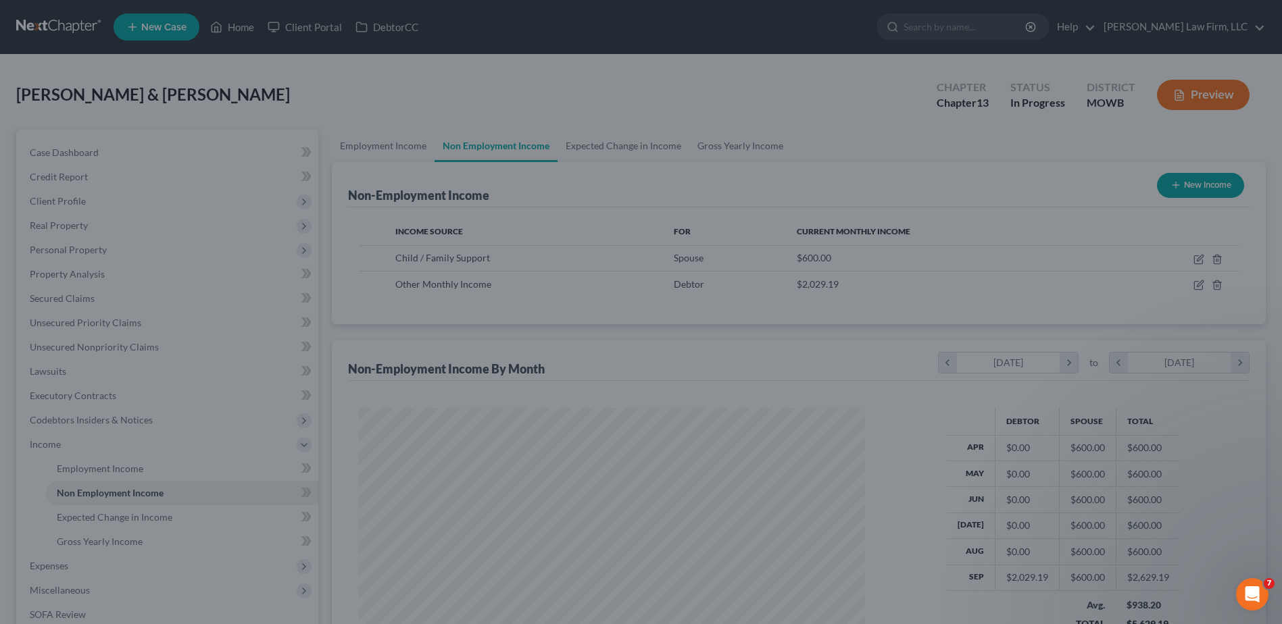
scroll to position [675597, 675319]
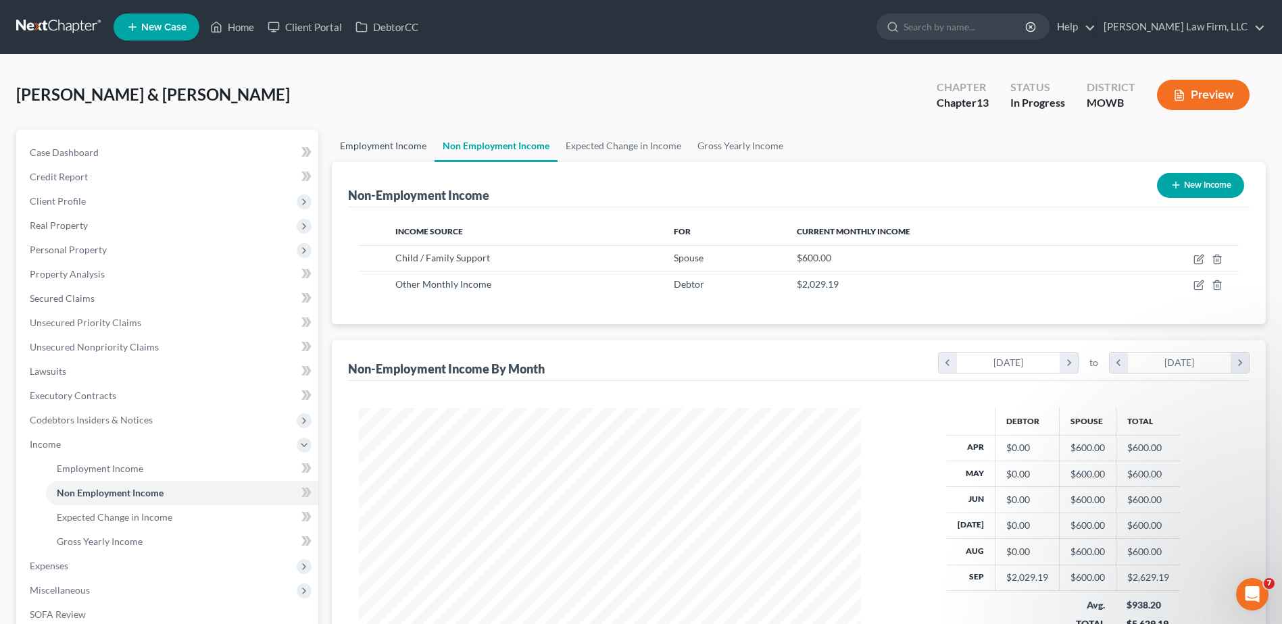
click at [395, 139] on link "Employment Income" at bounding box center [383, 146] width 103 height 32
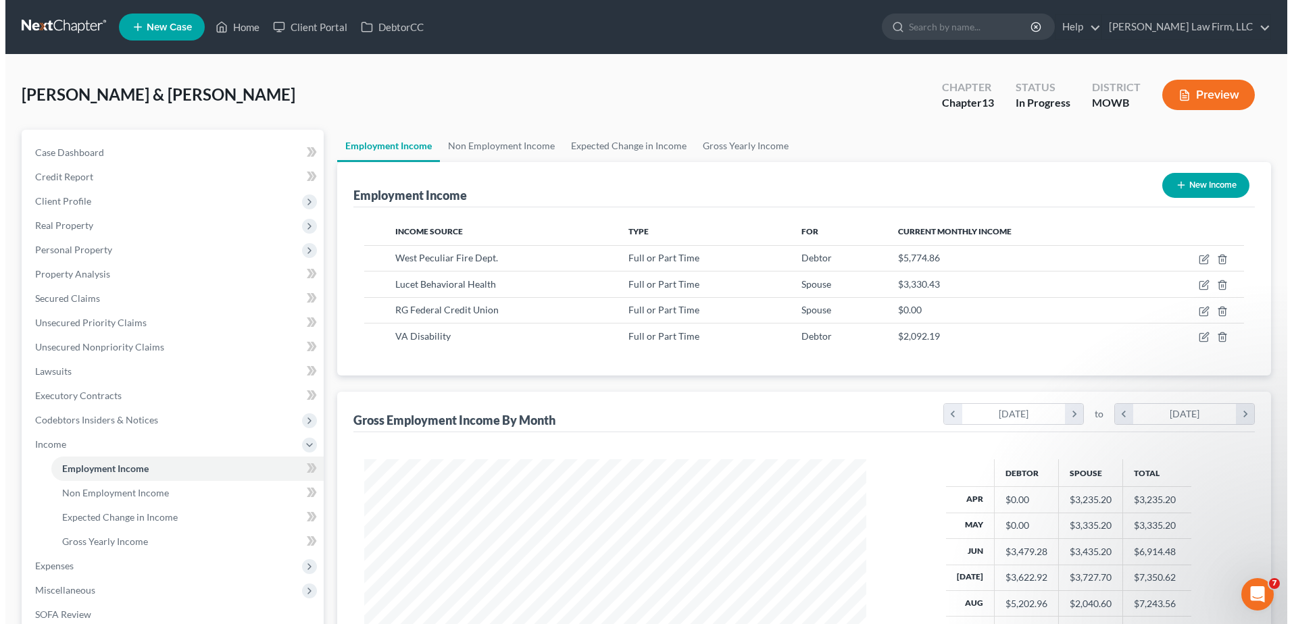
scroll to position [251, 529]
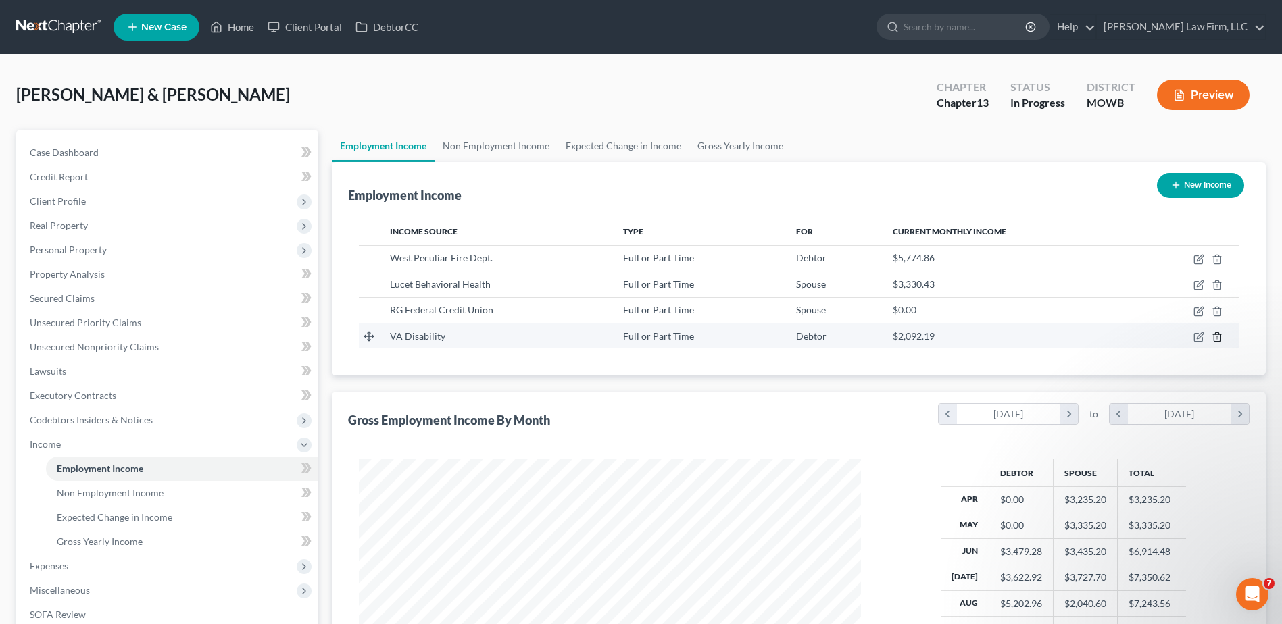
click at [1215, 338] on icon "button" at bounding box center [1217, 337] width 11 height 11
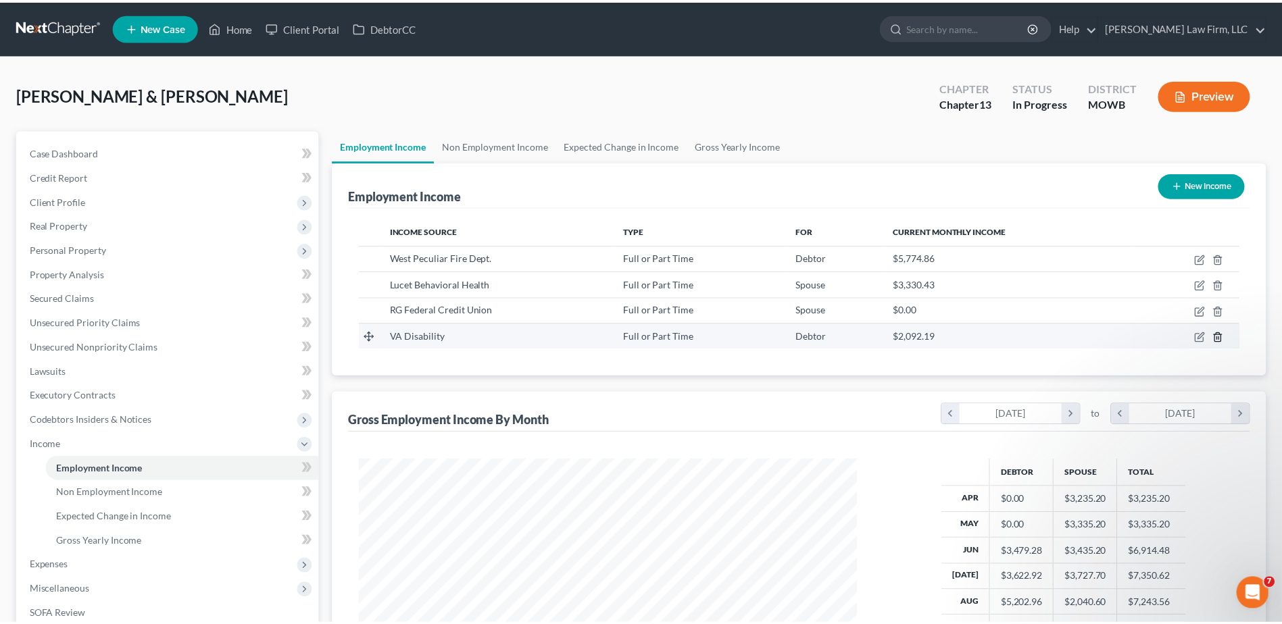
scroll to position [253, 534]
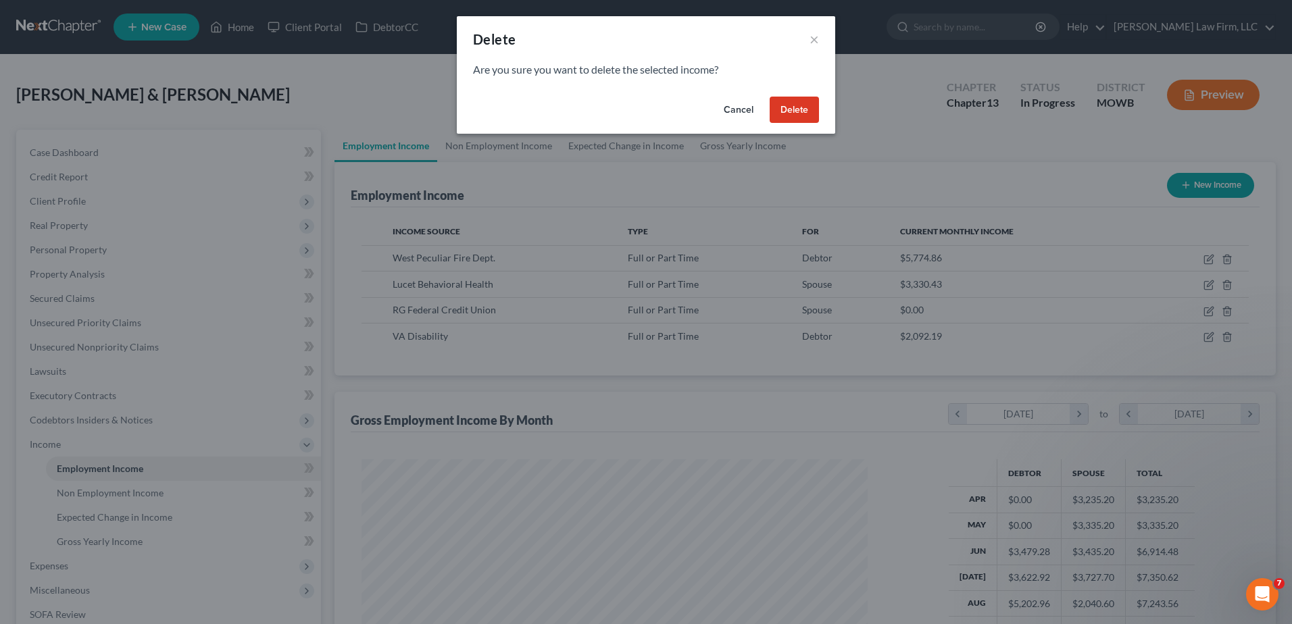
click at [805, 112] on button "Delete" at bounding box center [794, 110] width 49 height 27
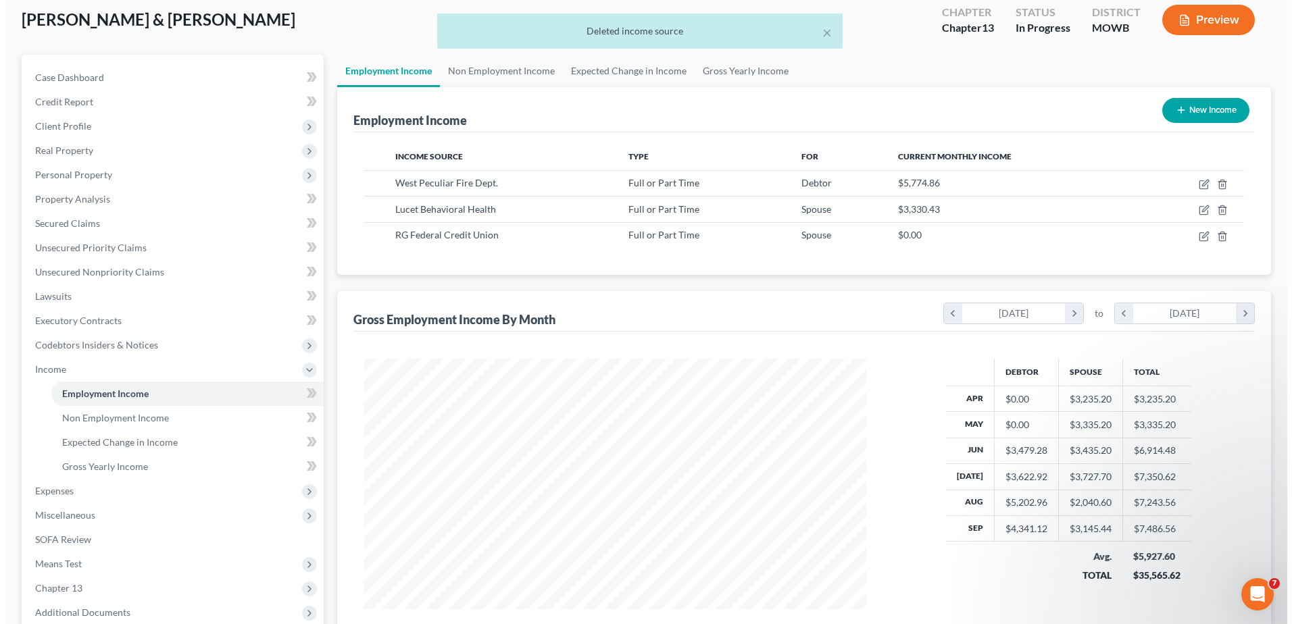
scroll to position [68, 0]
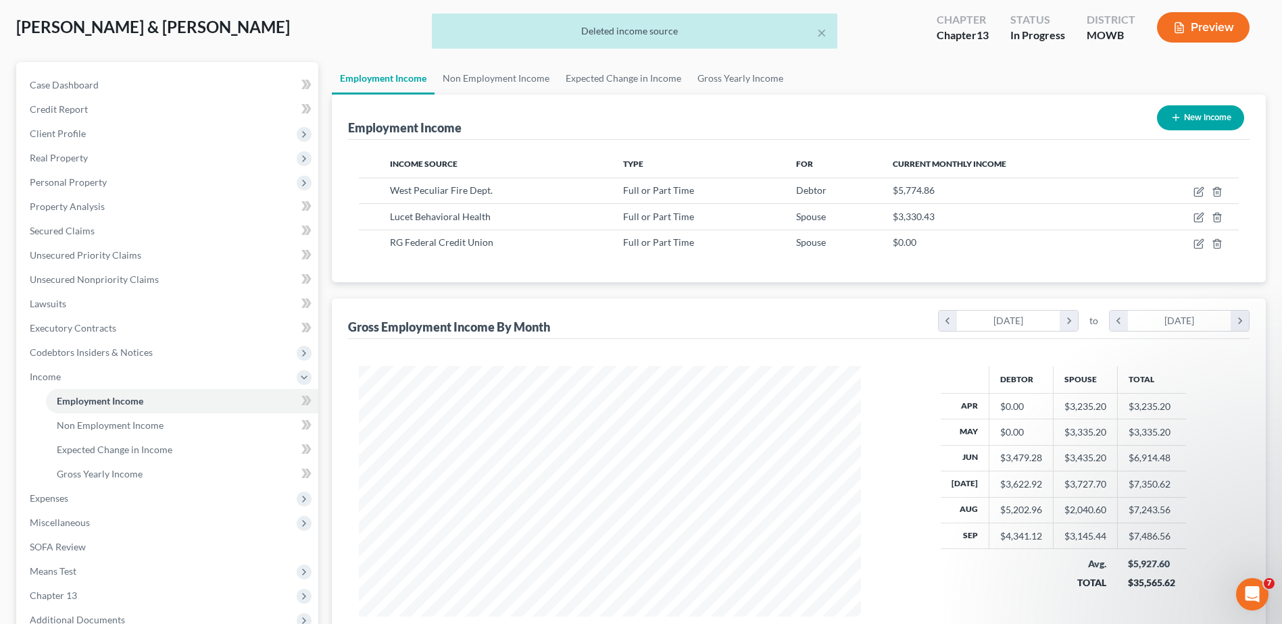
click at [1200, 27] on div "× Deleted income source" at bounding box center [634, 35] width 1282 height 42
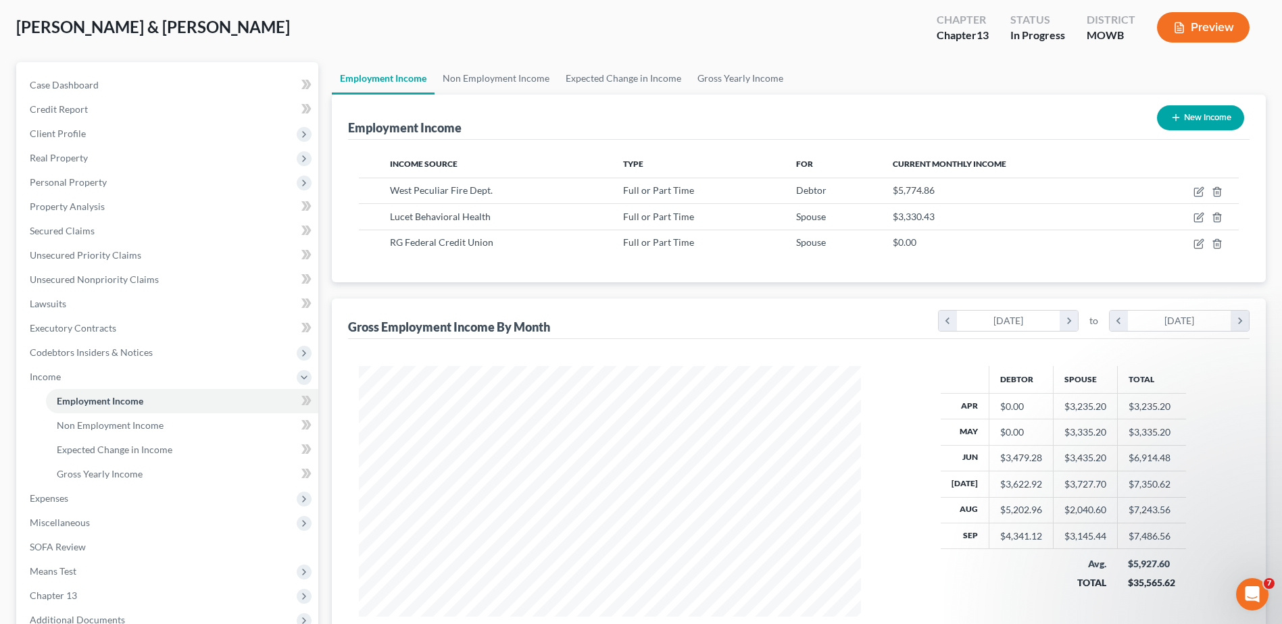
click at [1185, 20] on button "Preview" at bounding box center [1203, 27] width 93 height 30
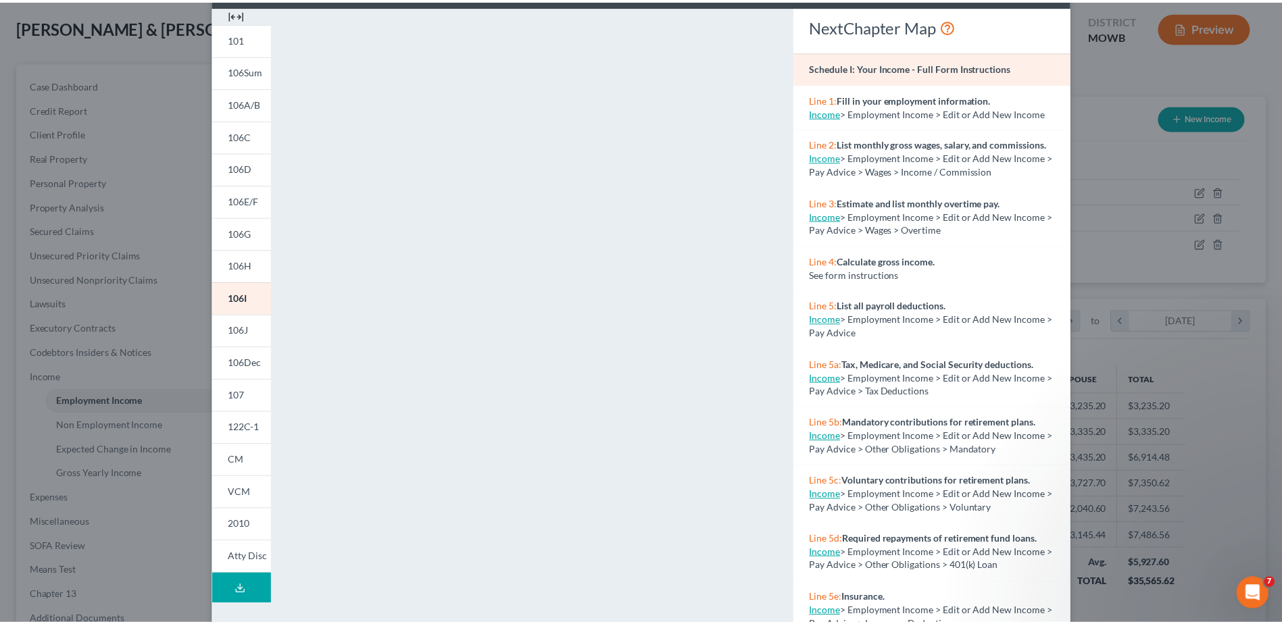
scroll to position [0, 0]
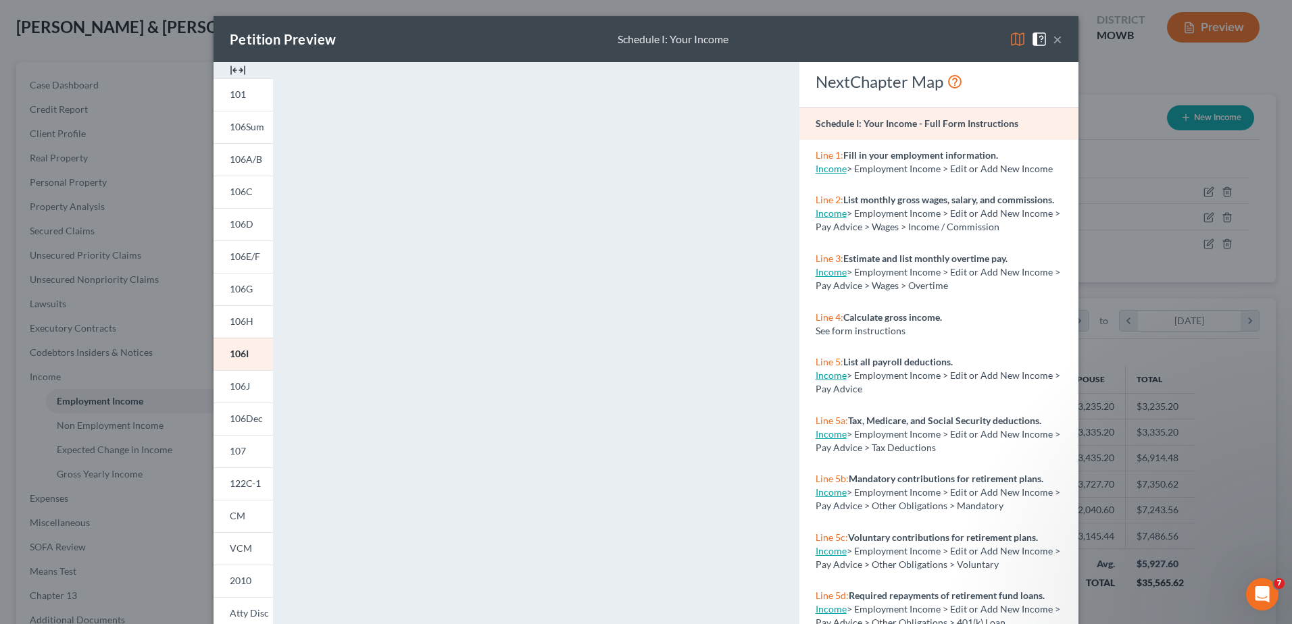
click at [1053, 39] on button "×" at bounding box center [1057, 39] width 9 height 16
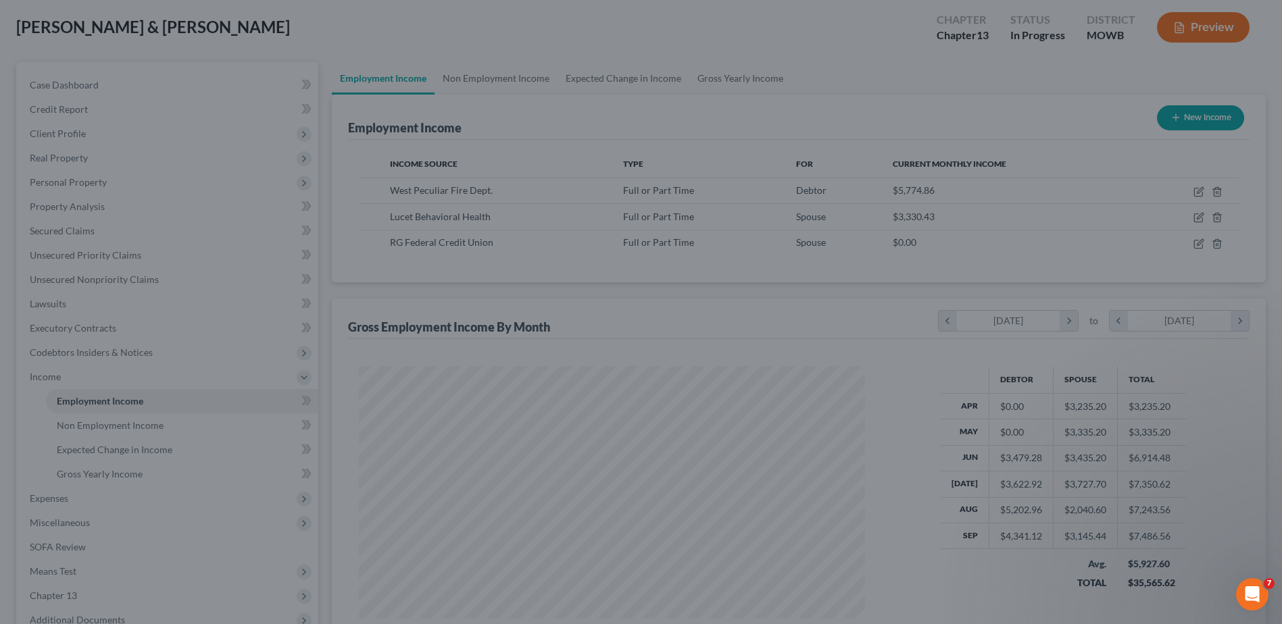
scroll to position [675597, 675319]
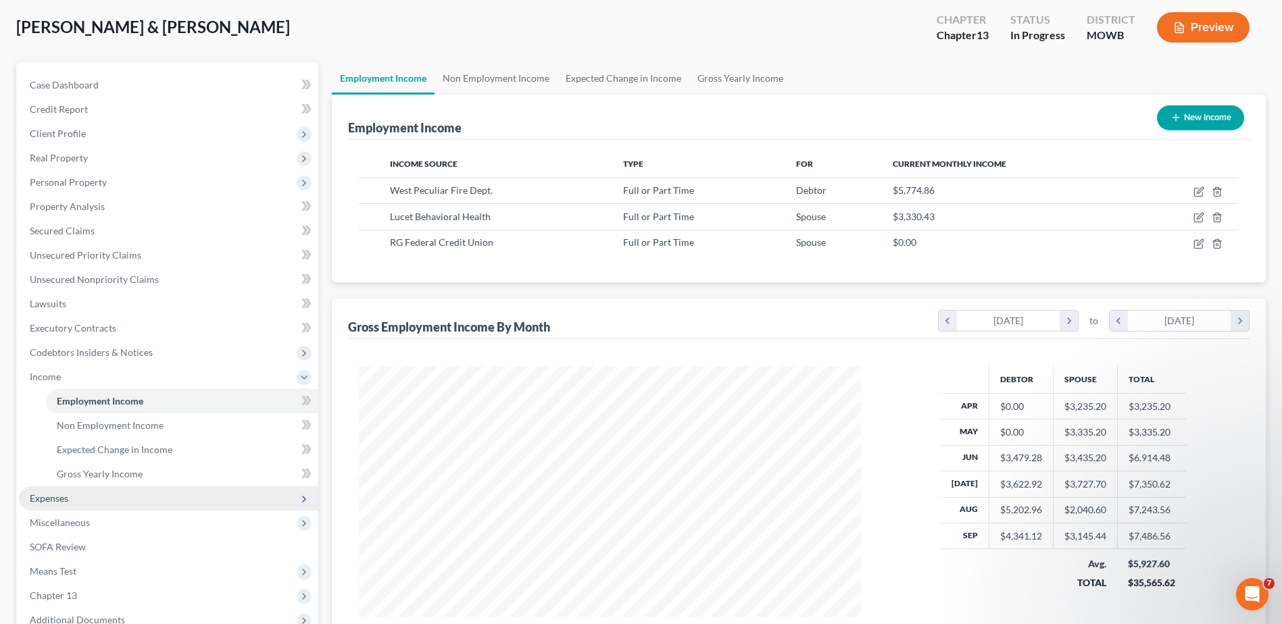
click at [46, 499] on span "Expenses" at bounding box center [49, 498] width 39 height 11
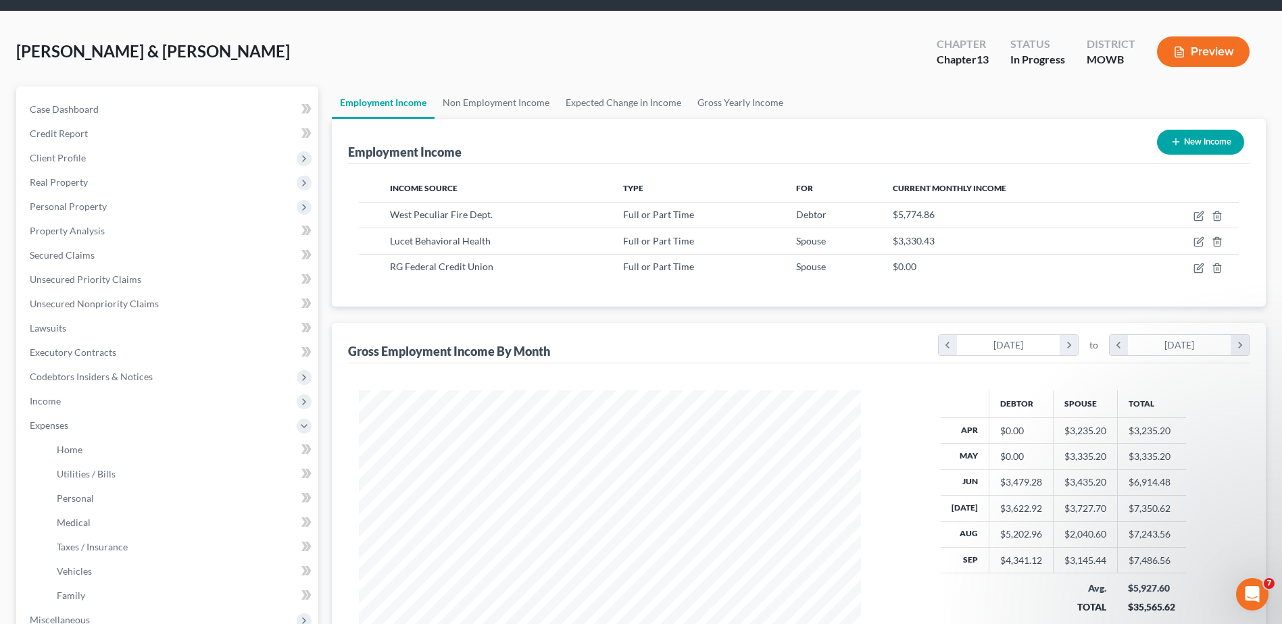
scroll to position [9, 0]
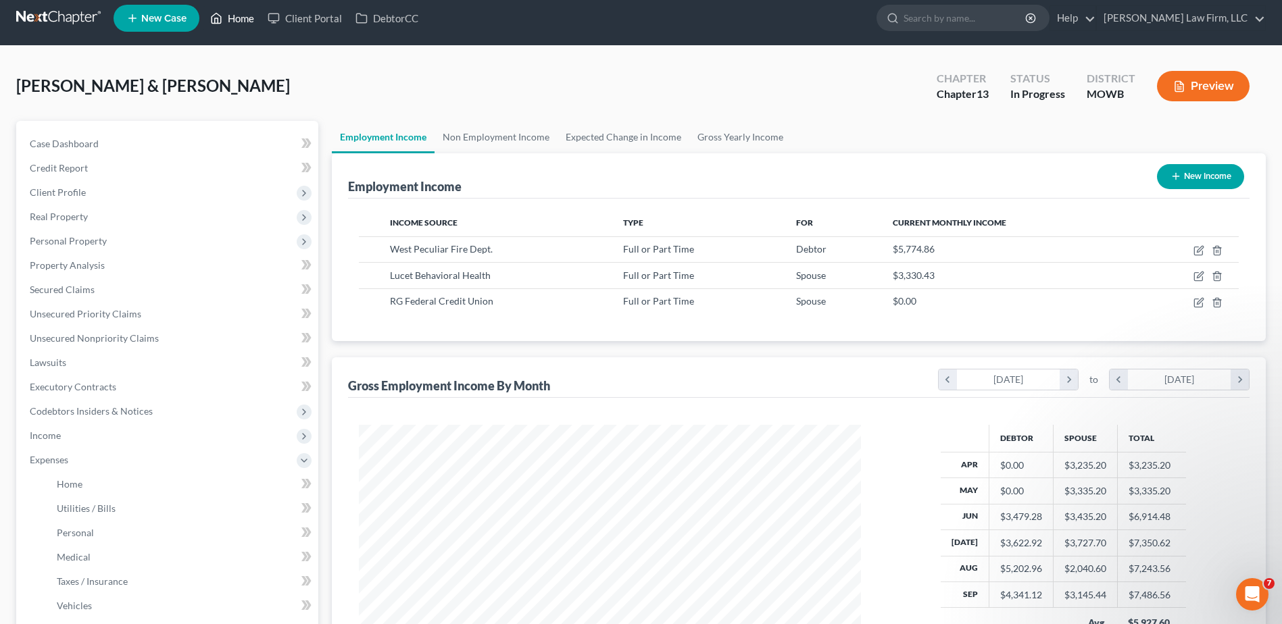
click at [244, 22] on link "Home" at bounding box center [231, 18] width 57 height 24
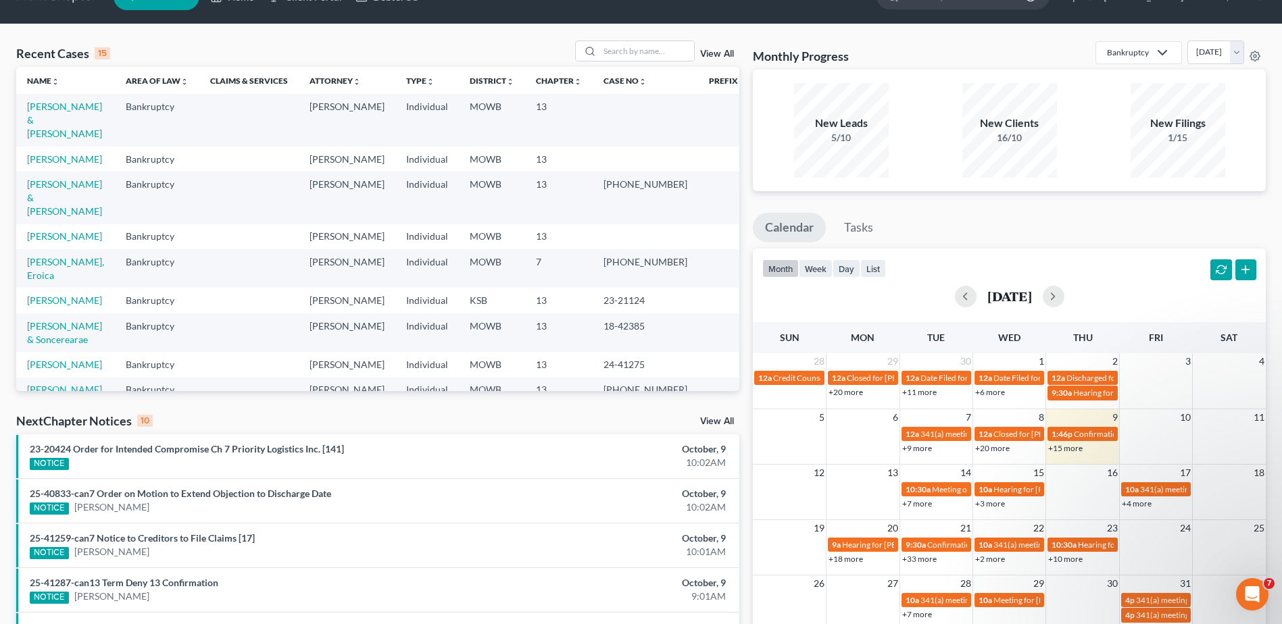
scroll to position [27, 0]
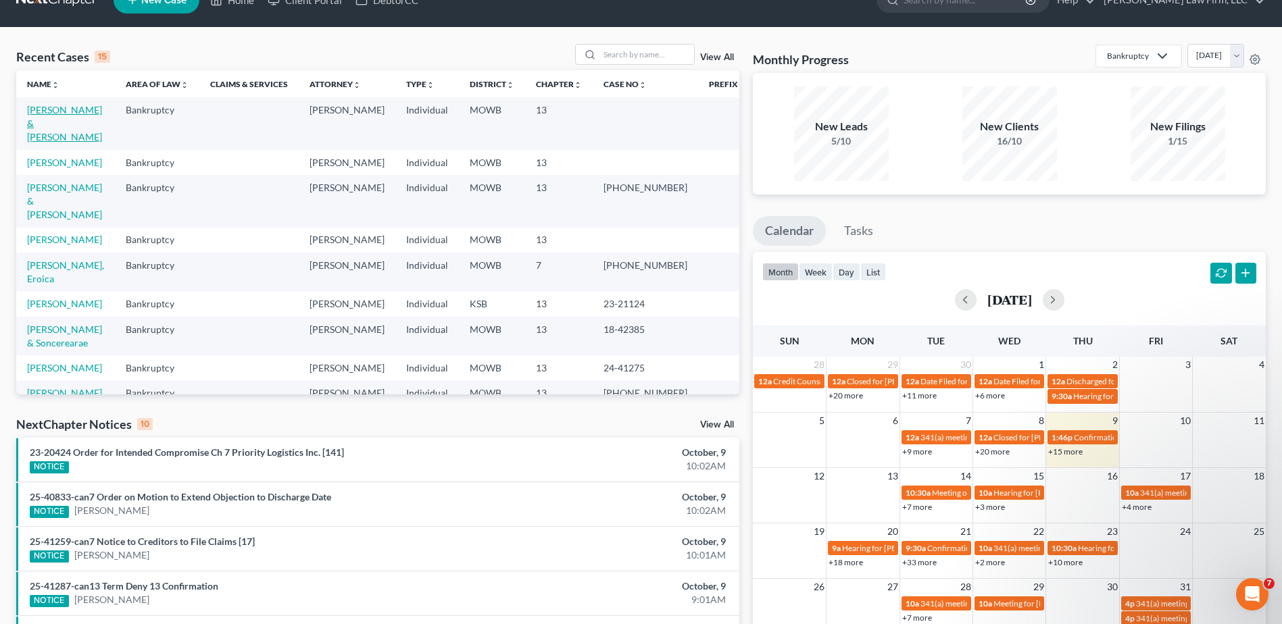
click at [76, 114] on link "[PERSON_NAME] & [PERSON_NAME]" at bounding box center [64, 123] width 75 height 39
select select "4"
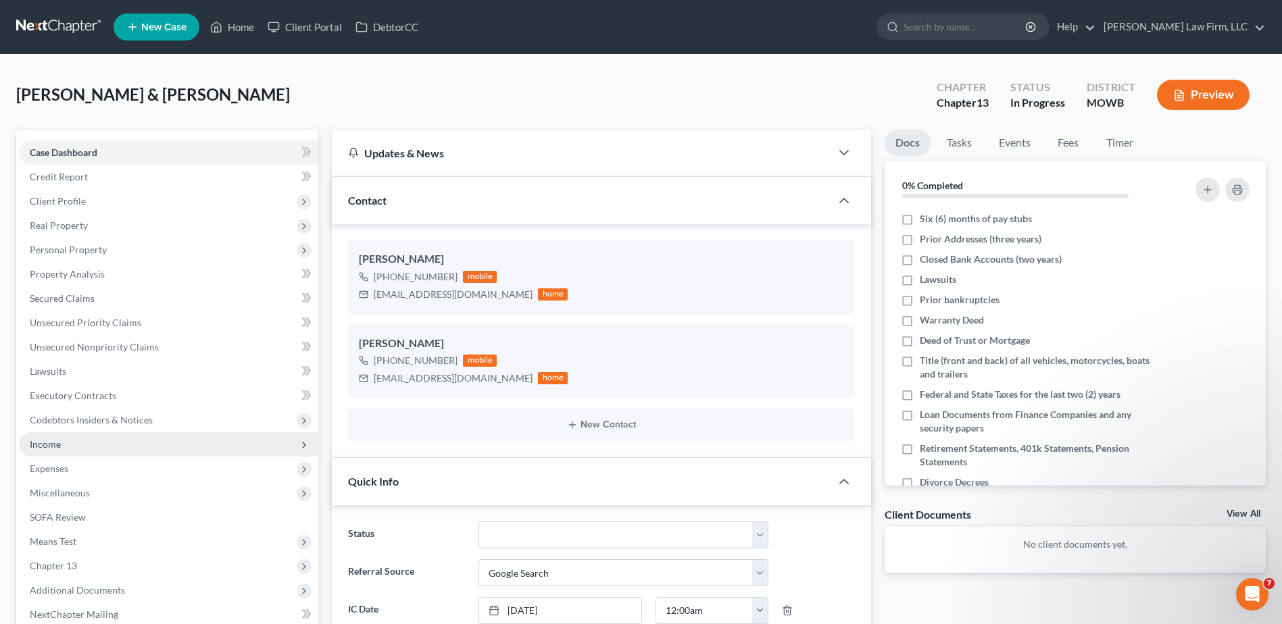
click at [50, 448] on span "Income" at bounding box center [45, 444] width 31 height 11
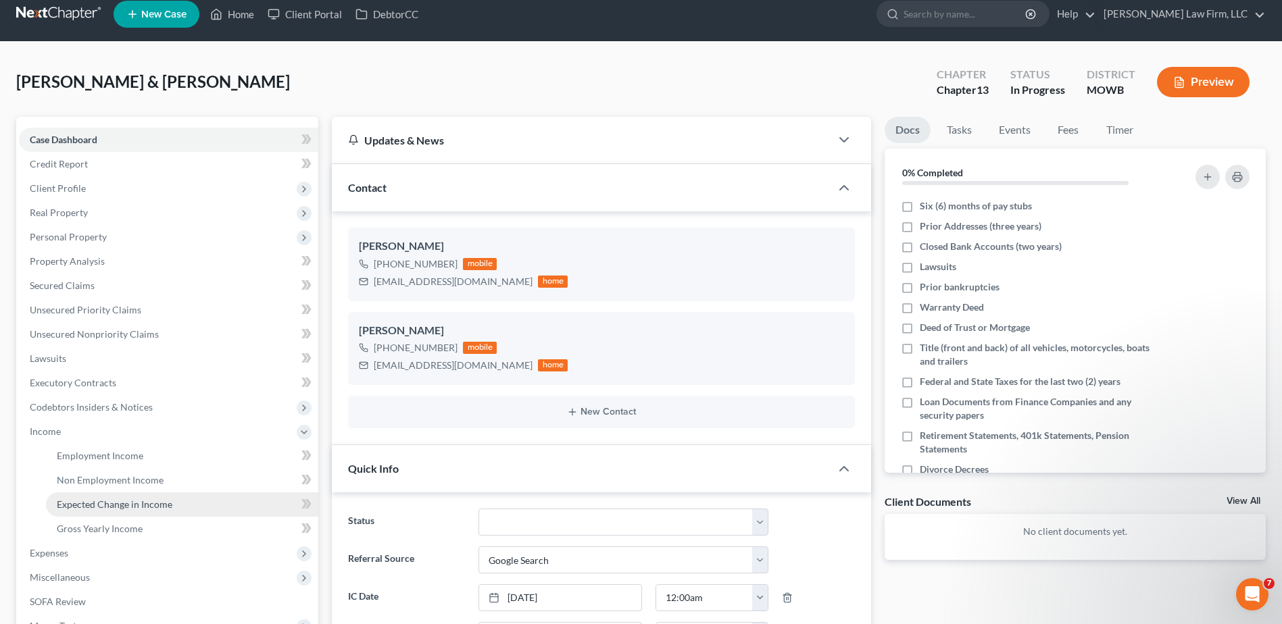
scroll to position [17, 0]
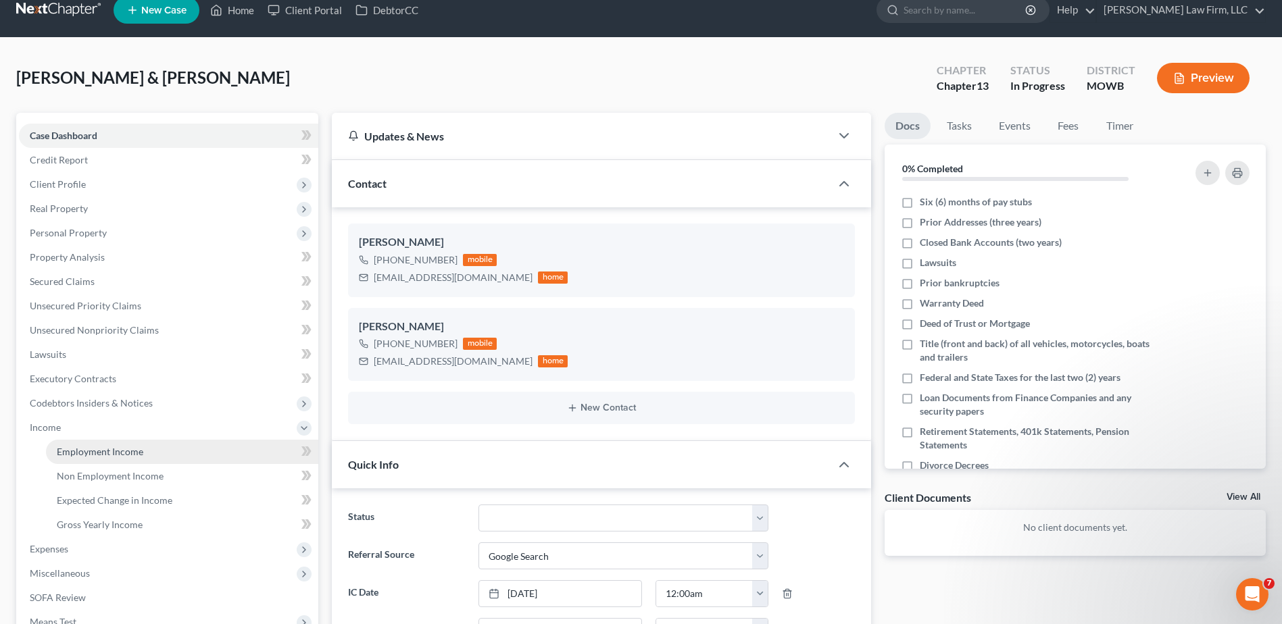
click at [105, 457] on span "Employment Income" at bounding box center [100, 451] width 87 height 11
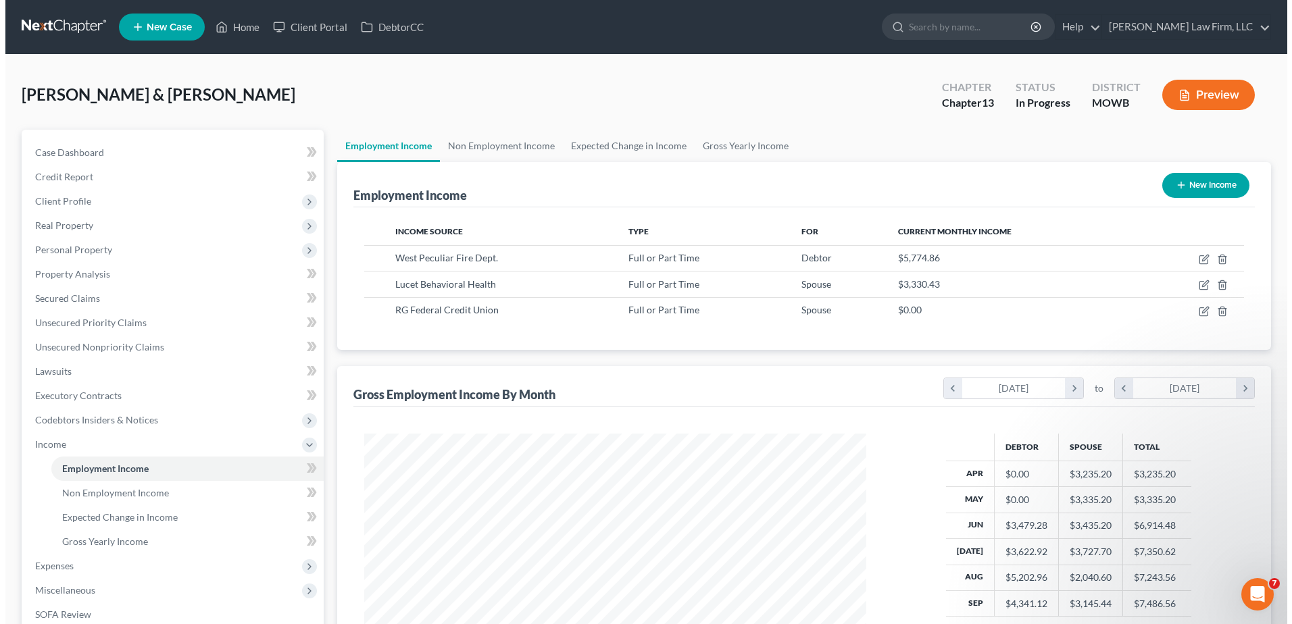
scroll to position [251, 529]
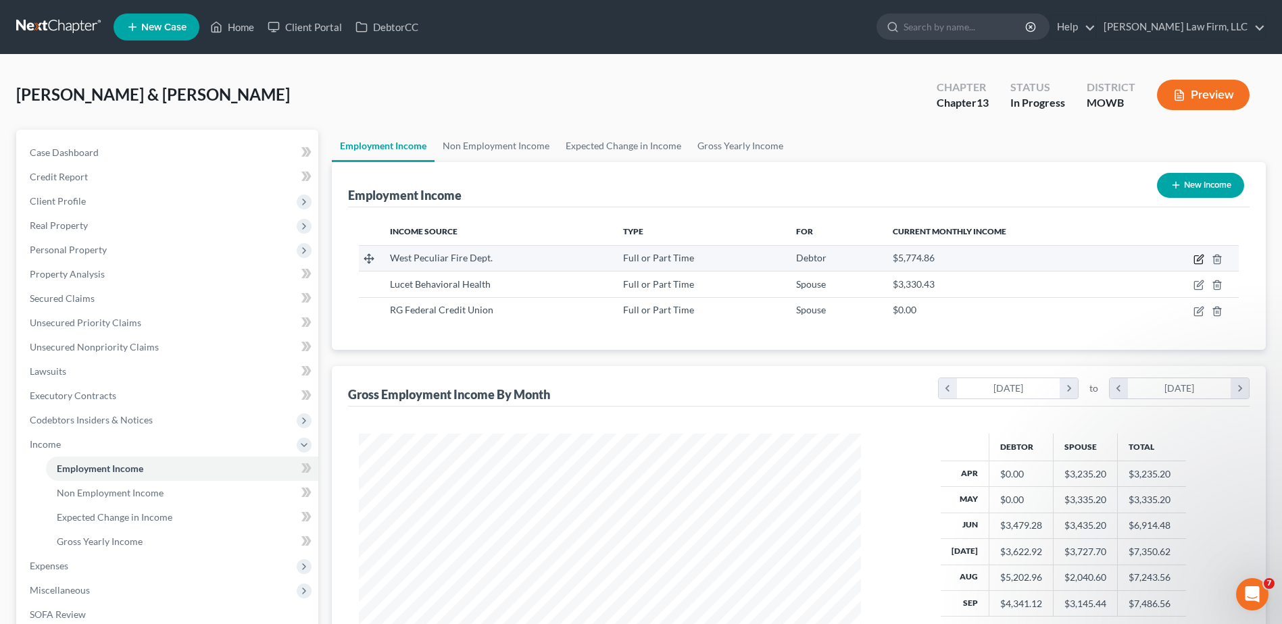
click at [1198, 259] on icon "button" at bounding box center [1199, 259] width 11 height 11
select select "0"
select select "26"
select select "2"
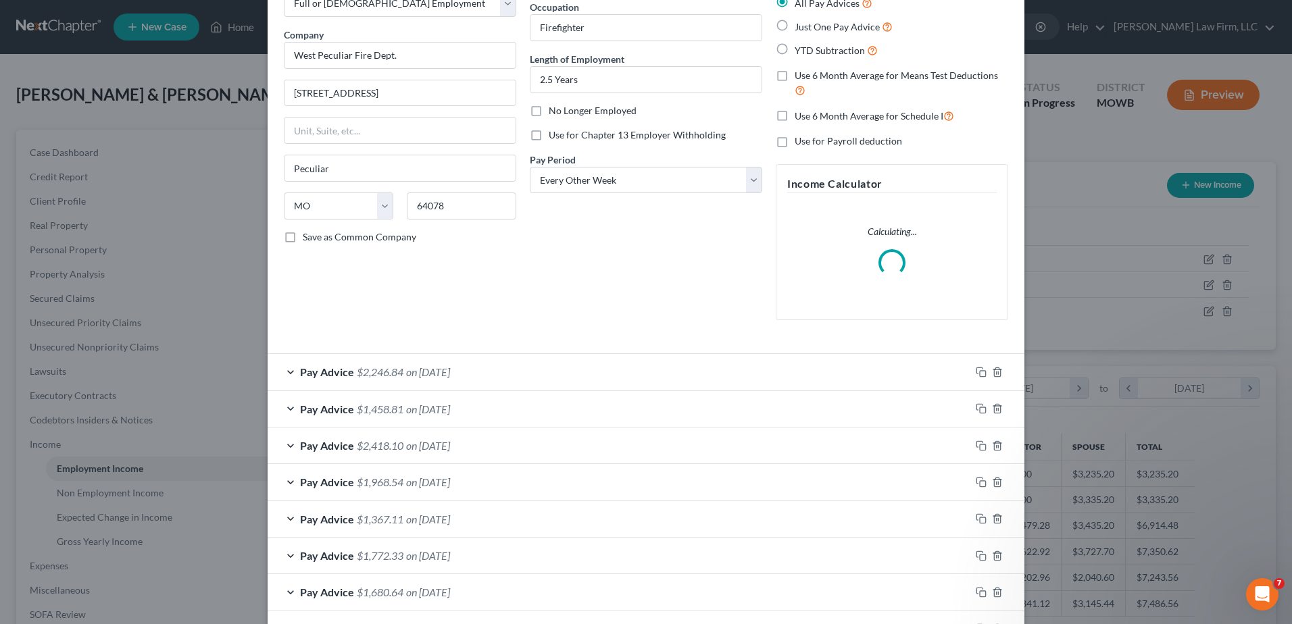
scroll to position [184, 0]
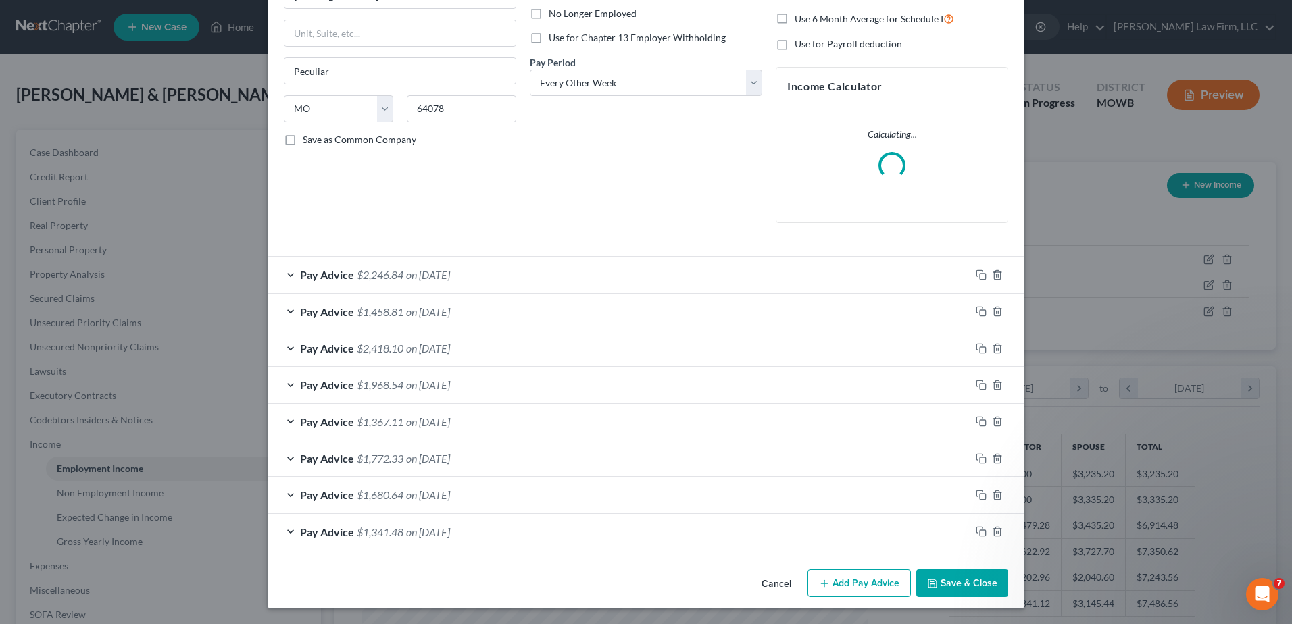
click at [285, 529] on div "Pay Advice $1,341.48 on [DATE]" at bounding box center [619, 532] width 703 height 36
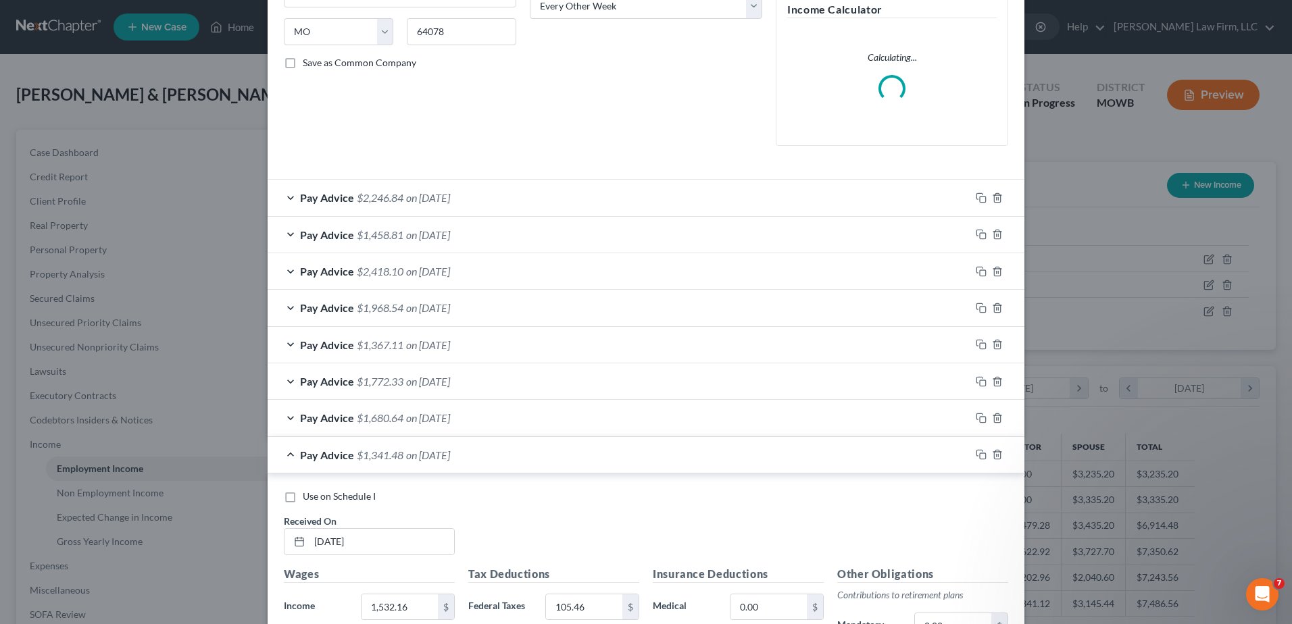
scroll to position [471, 0]
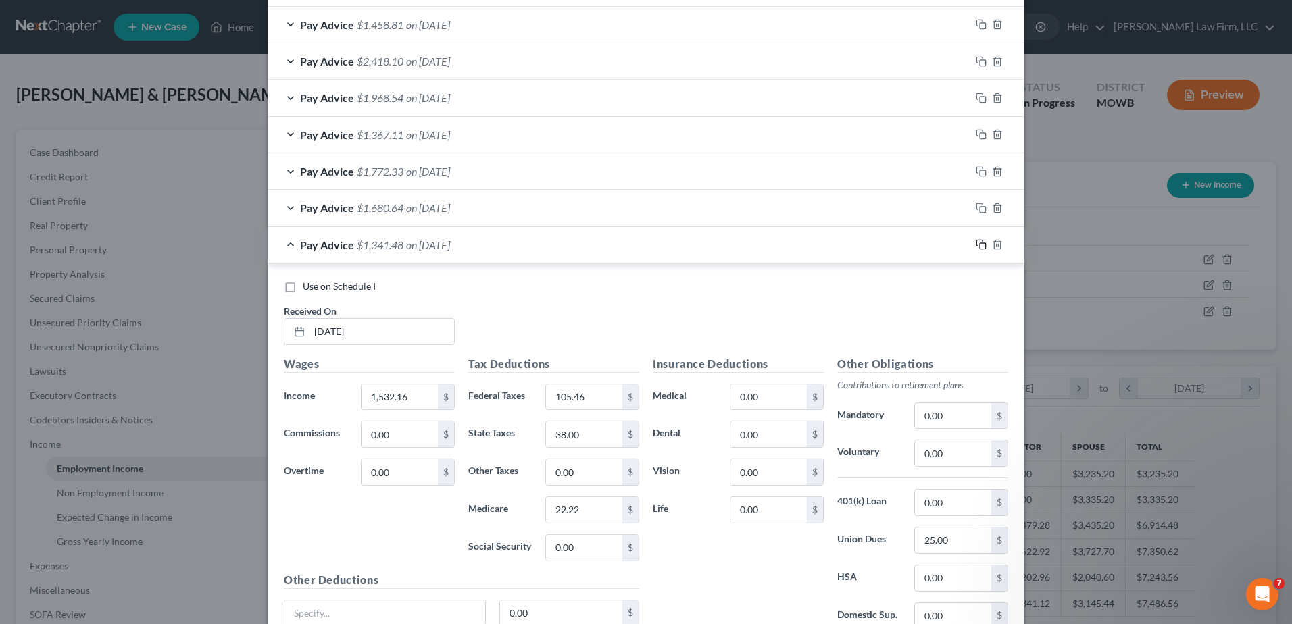
click at [979, 249] on icon "button" at bounding box center [981, 244] width 11 height 11
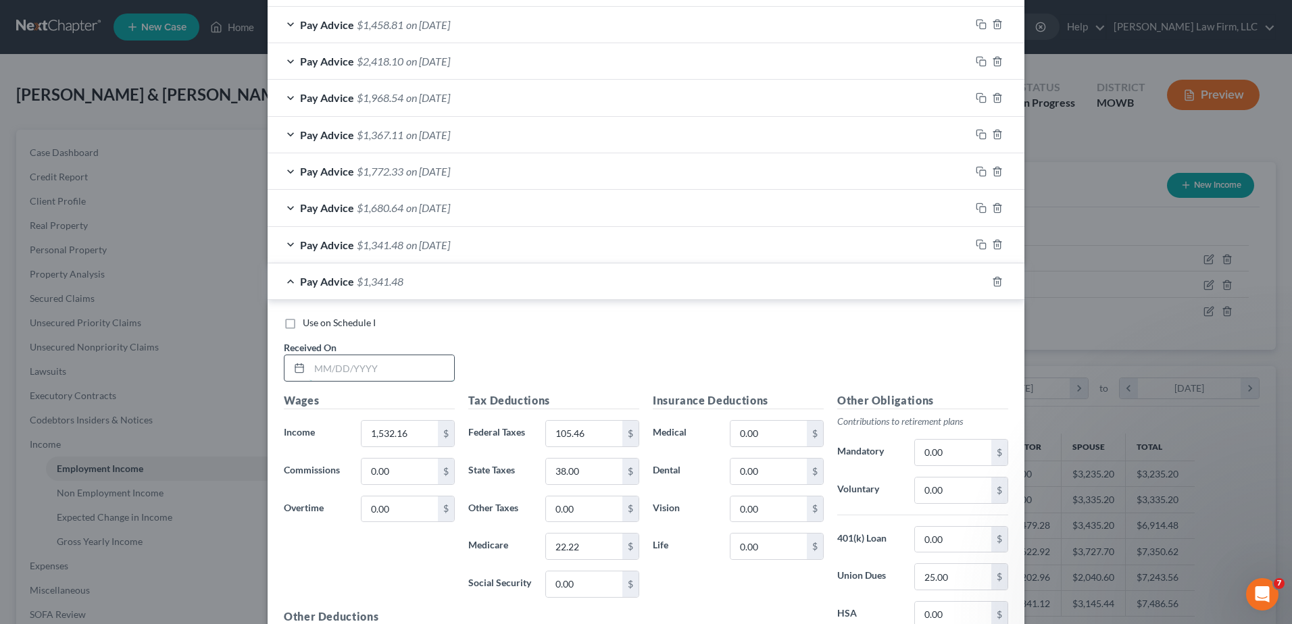
click at [336, 370] on input "text" at bounding box center [382, 368] width 145 height 26
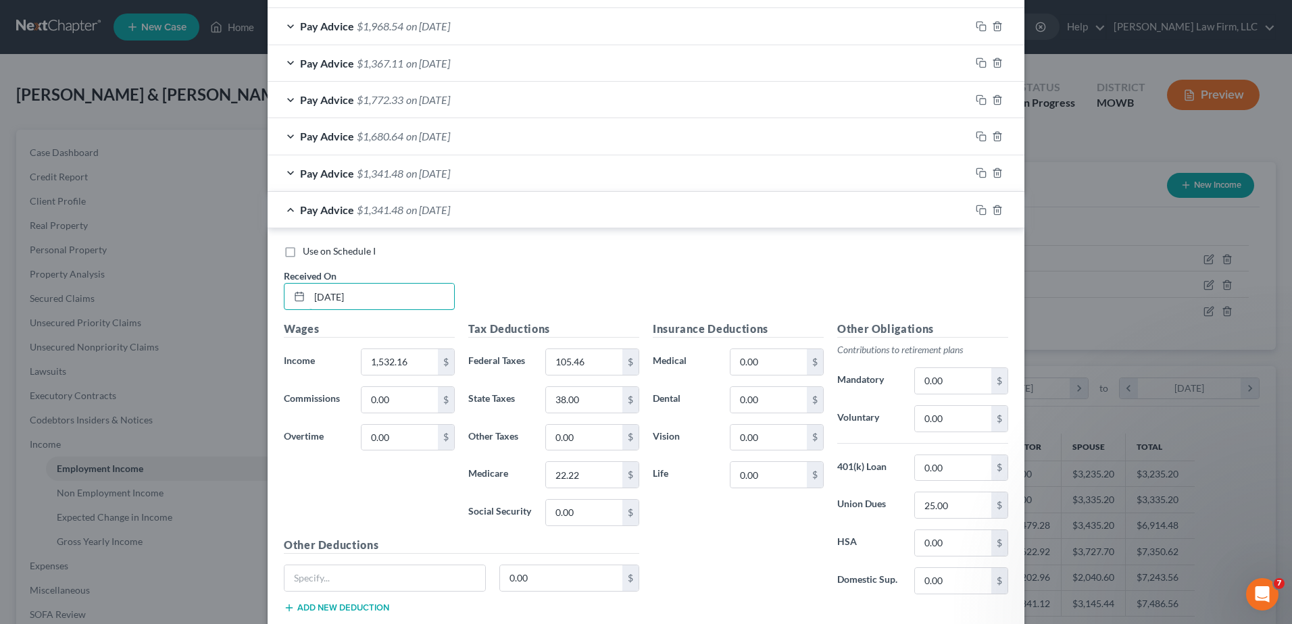
scroll to position [599, 0]
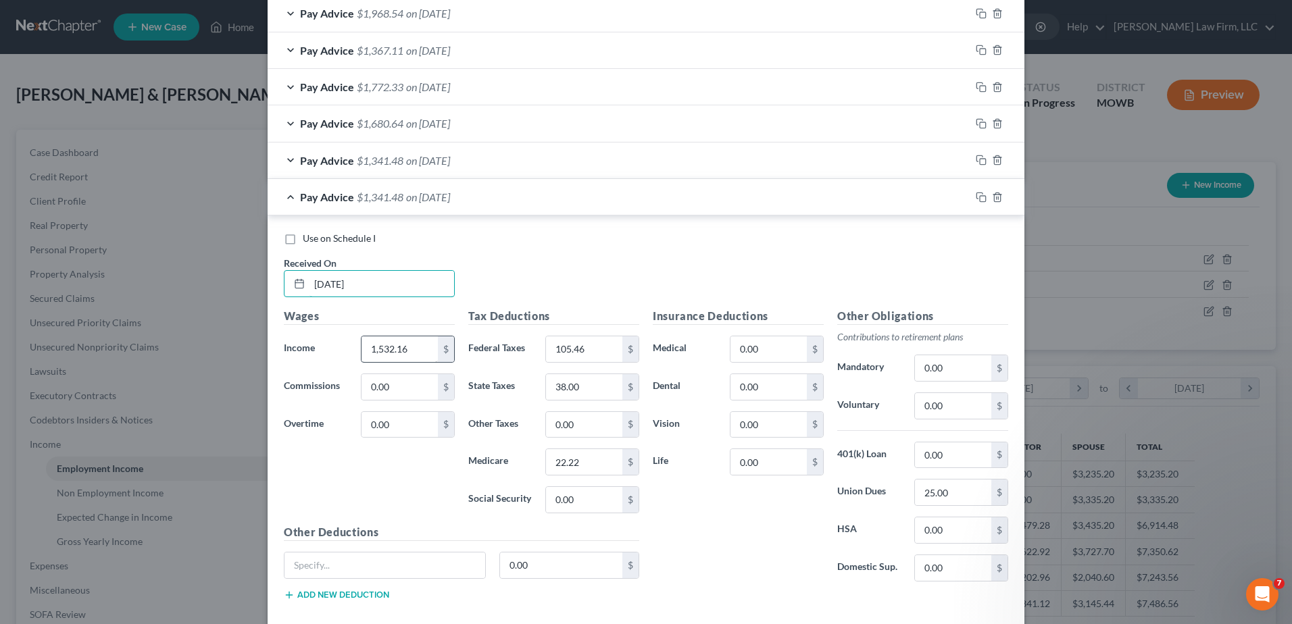
type input "[DATE]"
click at [412, 347] on input "1,532.16" at bounding box center [400, 350] width 76 height 26
type input "1,947.12"
click at [600, 345] on input "105.46" at bounding box center [584, 350] width 76 height 26
type input "155.00"
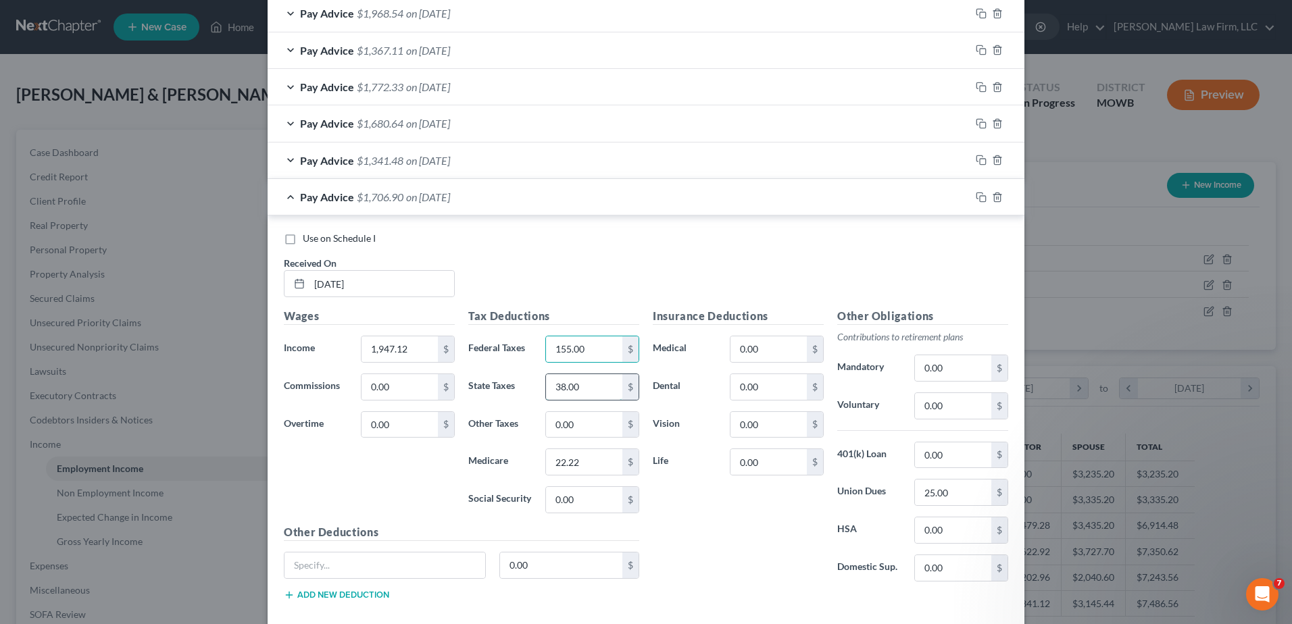
click at [599, 390] on input "38.00" at bounding box center [584, 387] width 76 height 26
type input "58.00"
click at [595, 471] on input "22.22" at bounding box center [584, 462] width 76 height 26
click at [592, 458] on input "0.00" at bounding box center [584, 462] width 76 height 26
drag, startPoint x: 589, startPoint y: 466, endPoint x: 533, endPoint y: 467, distance: 56.1
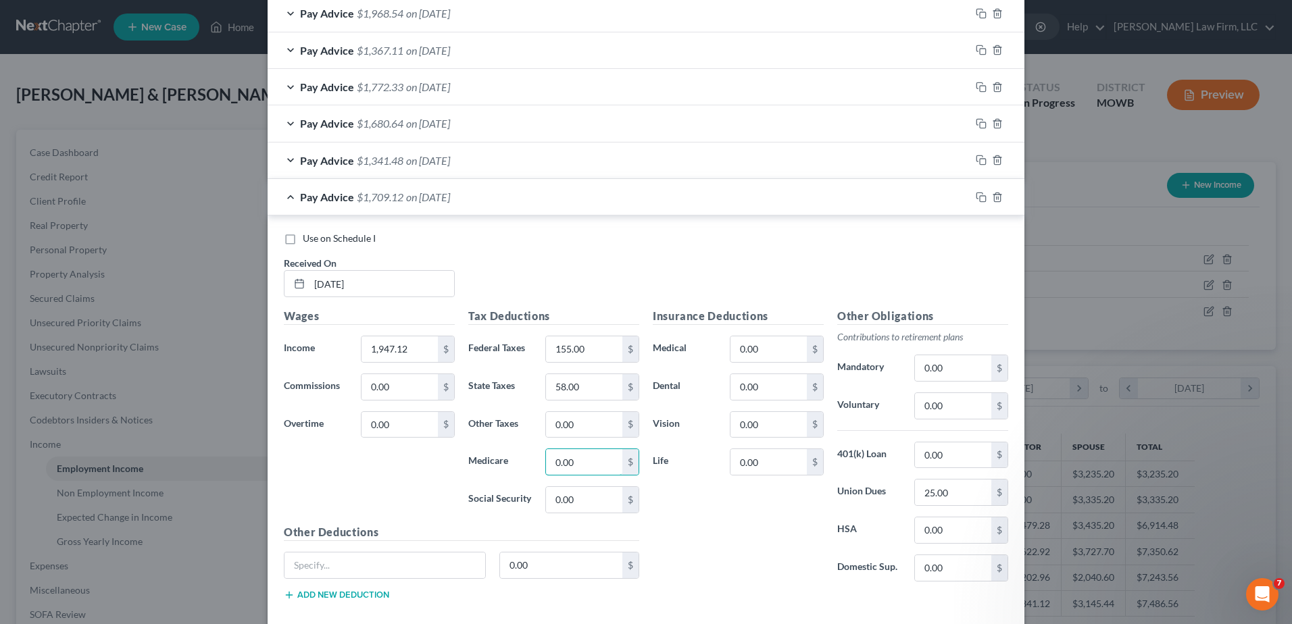
click at [533, 467] on div "Medicare 0.00 $" at bounding box center [554, 462] width 185 height 27
type input "28.24"
click at [977, 197] on icon "button" at bounding box center [981, 197] width 11 height 11
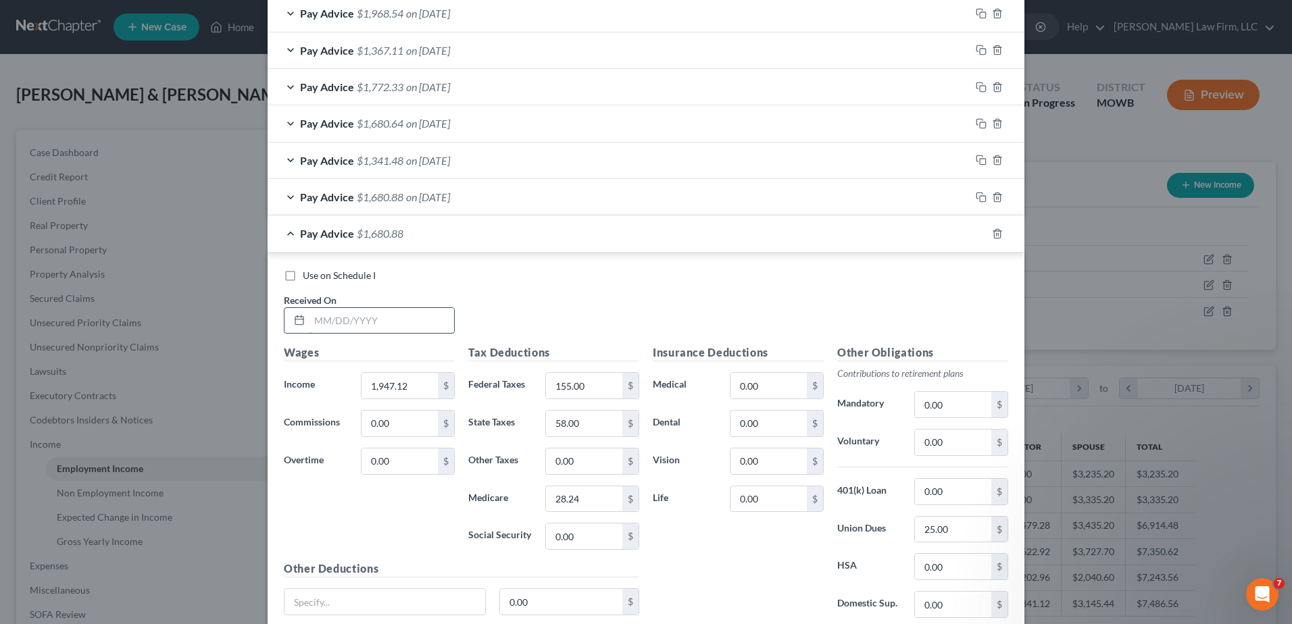
click at [360, 314] on input "text" at bounding box center [382, 321] width 145 height 26
type input "[DATE]"
type input "1,707.72"
click at [596, 382] on input "155.00" at bounding box center [584, 386] width 76 height 26
type input "127.00"
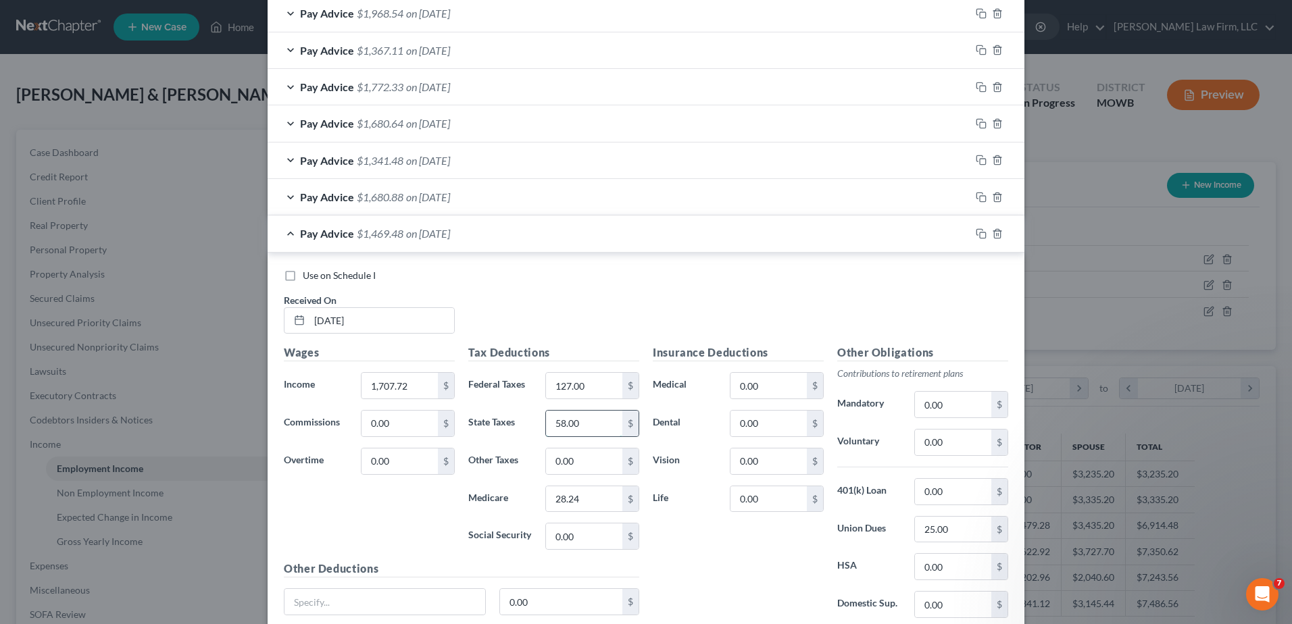
click at [593, 422] on input "58.00" at bounding box center [584, 424] width 76 height 26
type input "46.00"
click at [591, 507] on input "28.24" at bounding box center [584, 500] width 76 height 26
type input "24.76"
click at [980, 232] on rect "button" at bounding box center [983, 235] width 6 height 6
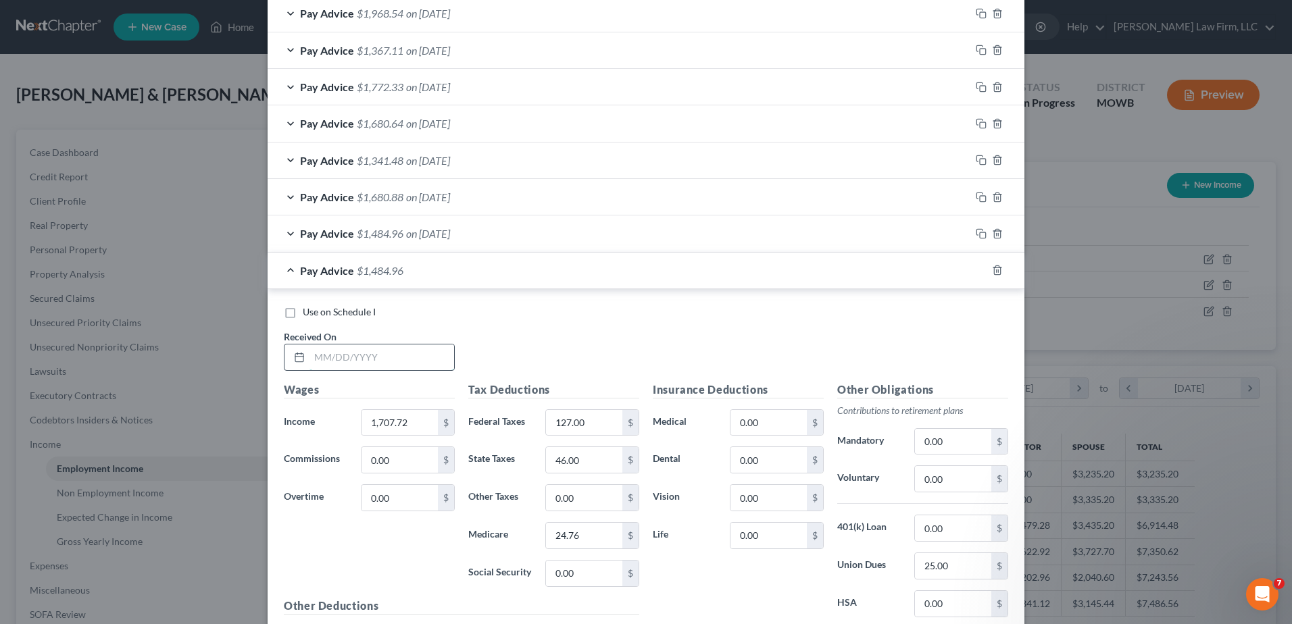
click at [335, 359] on input "text" at bounding box center [382, 358] width 145 height 26
type input "[DATE]"
click at [424, 424] on input "1,707.72" at bounding box center [400, 423] width 76 height 26
type input "2,018.94"
click at [605, 424] on input "127.00" at bounding box center [584, 423] width 76 height 26
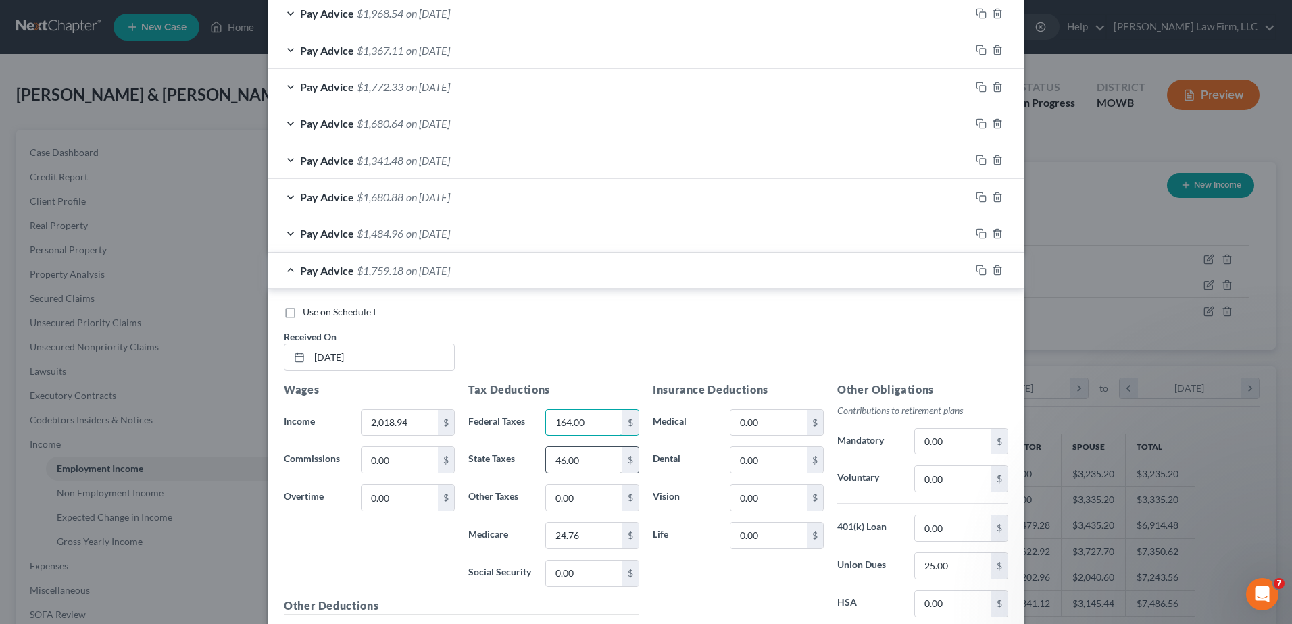
type input "164.00"
click at [604, 456] on input "46.00" at bounding box center [584, 460] width 76 height 26
type input "61.00"
click at [606, 537] on input "24.76" at bounding box center [584, 536] width 76 height 26
type input "29.27"
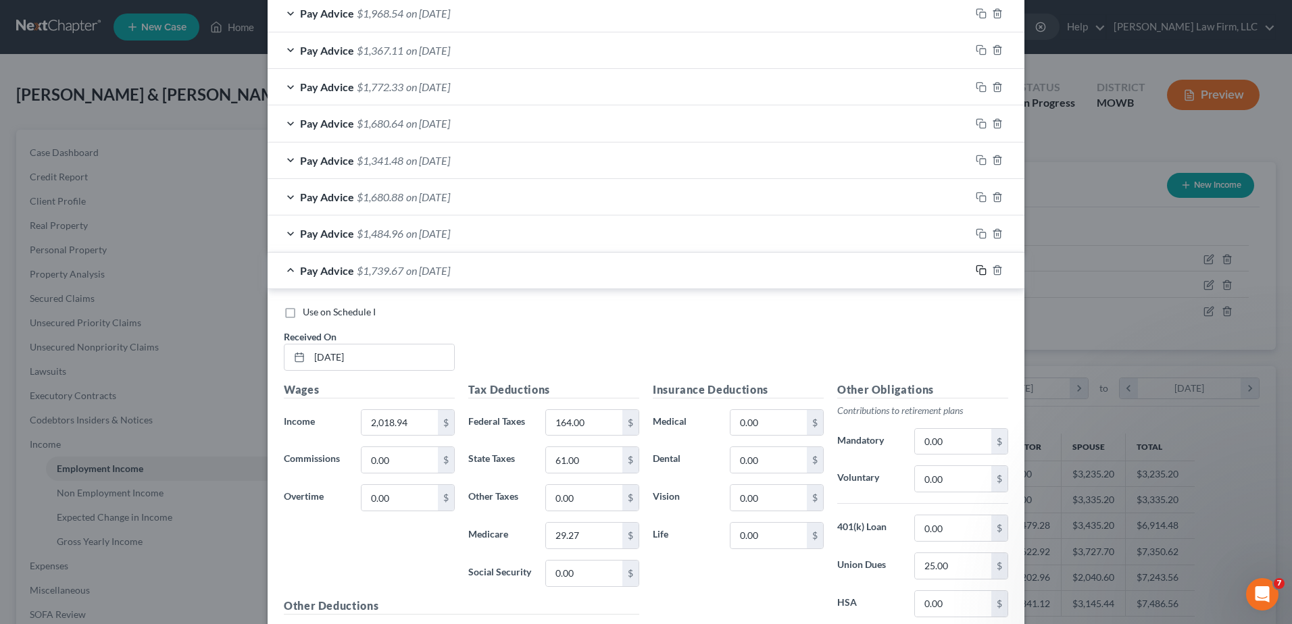
click at [978, 270] on icon "button" at bounding box center [981, 270] width 11 height 11
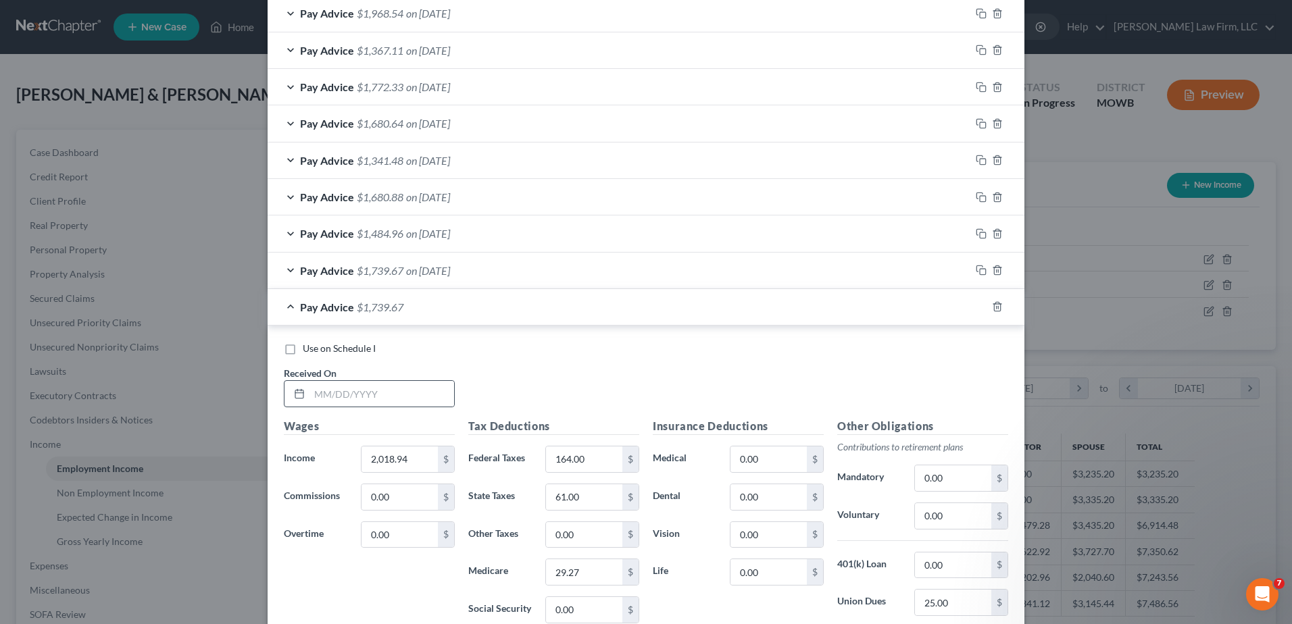
click at [408, 407] on div at bounding box center [369, 394] width 171 height 27
click at [387, 396] on input "text" at bounding box center [382, 394] width 145 height 26
type input "[DATE]"
click at [410, 466] on input "2,018.94" at bounding box center [400, 460] width 76 height 26
type input "2,908.71"
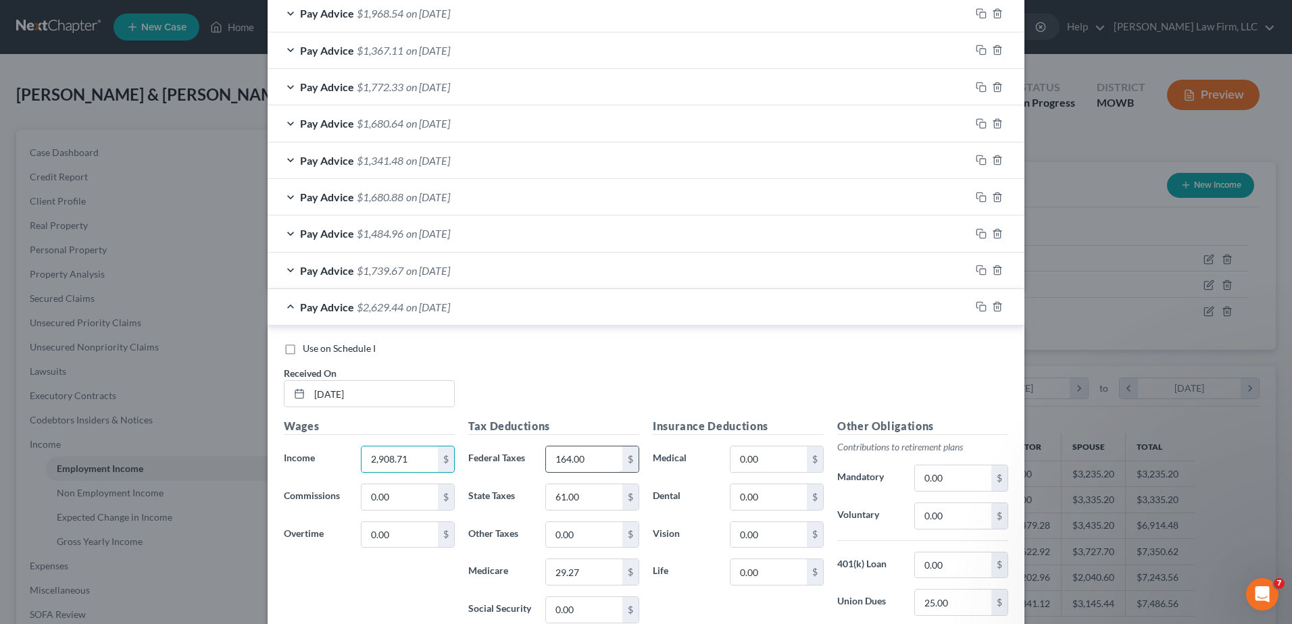
click at [590, 451] on input "164.00" at bounding box center [584, 460] width 76 height 26
type input "317.00"
click at [581, 506] on input "61.00" at bounding box center [584, 498] width 76 height 26
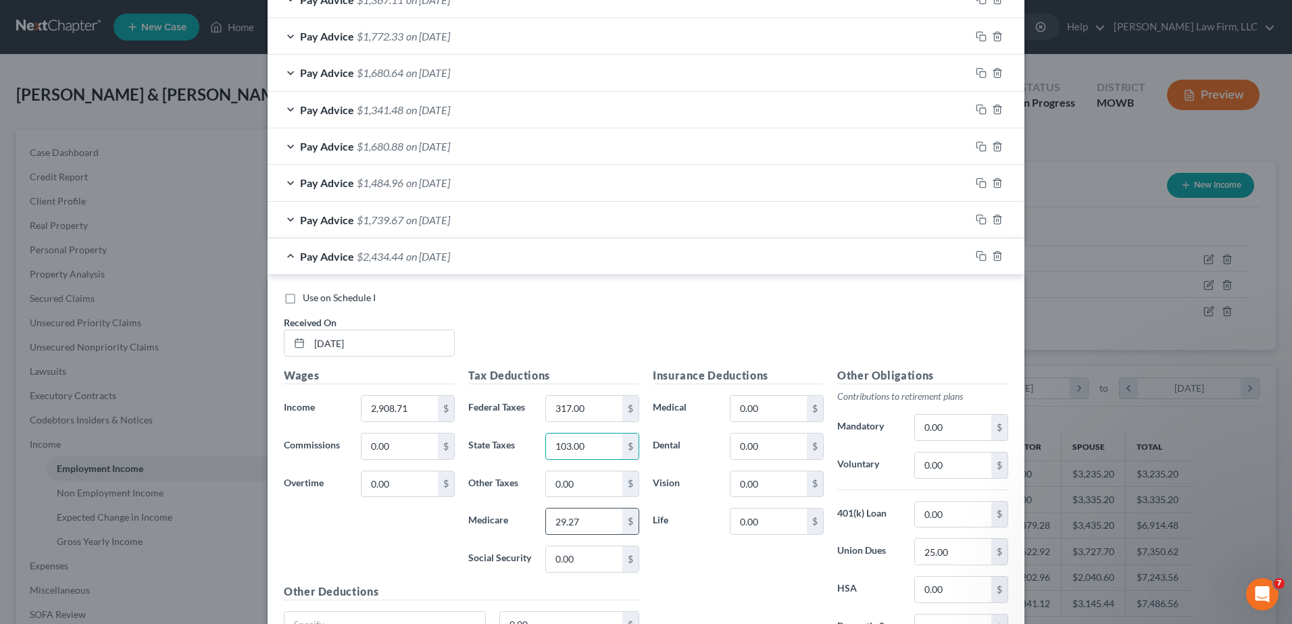
type input "103.00"
click at [581, 518] on input "29.27" at bounding box center [584, 522] width 76 height 26
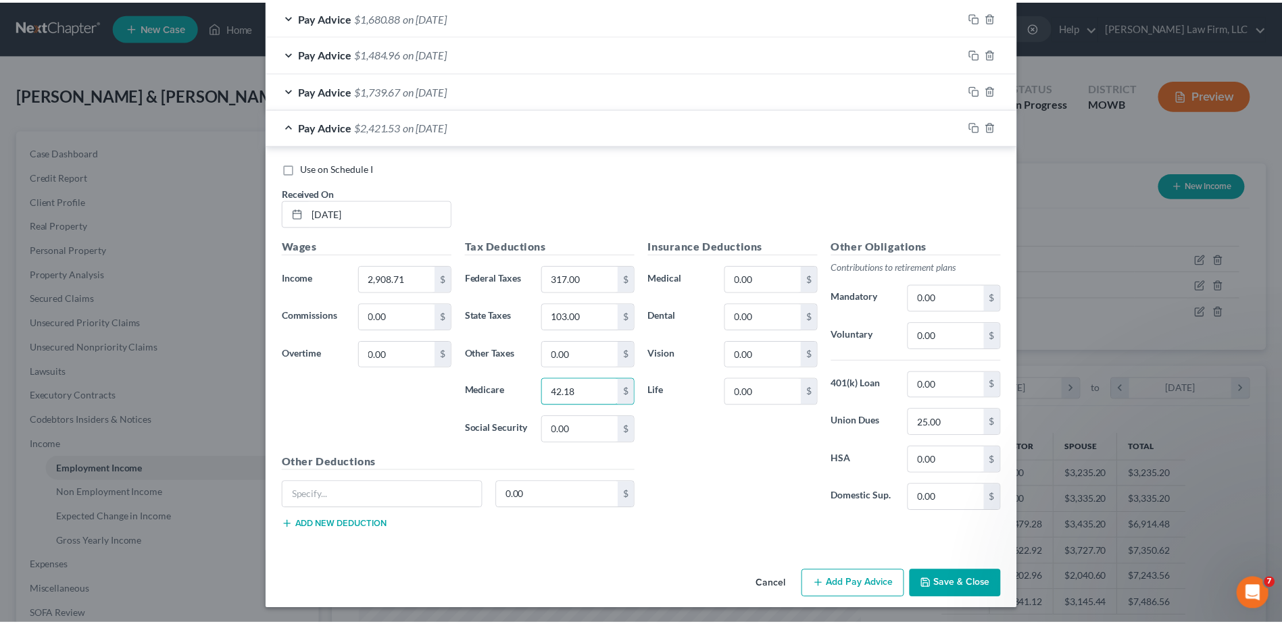
scroll to position [781, 0]
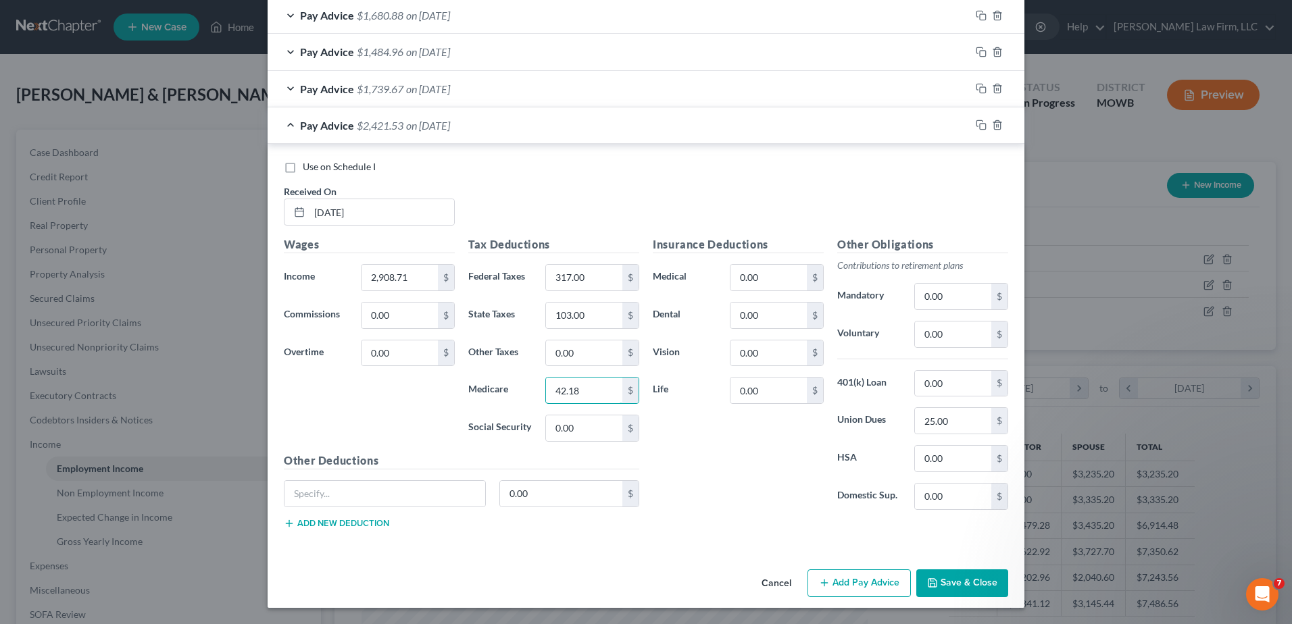
type input "42.18"
click at [943, 592] on button "Save & Close" at bounding box center [962, 584] width 92 height 28
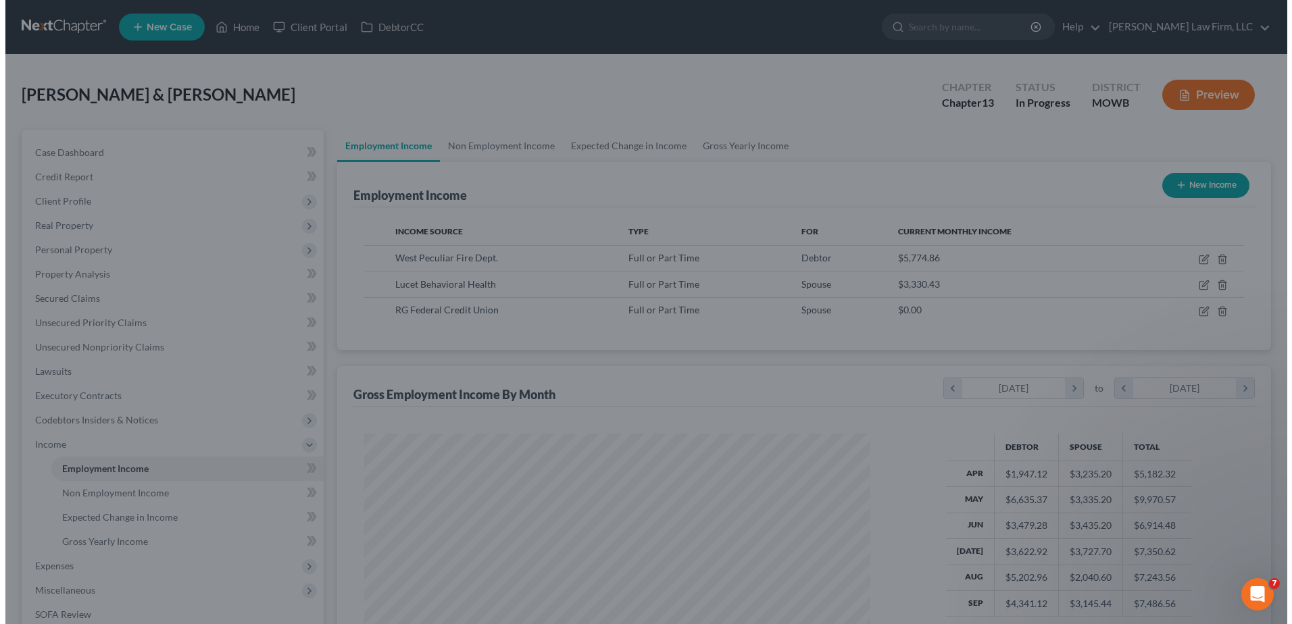
scroll to position [675597, 675319]
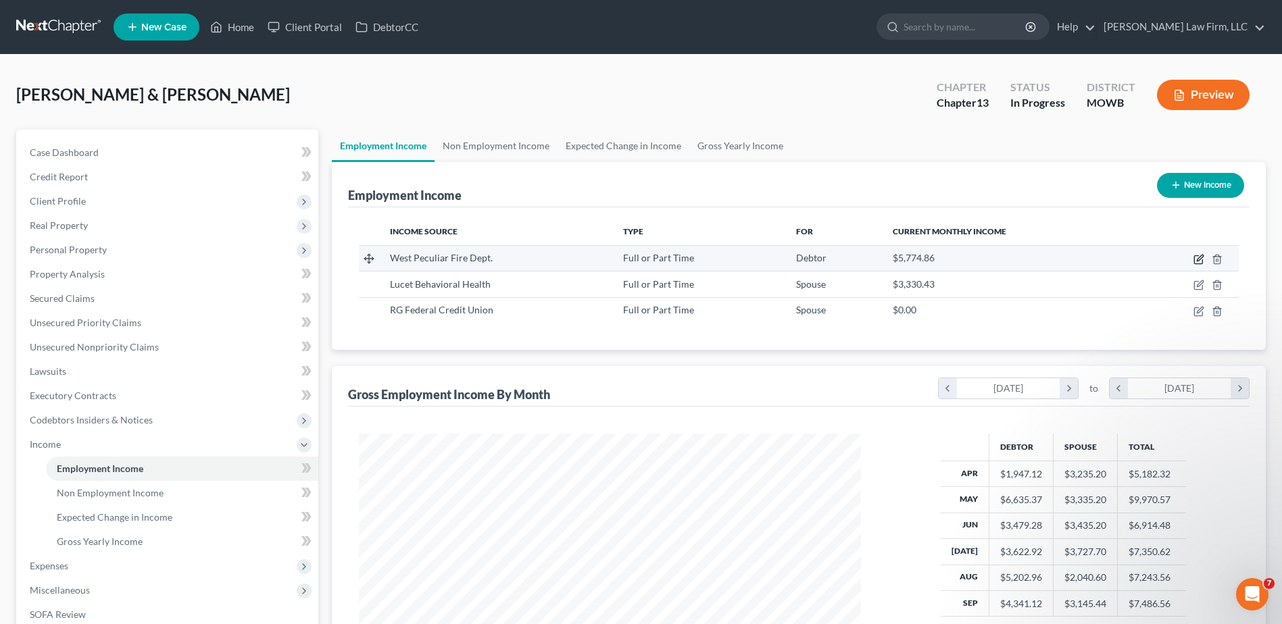
click at [1199, 258] on icon "button" at bounding box center [1200, 258] width 6 height 6
select select "0"
select select "26"
select select "2"
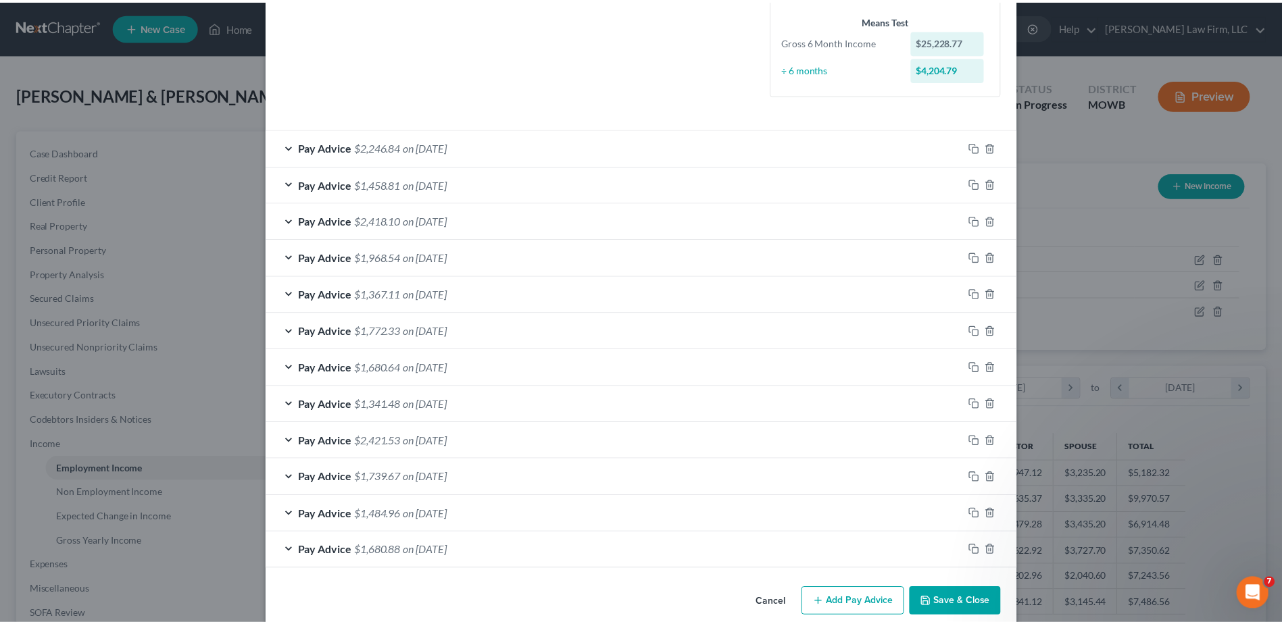
scroll to position [374, 0]
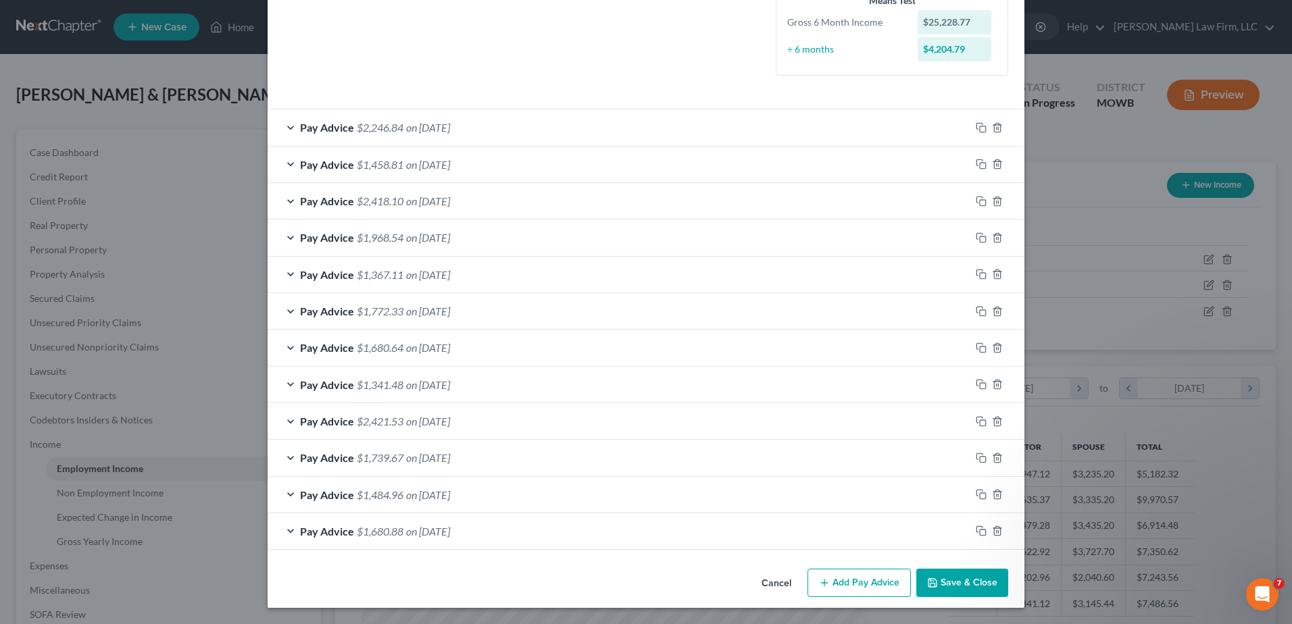
click at [971, 583] on button "Save & Close" at bounding box center [962, 583] width 92 height 28
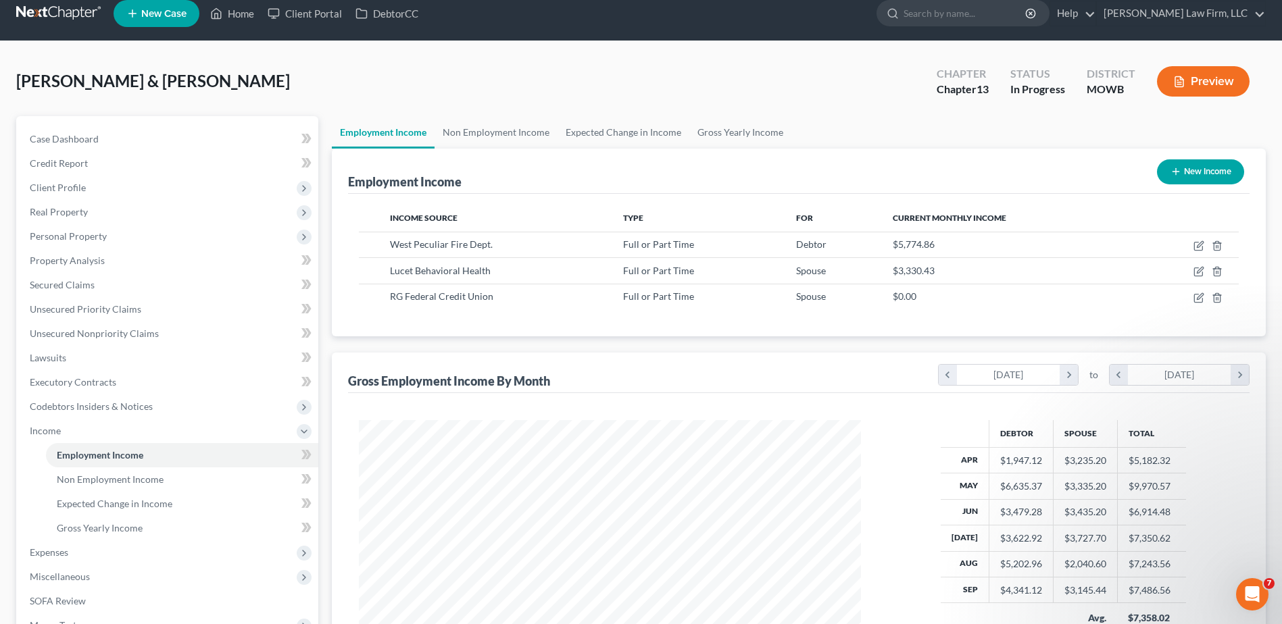
scroll to position [17, 0]
